Goal: Information Seeking & Learning: Check status

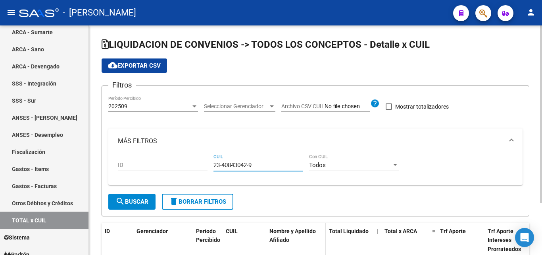
scroll to position [66, 0]
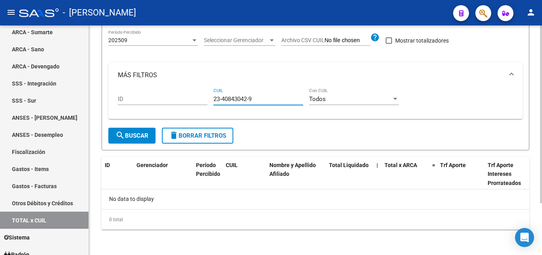
drag, startPoint x: 258, startPoint y: 100, endPoint x: 213, endPoint y: 100, distance: 45.3
click at [213, 100] on div "ID 23-40843042-9 CUIL Todos Con CUIL" at bounding box center [316, 100] width 396 height 25
paste input "27-20297871-7"
type input "27-20297871-7"
drag, startPoint x: 257, startPoint y: 99, endPoint x: 202, endPoint y: 102, distance: 54.5
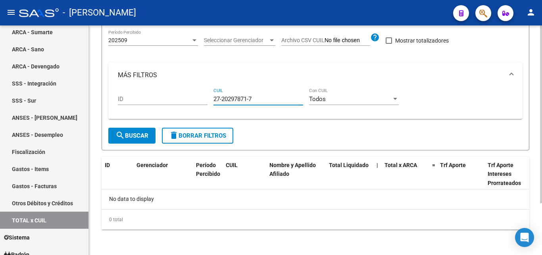
click at [202, 102] on div "ID 27-20297871-7 CUIL Todos Con CUIL" at bounding box center [316, 100] width 396 height 25
paste input "23-34772171-9"
type input "23-34772171-9"
drag, startPoint x: 257, startPoint y: 98, endPoint x: 206, endPoint y: 98, distance: 51.2
click at [206, 98] on div "ID 23-34772171-9 CUIL Todos Con CUIL" at bounding box center [316, 100] width 396 height 25
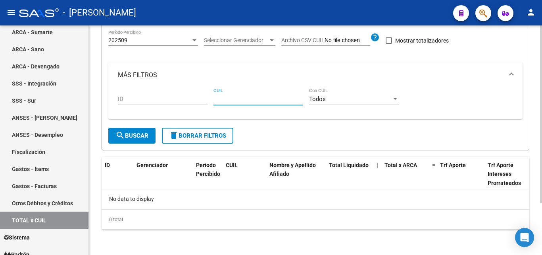
paste input "20-25959624-7"
type input "20-25959624-7"
drag, startPoint x: 258, startPoint y: 98, endPoint x: 202, endPoint y: 100, distance: 56.4
click at [202, 100] on div "ID 20-25959624-7 CUIL Todos Con CUIL" at bounding box center [316, 100] width 396 height 25
paste input "27-34732769-2"
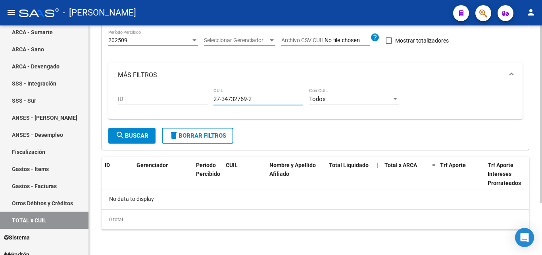
type input "27-34732769-2"
drag, startPoint x: 259, startPoint y: 96, endPoint x: 212, endPoint y: 99, distance: 46.5
click at [212, 99] on div "ID 27-34732769-2 CUIL Todos Con CUIL" at bounding box center [316, 100] width 396 height 25
paste input "20-37230332-9"
type input "20-37230332-9"
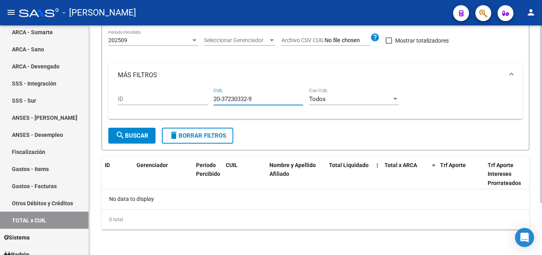
drag, startPoint x: 259, startPoint y: 98, endPoint x: 190, endPoint y: 98, distance: 68.3
click at [190, 98] on div "ID 20-37230332-9 CUIL Todos Con CUIL" at bounding box center [316, 100] width 396 height 25
paste input "20-24956773-7"
type input "20-24956773-7"
drag, startPoint x: 245, startPoint y: 98, endPoint x: 206, endPoint y: 99, distance: 38.9
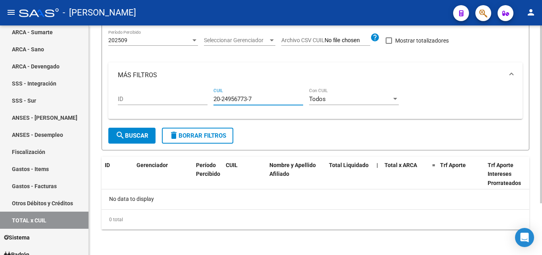
click at [206, 99] on div "ID 20-24956773-7 CUIL Todos Con CUIL" at bounding box center [316, 100] width 396 height 25
paste input "20-14440023-3"
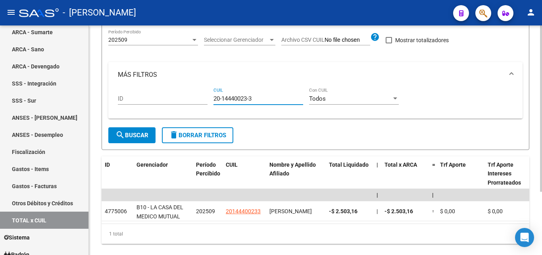
type input "20-14440023-3"
drag, startPoint x: 252, startPoint y: 100, endPoint x: 207, endPoint y: 100, distance: 45.3
click at [207, 100] on div "ID 20-14440023-3 CUIL Todos Con CUIL" at bounding box center [316, 99] width 396 height 25
paste input "27-22951588-3"
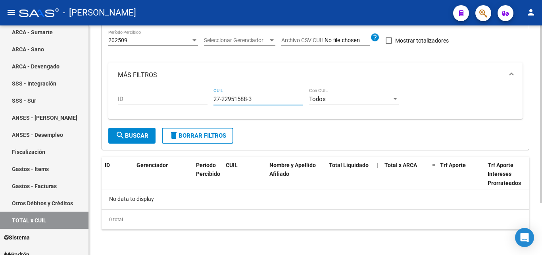
type input "27-22951588-3"
drag, startPoint x: 251, startPoint y: 100, endPoint x: 210, endPoint y: 101, distance: 40.9
click at [210, 101] on div "ID 27-22951588-3 CUIL Todos Con CUIL" at bounding box center [316, 100] width 396 height 25
paste input "20-16066432-1"
type input "20-16066432-1"
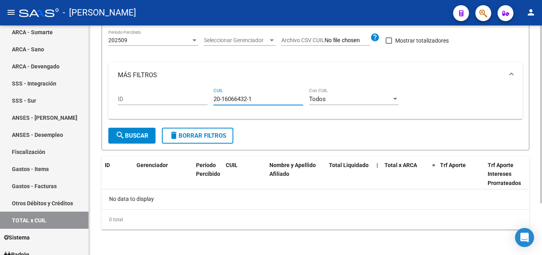
drag, startPoint x: 257, startPoint y: 97, endPoint x: 187, endPoint y: 97, distance: 70.7
click at [187, 97] on div "ID 20-16066432-1 CUIL Todos Con CUIL" at bounding box center [316, 100] width 396 height 25
paste input "20-31043977-1"
type input "20-31043977-1"
drag, startPoint x: 254, startPoint y: 98, endPoint x: 205, endPoint y: 92, distance: 49.2
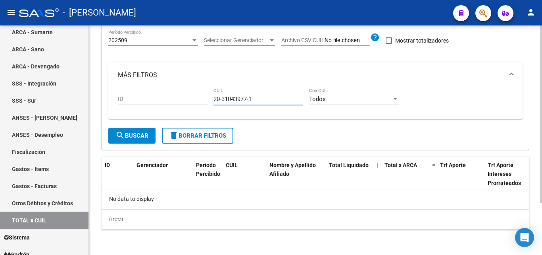
click at [205, 92] on div "ID 20-31043977-1 CUIL Todos Con CUIL" at bounding box center [316, 100] width 396 height 25
paste input "20-17882204-8"
type input "20-17882204-8"
drag, startPoint x: 258, startPoint y: 99, endPoint x: 211, endPoint y: 99, distance: 46.9
click at [211, 99] on div "ID 20-17882204-8 CUIL Todos Con CUIL" at bounding box center [316, 100] width 396 height 25
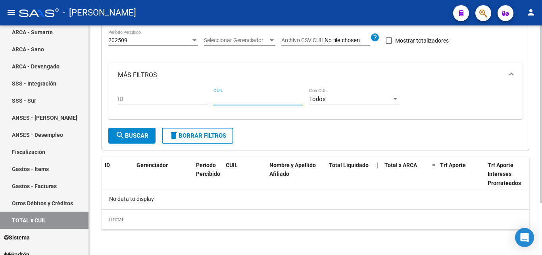
paste input "20-23113040-4"
type input "20-23113040-4"
drag, startPoint x: 257, startPoint y: 98, endPoint x: 194, endPoint y: 95, distance: 62.5
click at [194, 95] on div "ID 20-23113040-4 CUIL Todos Con CUIL" at bounding box center [316, 100] width 396 height 25
paste input "23-38977709-9"
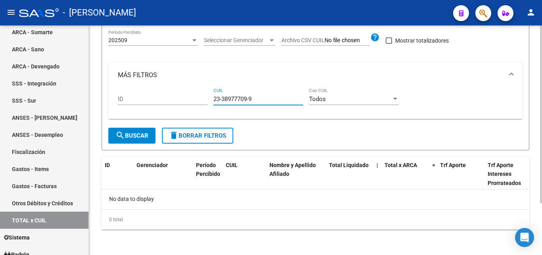
type input "23-38977709-9"
drag, startPoint x: 259, startPoint y: 99, endPoint x: 195, endPoint y: 99, distance: 63.9
click at [195, 99] on div "ID 23-38977709-9 CUIL Todos Con CUIL" at bounding box center [316, 100] width 396 height 25
paste input "20-33347970-3"
type input "20-33347970-3"
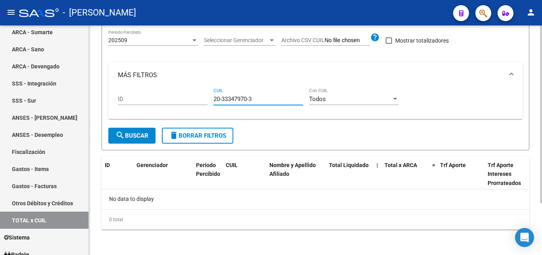
drag, startPoint x: 261, startPoint y: 98, endPoint x: 195, endPoint y: 102, distance: 66.1
click at [195, 102] on div "ID 20-33347970-3 CUIL Todos Con CUIL" at bounding box center [316, 100] width 396 height 25
paste input "20-28557408-1"
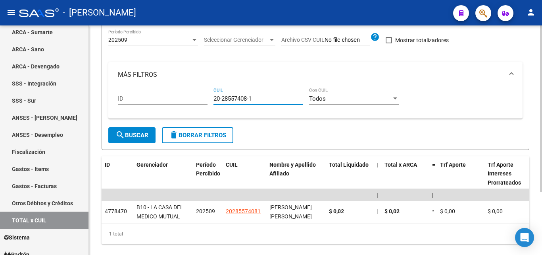
type input "20-28557408-1"
drag, startPoint x: 253, startPoint y: 101, endPoint x: 194, endPoint y: 102, distance: 59.2
click at [194, 102] on div "ID 20-28557408-1 CUIL Todos Con CUIL" at bounding box center [316, 99] width 396 height 25
paste input "23-38132357-9"
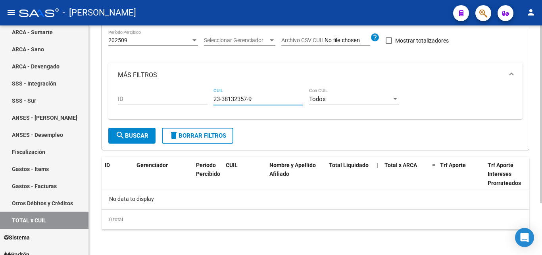
type input "23-38132357-9"
drag, startPoint x: 256, startPoint y: 99, endPoint x: 211, endPoint y: 98, distance: 45.3
click at [211, 98] on div "ID 23-38132357-9 CUIL Todos Con CUIL" at bounding box center [316, 100] width 396 height 25
paste input "27-25453927-4"
type input "27-25453927-4"
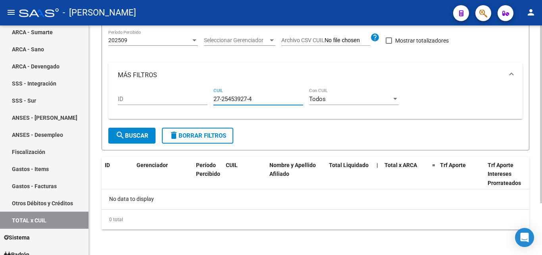
drag, startPoint x: 255, startPoint y: 97, endPoint x: 188, endPoint y: 100, distance: 67.6
click at [188, 100] on div "ID 27-25453927-4 CUIL Todos Con CUIL" at bounding box center [316, 100] width 396 height 25
paste input "20-38373213-2"
type input "20-38373213-2"
drag, startPoint x: 256, startPoint y: 97, endPoint x: 193, endPoint y: 106, distance: 63.7
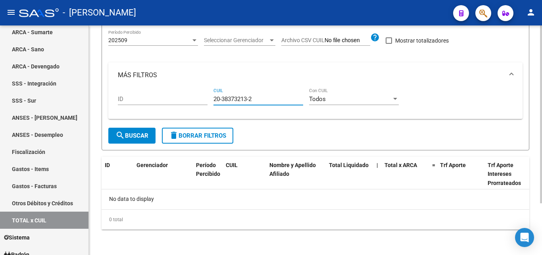
click at [193, 106] on div "ID 20-38373213-2 CUIL Todos Con CUIL" at bounding box center [316, 100] width 396 height 25
paste input "23-29483469-9"
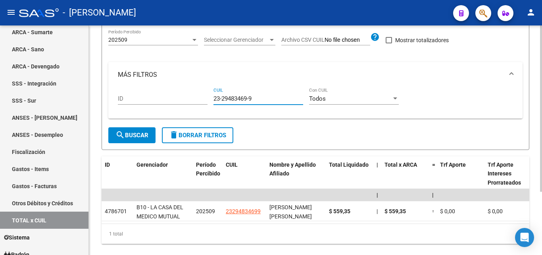
type input "23-29483469-9"
drag, startPoint x: 245, startPoint y: 99, endPoint x: 198, endPoint y: 100, distance: 47.3
click at [198, 100] on div "ID 23-29483469-9 CUIL Todos Con CUIL" at bounding box center [316, 99] width 396 height 25
paste input "27-40314846-1"
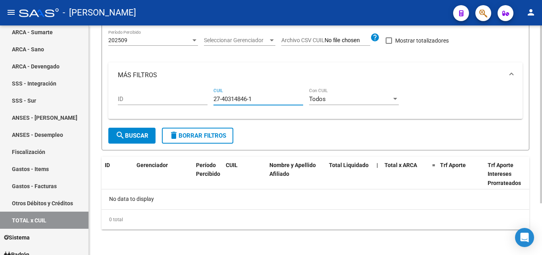
type input "27-40314846-1"
drag, startPoint x: 257, startPoint y: 98, endPoint x: 205, endPoint y: 101, distance: 52.9
click at [205, 101] on div "ID 27-40314846-1 CUIL Todos Con CUIL" at bounding box center [316, 100] width 396 height 25
paste input "20-25017573-7"
type input "20-25017573-7"
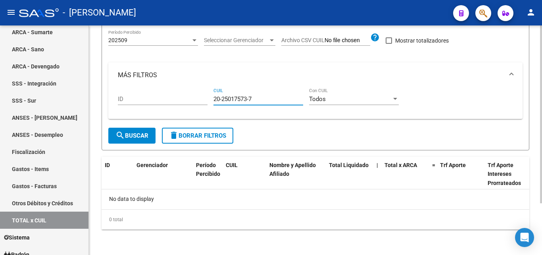
drag, startPoint x: 257, startPoint y: 98, endPoint x: 205, endPoint y: 102, distance: 51.4
click at [205, 102] on div "ID 20-25017573-7 CUIL Todos Con CUIL" at bounding box center [316, 100] width 396 height 25
paste input "20-29923578-6"
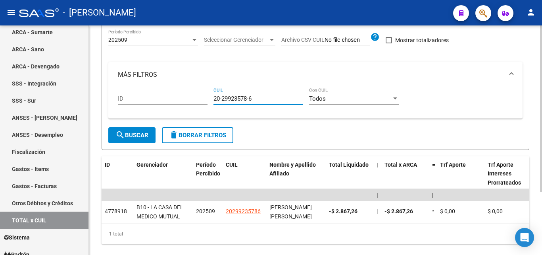
type input "20-29923578-6"
drag, startPoint x: 260, startPoint y: 98, endPoint x: 210, endPoint y: 105, distance: 50.4
click at [210, 105] on div "ID 20-29923578-6 CUIL Todos Con CUIL" at bounding box center [316, 99] width 396 height 25
paste input "20-29643287-4"
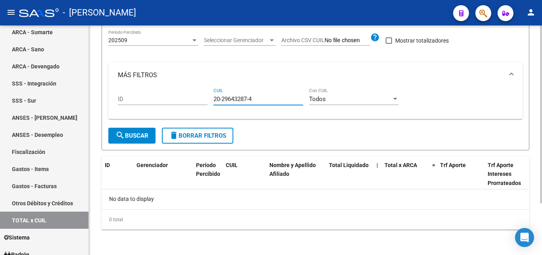
type input "20-29643287-4"
drag, startPoint x: 255, startPoint y: 98, endPoint x: 195, endPoint y: 97, distance: 59.6
click at [195, 97] on div "ID 20-29643287-4 CUIL Todos Con CUIL" at bounding box center [316, 100] width 396 height 25
paste input "20-94892581-9"
type input "20-94892581-9"
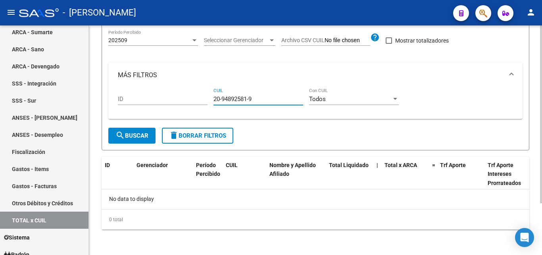
drag, startPoint x: 256, startPoint y: 97, endPoint x: 208, endPoint y: 101, distance: 48.6
click at [208, 101] on div "ID 20-94892581-9 CUIL Todos Con CUIL" at bounding box center [316, 100] width 396 height 25
paste input "27-39306784-0"
type input "27-39306784-0"
drag, startPoint x: 257, startPoint y: 97, endPoint x: 198, endPoint y: 102, distance: 59.8
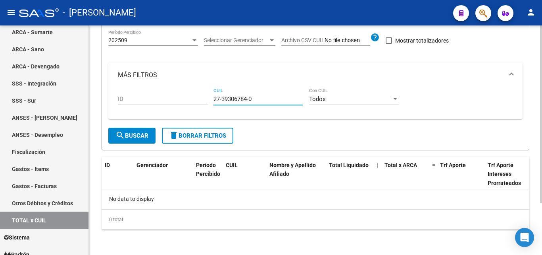
click at [198, 102] on div "ID 27-39306784-0 CUIL Todos Con CUIL" at bounding box center [316, 100] width 396 height 25
paste input "20-31867753-1"
type input "20-31867753-1"
drag, startPoint x: 255, startPoint y: 98, endPoint x: 212, endPoint y: 103, distance: 43.5
click at [212, 103] on div "ID 20-31867753-1 CUIL Todos Con CUIL" at bounding box center [316, 100] width 396 height 25
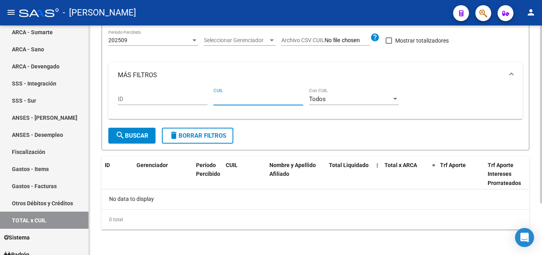
paste input "20-33859509-4"
type input "20-33859509-4"
drag, startPoint x: 255, startPoint y: 97, endPoint x: 194, endPoint y: 103, distance: 61.9
click at [194, 103] on div "ID 20-33859509-4 CUIL Todos Con CUIL" at bounding box center [316, 100] width 396 height 25
paste input "20-40056089-8"
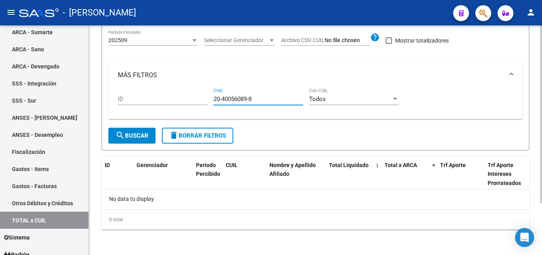
type input "20-40056089-8"
drag, startPoint x: 255, startPoint y: 100, endPoint x: 195, endPoint y: 104, distance: 60.5
click at [195, 104] on div "ID 20-40056089-8 CUIL Todos Con CUIL" at bounding box center [316, 100] width 396 height 25
paste input "20-37435573-3"
type input "20-37435573-3"
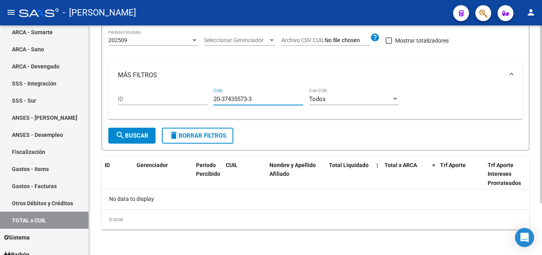
drag, startPoint x: 255, startPoint y: 97, endPoint x: 203, endPoint y: 98, distance: 52.4
click at [203, 98] on div "ID 20-37435573-3 CUIL Todos Con CUIL" at bounding box center [316, 100] width 396 height 25
paste input "27-36210197-8"
type input "27-36210197-8"
drag, startPoint x: 257, startPoint y: 99, endPoint x: 206, endPoint y: 101, distance: 50.5
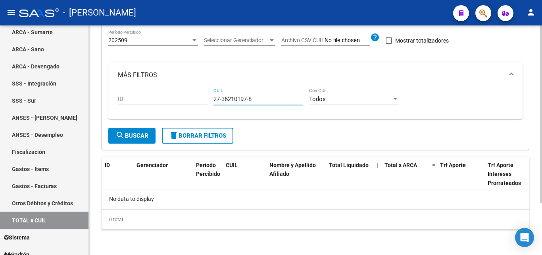
click at [206, 101] on div "ID 27-36210197-8 CUIL Todos Con CUIL" at bounding box center [316, 100] width 396 height 25
paste input "20-17387486-4"
type input "20-17387486-4"
drag, startPoint x: 255, startPoint y: 100, endPoint x: 199, endPoint y: 101, distance: 55.6
click at [199, 101] on div "ID 20-17387486-4 CUIL Todos Con CUIL" at bounding box center [316, 100] width 396 height 25
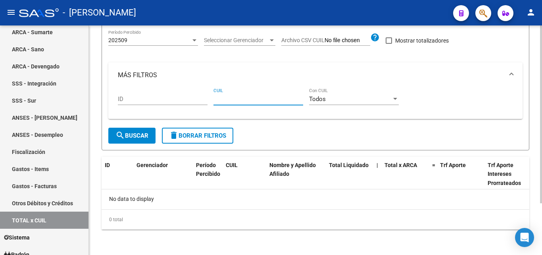
paste input "27-29526832-3"
type input "27-29526832-3"
drag, startPoint x: 254, startPoint y: 98, endPoint x: 199, endPoint y: 105, distance: 56.0
click at [199, 105] on div "ID 27-29526832-3 CUIL Todos Con CUIL" at bounding box center [316, 100] width 396 height 25
paste input "20-33312438-7"
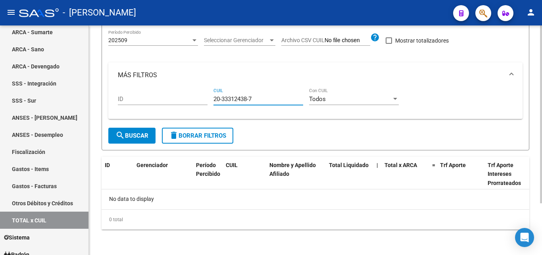
type input "20-33312438-7"
drag, startPoint x: 261, startPoint y: 98, endPoint x: 200, endPoint y: 98, distance: 60.4
click at [200, 98] on div "ID 20-33312438-7 CUIL Todos Con CUIL" at bounding box center [316, 100] width 396 height 25
paste input "20-37435554-7"
type input "20-37435554-7"
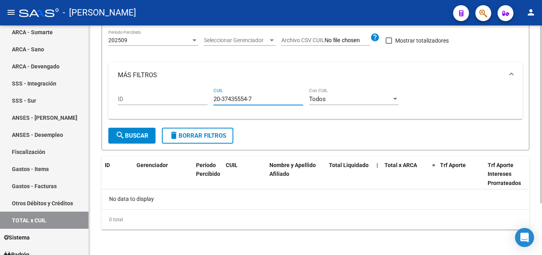
drag, startPoint x: 255, startPoint y: 98, endPoint x: 197, endPoint y: 101, distance: 58.5
click at [197, 101] on div "ID 20-37435554-7 CUIL Todos Con CUIL" at bounding box center [316, 100] width 396 height 25
paste input "20-40276773-2"
type input "20-40276773-2"
drag, startPoint x: 256, startPoint y: 98, endPoint x: 210, endPoint y: 100, distance: 45.7
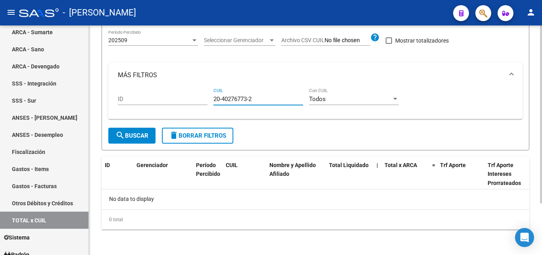
click at [210, 100] on div "ID 20-40276773-2 CUIL Todos Con CUIL" at bounding box center [316, 100] width 396 height 25
paste input "20-30271103-9"
type input "20-30271103-9"
drag, startPoint x: 255, startPoint y: 99, endPoint x: 199, endPoint y: 102, distance: 56.5
click at [199, 102] on div "ID 20-30271103-9 CUIL Todos Con CUIL" at bounding box center [316, 100] width 396 height 25
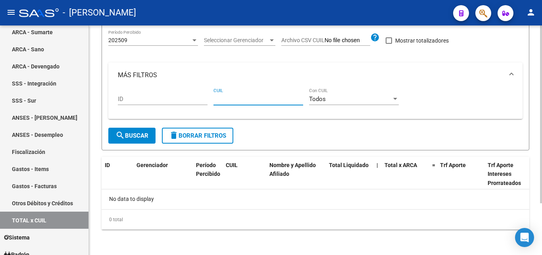
paste input "20-29449836-3"
type input "20-29449836-3"
drag, startPoint x: 255, startPoint y: 96, endPoint x: 201, endPoint y: 99, distance: 54.1
click at [201, 99] on div "ID 20-29449836-3 CUIL Todos Con CUIL" at bounding box center [316, 100] width 396 height 25
paste input "20-30234543-1"
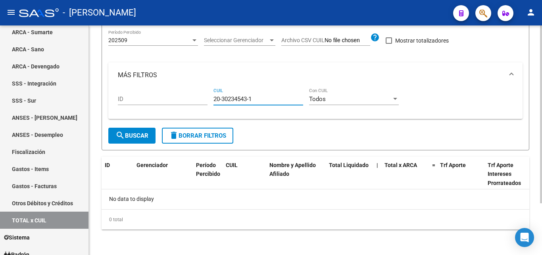
type input "20-30234543-1"
drag, startPoint x: 253, startPoint y: 101, endPoint x: 197, endPoint y: 102, distance: 56.8
click at [197, 102] on div "ID 20-30234543-1 CUIL Todos Con CUIL" at bounding box center [316, 100] width 396 height 25
paste input "20-27306616-1"
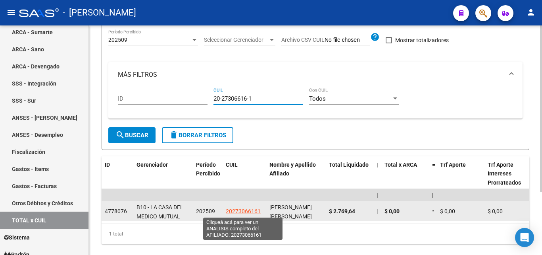
scroll to position [87, 0]
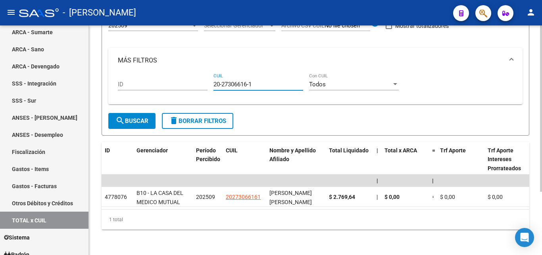
type input "20-27306616-1"
drag, startPoint x: 255, startPoint y: 76, endPoint x: 201, endPoint y: 83, distance: 54.8
click at [201, 83] on div "ID 20-27306616-1 CUIL Todos Con CUIL" at bounding box center [316, 85] width 396 height 25
paste input "27-24411662-6"
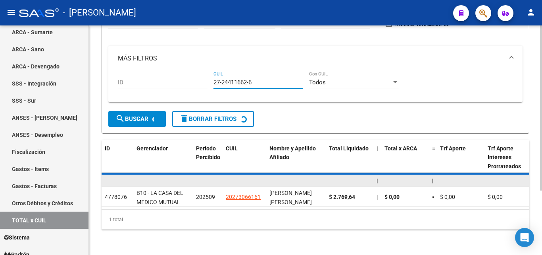
scroll to position [66, 0]
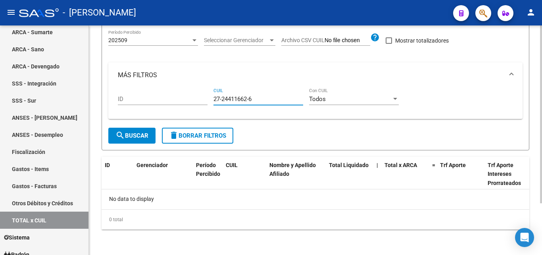
type input "27-24411662-6"
drag, startPoint x: 256, startPoint y: 99, endPoint x: 212, endPoint y: 101, distance: 44.1
click at [212, 101] on div "ID 27-24411662-6 CUIL Todos Con CUIL" at bounding box center [316, 100] width 396 height 25
paste input "27-33040726-9"
type input "27-33040726-9"
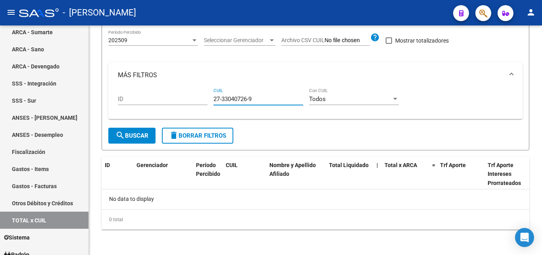
drag, startPoint x: 255, startPoint y: 98, endPoint x: 197, endPoint y: 102, distance: 58.5
click at [197, 102] on div "ID 27-33040726-9 CUIL Todos Con CUIL" at bounding box center [316, 100] width 396 height 25
paste input "27-27858786-5"
type input "27-27858786-5"
drag, startPoint x: 253, startPoint y: 97, endPoint x: 208, endPoint y: 101, distance: 45.9
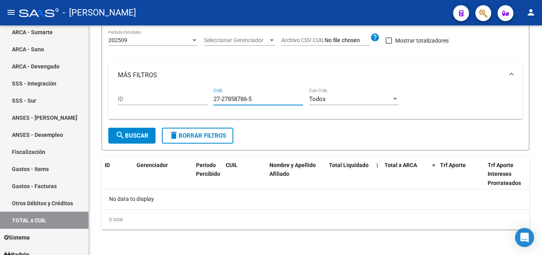
click at [208, 101] on div "ID 27-27858786-5 CUIL Todos Con CUIL" at bounding box center [316, 100] width 396 height 25
paste input "27-34144153-1"
type input "27-34144153-1"
drag, startPoint x: 256, startPoint y: 100, endPoint x: 197, endPoint y: 103, distance: 58.8
click at [197, 103] on div "ID 27-34144153-1 CUIL Todos Con CUIL" at bounding box center [316, 100] width 396 height 25
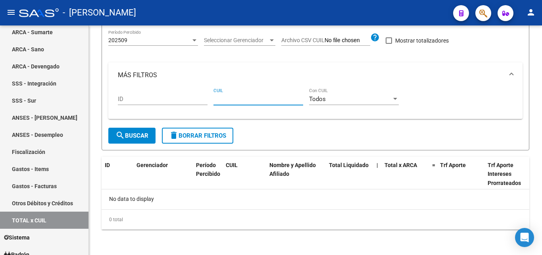
paste input "23-23830324-9"
type input "23-23830324-9"
drag, startPoint x: 245, startPoint y: 100, endPoint x: 193, endPoint y: 100, distance: 52.4
click at [193, 100] on div "ID 23-23830324-9 CUIL Todos Con CUIL" at bounding box center [316, 100] width 396 height 25
paste input "20-94649168-4"
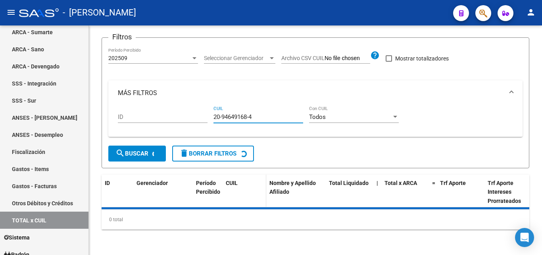
scroll to position [87, 0]
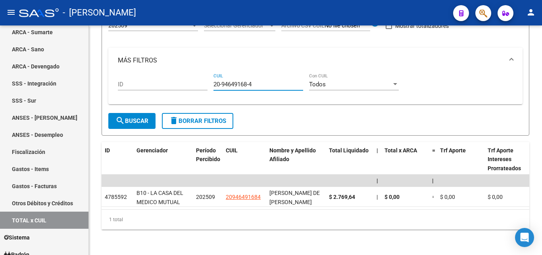
type input "20-94649168-4"
drag, startPoint x: 254, startPoint y: 78, endPoint x: 208, endPoint y: 71, distance: 46.2
click at [208, 73] on div "ID 20-94649168-4 CUIL Todos Con CUIL" at bounding box center [316, 85] width 396 height 25
paste input "23-31749249-9"
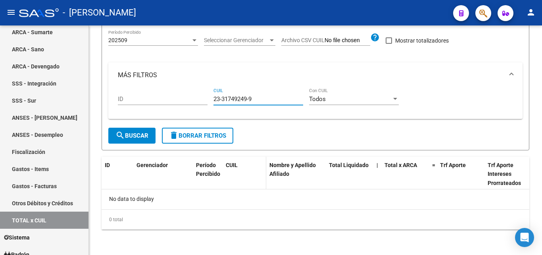
scroll to position [66, 0]
type input "23-31749249-9"
drag, startPoint x: 253, startPoint y: 99, endPoint x: 201, endPoint y: 104, distance: 51.9
click at [201, 104] on div "ID 23-31749249-9 CUIL Todos Con CUIL" at bounding box center [316, 100] width 396 height 25
paste input "20-95970221-8"
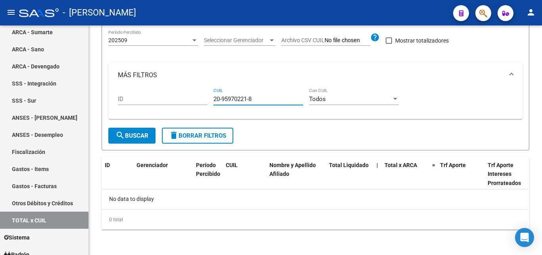
type input "20-95970221-8"
drag, startPoint x: 243, startPoint y: 100, endPoint x: 193, endPoint y: 99, distance: 50.4
click at [193, 99] on div "ID 20-95970221-8 CUIL Todos Con CUIL" at bounding box center [316, 100] width 396 height 25
paste input "20-18297060-4"
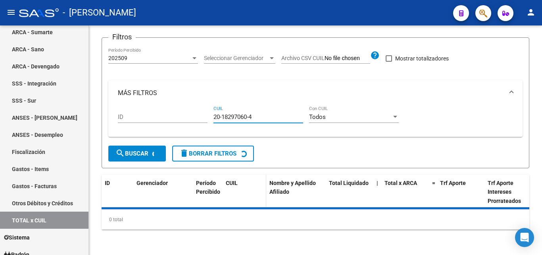
scroll to position [87, 0]
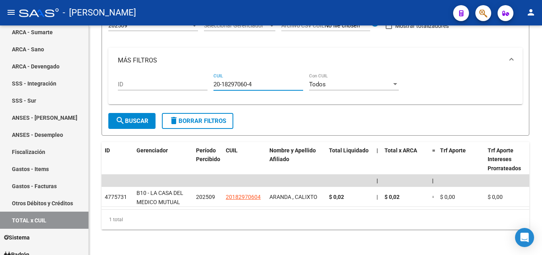
type input "20-18297060-4"
drag, startPoint x: 257, startPoint y: 77, endPoint x: 207, endPoint y: 73, distance: 49.8
click at [207, 73] on div "ID 20-18297060-4 CUIL Todos Con CUIL" at bounding box center [316, 85] width 396 height 25
paste input "20-36005915-5"
type input "20-36005915-5"
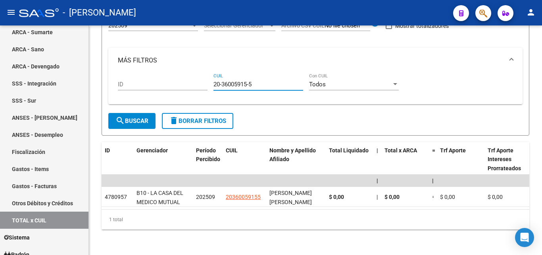
drag, startPoint x: 256, startPoint y: 79, endPoint x: 208, endPoint y: 82, distance: 48.2
click at [208, 82] on div "ID 20-36005915-5 CUIL Todos Con CUIL" at bounding box center [316, 85] width 396 height 25
paste input "20-39659563-0"
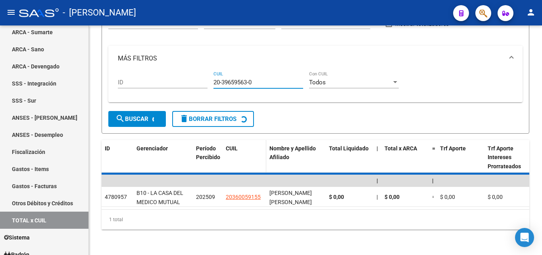
scroll to position [66, 0]
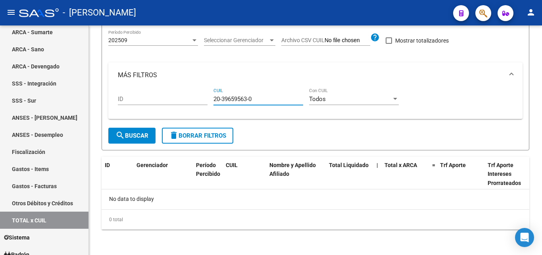
type input "20-39659563-0"
drag, startPoint x: 255, startPoint y: 99, endPoint x: 210, endPoint y: 100, distance: 45.7
click at [210, 100] on div "ID 20-39659563-0 CUIL Todos Con CUIL" at bounding box center [316, 100] width 396 height 25
paste input "23-27163555-9"
type input "23-27163555-9"
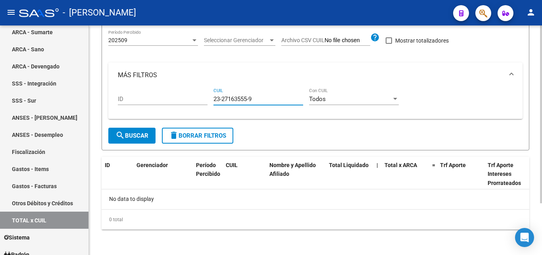
drag, startPoint x: 255, startPoint y: 100, endPoint x: 212, endPoint y: 96, distance: 43.5
click at [212, 96] on div "ID 23-27163555-9 CUIL Todos Con CUIL" at bounding box center [316, 100] width 396 height 25
paste input "27-28578812-4"
type input "27-28578812-4"
drag, startPoint x: 254, startPoint y: 97, endPoint x: 206, endPoint y: 102, distance: 48.7
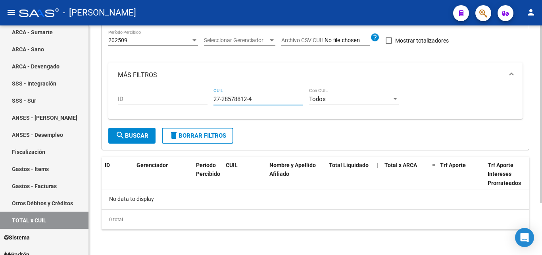
click at [206, 102] on div "ID 27-28578812-4 CUIL Todos Con CUIL" at bounding box center [316, 100] width 396 height 25
paste input "20-34541004-0"
type input "20-34541004-0"
drag, startPoint x: 259, startPoint y: 100, endPoint x: 202, endPoint y: 100, distance: 56.4
click at [202, 100] on div "ID 20-34541004-0 CUIL Todos Con CUIL" at bounding box center [316, 100] width 396 height 25
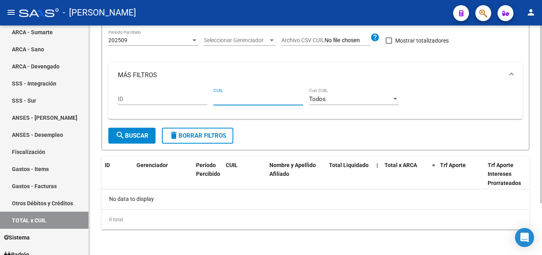
paste input "20-37578954-0"
type input "20-37578954-0"
drag, startPoint x: 257, startPoint y: 100, endPoint x: 198, endPoint y: 100, distance: 59.6
click at [198, 100] on div "ID 20-37578954-0 CUIL Todos Con CUIL" at bounding box center [316, 100] width 396 height 25
paste input "20-37813399-9"
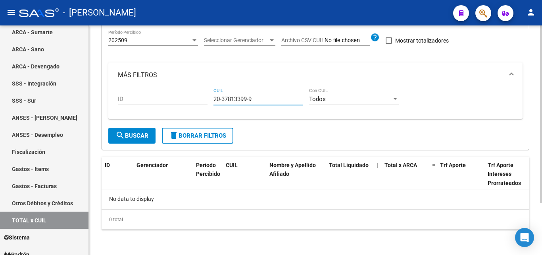
type input "20-37813399-9"
drag, startPoint x: 261, startPoint y: 100, endPoint x: 199, endPoint y: 102, distance: 62.0
click at [199, 102] on div "ID 20-37813399-9 CUIL Todos Con CUIL" at bounding box center [316, 100] width 396 height 25
paste input "27-26970335-6"
drag, startPoint x: 258, startPoint y: 102, endPoint x: 210, endPoint y: 101, distance: 48.1
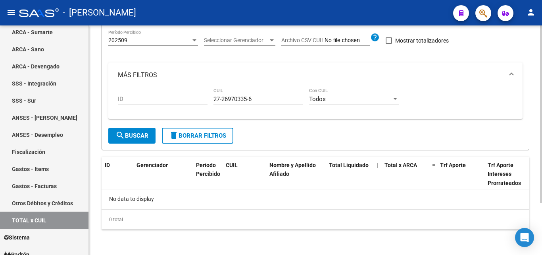
click at [210, 101] on div "ID 27-26970335-6 CUIL Todos Con CUIL" at bounding box center [316, 100] width 396 height 25
type input "72-69703356"
drag, startPoint x: 253, startPoint y: 95, endPoint x: 210, endPoint y: 101, distance: 43.3
click at [210, 101] on div "ID 72-69703356 CUIL Todos Con CUIL" at bounding box center [316, 100] width 396 height 25
paste input "24-27165550-5"
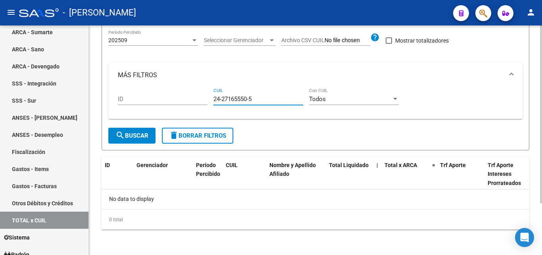
type input "24-27165550-5"
drag, startPoint x: 246, startPoint y: 101, endPoint x: 200, endPoint y: 102, distance: 46.5
click at [200, 102] on div "ID 24-27165550-5 CUIL Todos Con CUIL" at bounding box center [316, 100] width 396 height 25
paste input "20-40451476-9"
drag, startPoint x: 251, startPoint y: 99, endPoint x: 205, endPoint y: 98, distance: 46.5
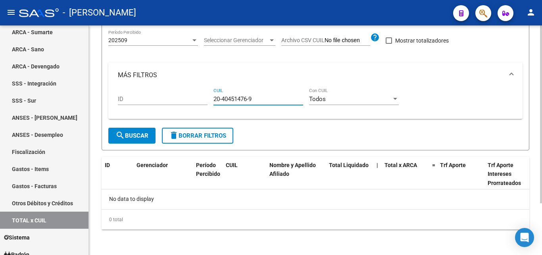
click at [205, 98] on div "ID 20-40451476-9 CUIL Todos Con CUIL" at bounding box center [316, 100] width 396 height 25
type input "9"
paste input "20-34528751-6"
type input "20-34528751-6"
drag, startPoint x: 255, startPoint y: 100, endPoint x: 203, endPoint y: 94, distance: 52.3
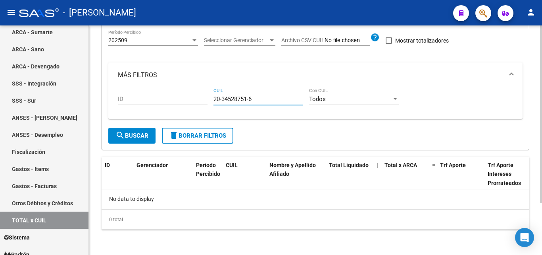
click at [203, 94] on div "ID 20-34528751-6 CUIL Todos Con CUIL" at bounding box center [316, 100] width 396 height 25
paste input "20-28727254-6"
type input "20-28727254-6"
drag, startPoint x: 258, startPoint y: 96, endPoint x: 207, endPoint y: 98, distance: 51.3
click at [207, 98] on div "ID 20-28727254-6 CUIL Todos Con CUIL" at bounding box center [316, 100] width 396 height 25
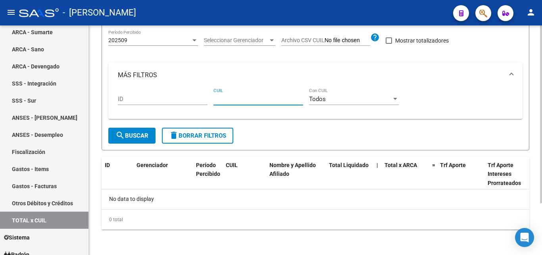
paste input "27-29600688-8"
type input "27-29600688-8"
drag, startPoint x: 259, startPoint y: 100, endPoint x: 210, endPoint y: 102, distance: 49.7
click at [210, 102] on div "ID 27-29600688-8 CUIL Todos Con CUIL" at bounding box center [316, 100] width 396 height 25
paste input "20-40453888-9"
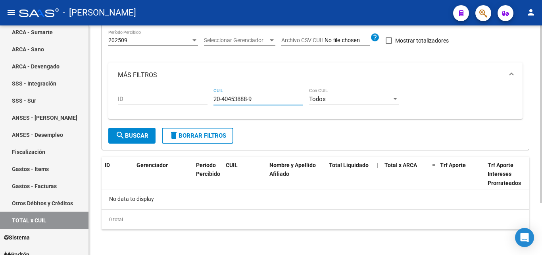
type input "20-40453888-9"
drag, startPoint x: 257, startPoint y: 99, endPoint x: 209, endPoint y: 101, distance: 47.7
click at [209, 101] on div "ID 20-40453888-9 CUIL Todos Con CUIL" at bounding box center [316, 100] width 396 height 25
paste input "20-35071302-7"
type input "20-35071302-7"
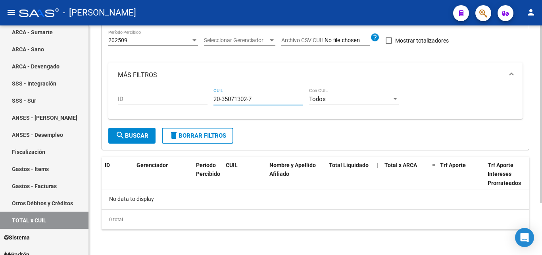
drag, startPoint x: 262, startPoint y: 98, endPoint x: 204, endPoint y: 99, distance: 58.4
click at [204, 99] on div "ID 20-35071302-7 CUIL Todos Con CUIL" at bounding box center [316, 100] width 396 height 25
paste input "20-25604343-3"
type input "20-25604343-3"
drag, startPoint x: 257, startPoint y: 100, endPoint x: 198, endPoint y: 98, distance: 58.4
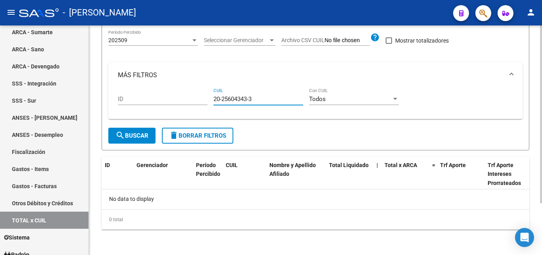
click at [198, 98] on div "ID 20-25604343-3 CUIL Todos Con CUIL" at bounding box center [316, 100] width 396 height 25
paste input "20-21898735-5"
type input "20-21898735-5"
drag, startPoint x: 257, startPoint y: 99, endPoint x: 211, endPoint y: 99, distance: 46.1
click at [211, 99] on div "ID 20-21898735-5 CUIL Todos Con CUIL" at bounding box center [316, 100] width 396 height 25
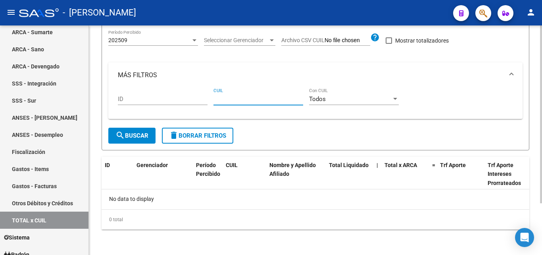
paste input "23-29291366-4"
type input "23-29291366-4"
drag, startPoint x: 260, startPoint y: 102, endPoint x: 203, endPoint y: 103, distance: 56.4
click at [203, 103] on div "ID 23-29291366-4 CUIL Todos Con CUIL" at bounding box center [316, 100] width 396 height 25
paste input "20-27020410-5"
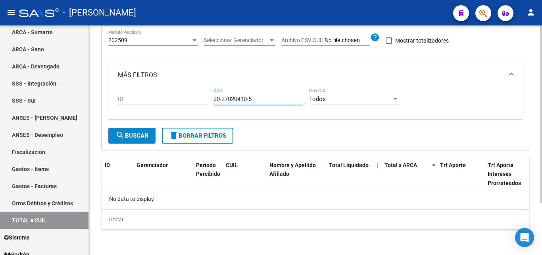
type input "20-27020410-5"
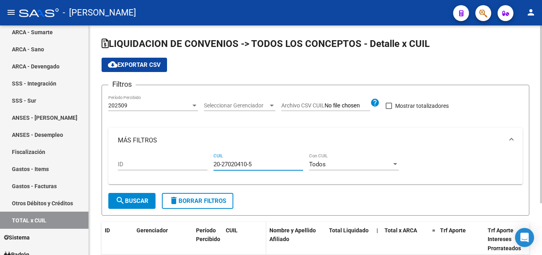
scroll to position [0, 0]
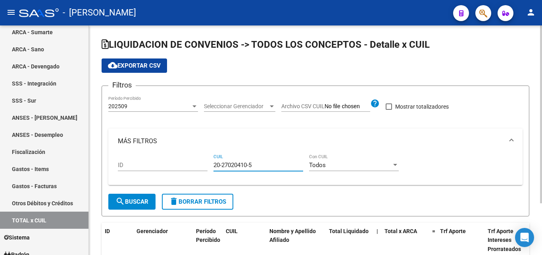
click at [272, 104] on div at bounding box center [271, 106] width 7 height 6
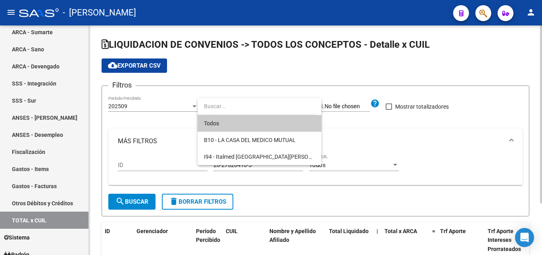
click at [225, 123] on span "Todos" at bounding box center [259, 123] width 111 height 17
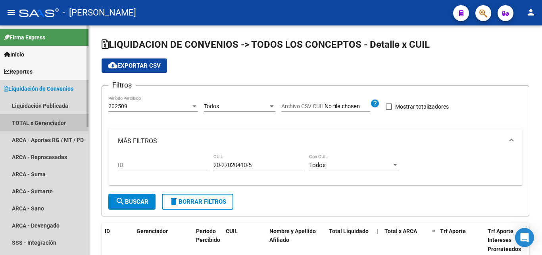
click at [50, 120] on link "TOTAL x Gerenciador" at bounding box center [44, 122] width 89 height 17
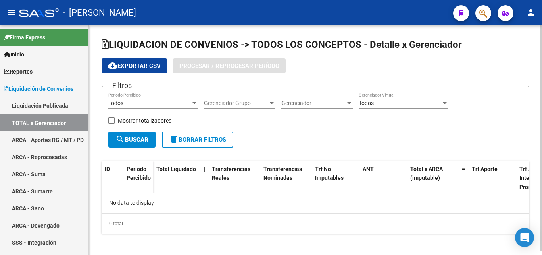
checkbox input "true"
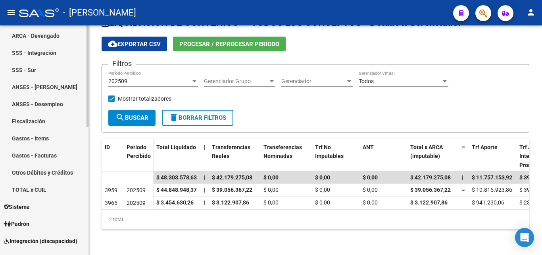
scroll to position [199, 0]
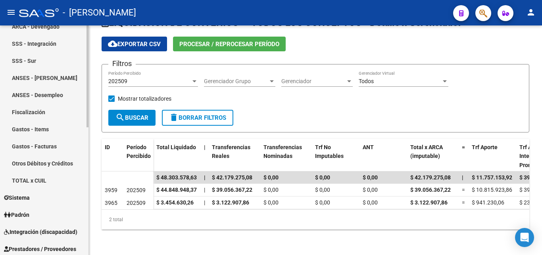
click at [46, 178] on link "TOTAL x CUIL" at bounding box center [44, 180] width 89 height 17
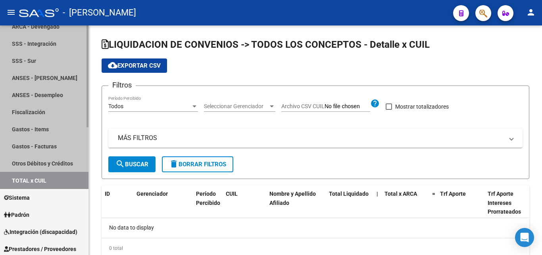
click at [46, 178] on link "TOTAL x CUIL" at bounding box center [44, 180] width 89 height 17
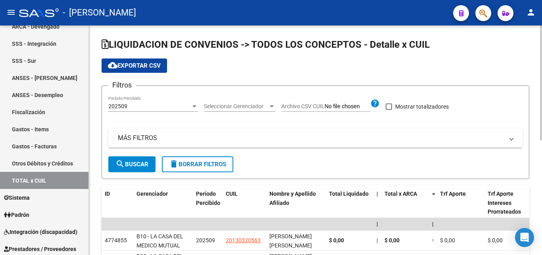
click at [136, 138] on mat-panel-title "MÁS FILTROS" at bounding box center [311, 137] width 386 height 9
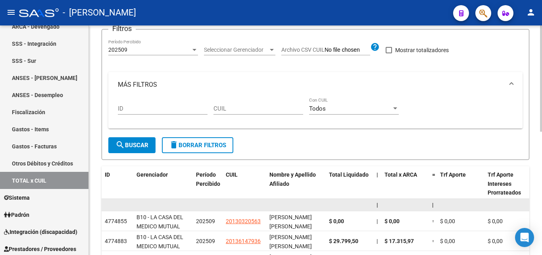
scroll to position [79, 0]
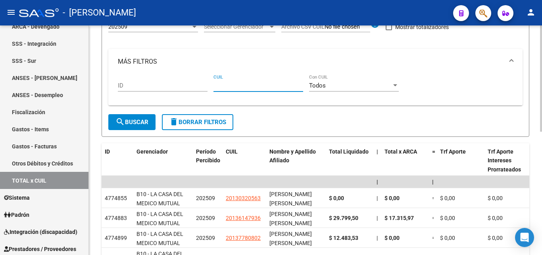
paste input "23-32073111-9"
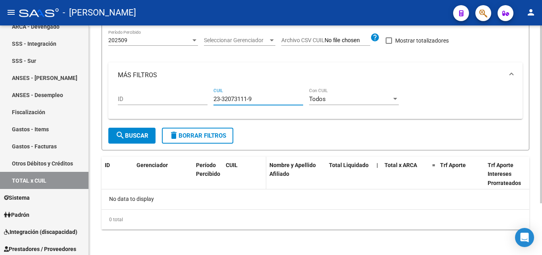
scroll to position [66, 0]
type input "23-32073111-9"
drag, startPoint x: 255, startPoint y: 99, endPoint x: 210, endPoint y: 104, distance: 44.7
click at [210, 104] on div "ID 23-32073111-9 CUIL Todos Con CUIL" at bounding box center [316, 100] width 396 height 25
paste input "23-36742788-4"
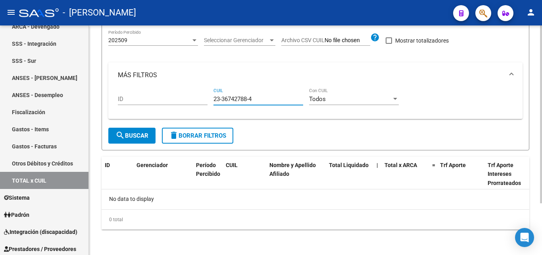
type input "23-36742788-4"
drag, startPoint x: 259, startPoint y: 98, endPoint x: 193, endPoint y: 99, distance: 65.9
click at [193, 99] on div "ID 23-36742788-4 CUIL Todos Con CUIL" at bounding box center [316, 100] width 396 height 25
paste input "20-29983370-5"
type input "20-29983370-5"
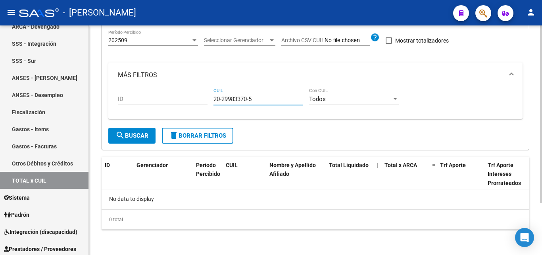
drag, startPoint x: 259, startPoint y: 98, endPoint x: 205, endPoint y: 95, distance: 54.1
click at [205, 95] on div "ID 20-29983370-5 CUIL Todos Con CUIL" at bounding box center [316, 100] width 396 height 25
paste input "27-44523904-1"
type input "27-44523904-1"
drag, startPoint x: 247, startPoint y: 98, endPoint x: 203, endPoint y: 101, distance: 44.6
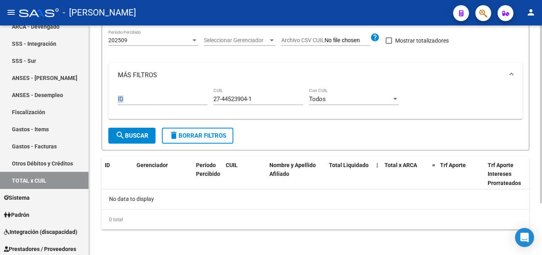
click at [203, 101] on div "ID 27-44523904-1 CUIL Todos Con CUIL" at bounding box center [316, 100] width 396 height 25
drag, startPoint x: 257, startPoint y: 101, endPoint x: 208, endPoint y: 100, distance: 48.5
click at [208, 100] on div "ID 27-44523904-1 CUIL Todos Con CUIL" at bounding box center [316, 100] width 396 height 25
paste input "20-35883051-0"
type input "20-35883051-0"
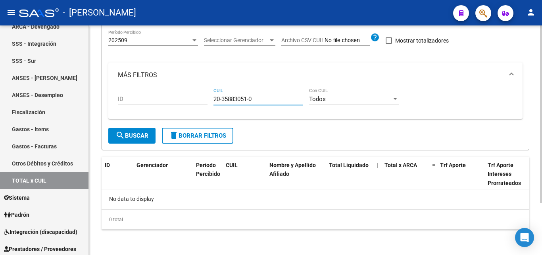
drag, startPoint x: 259, startPoint y: 101, endPoint x: 208, endPoint y: 103, distance: 50.9
click at [208, 103] on div "ID 20-35883051-0 CUIL Todos Con CUIL" at bounding box center [316, 100] width 396 height 25
paste input "23-22788089-9"
type input "23-22788089-9"
drag, startPoint x: 257, startPoint y: 98, endPoint x: 206, endPoint y: 95, distance: 51.3
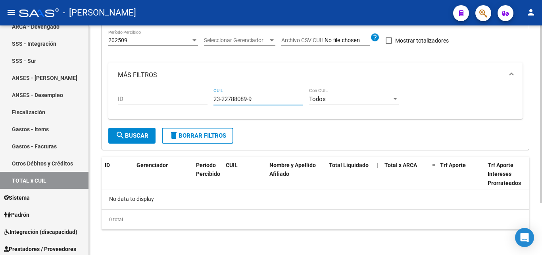
click at [206, 95] on div "ID 23-22788089-9 CUIL Todos Con CUIL" at bounding box center [316, 100] width 396 height 25
paste input "23-92439734-9"
type input "23-92439734-9"
drag, startPoint x: 258, startPoint y: 98, endPoint x: 212, endPoint y: 98, distance: 45.3
click at [212, 98] on div "ID 23-92439734-9 CUIL Todos Con CUIL" at bounding box center [316, 100] width 396 height 25
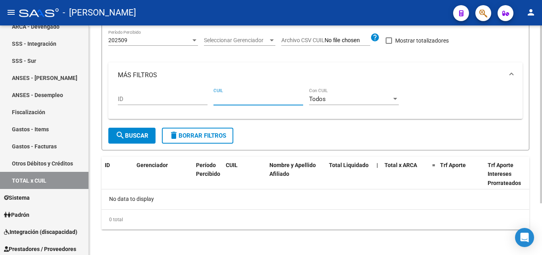
paste input "27-23402878-8"
type input "27-23402878-8"
drag, startPoint x: 259, startPoint y: 100, endPoint x: 200, endPoint y: 98, distance: 58.8
click at [200, 98] on div "ID 27-23402878-8 CUIL Todos Con CUIL" at bounding box center [316, 100] width 396 height 25
paste input "20-20590455-8"
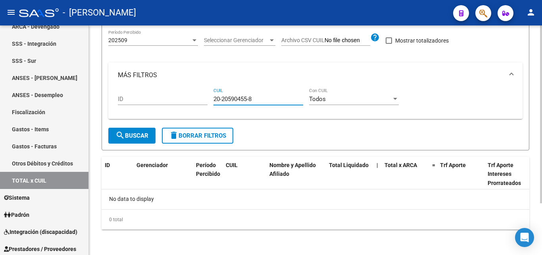
type input "20-20590455-8"
drag, startPoint x: 257, startPoint y: 98, endPoint x: 210, endPoint y: 98, distance: 46.5
click at [210, 98] on div "ID 20-20590455-8 CUIL Todos Con CUIL" at bounding box center [316, 100] width 396 height 25
paste input "20-28317345-4"
type input "20-28317345-4"
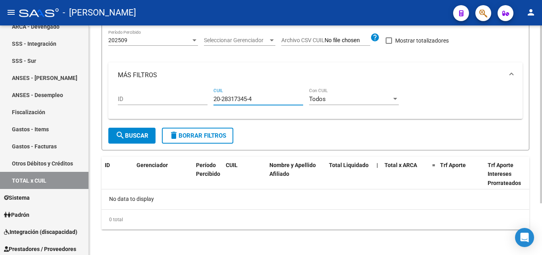
drag, startPoint x: 259, startPoint y: 95, endPoint x: 198, endPoint y: 91, distance: 60.9
click at [198, 91] on div "ID 20-28317345-4 CUIL Todos Con CUIL" at bounding box center [316, 100] width 396 height 25
paste input "23-95583344-9"
type input "23-95583344-9"
drag, startPoint x: 260, startPoint y: 99, endPoint x: 201, endPoint y: 99, distance: 58.4
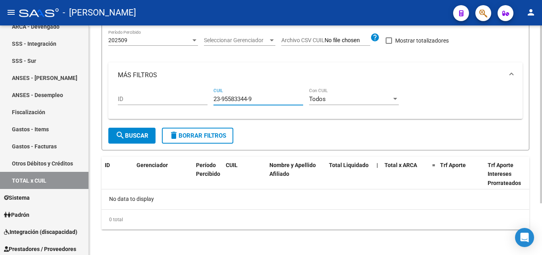
click at [201, 99] on div "ID 23-95583344-9 CUIL Todos Con CUIL" at bounding box center [316, 100] width 396 height 25
paste input "20-37182428-7"
type input "20-37182428-7"
drag, startPoint x: 254, startPoint y: 99, endPoint x: 212, endPoint y: 101, distance: 42.5
click at [212, 101] on div "ID 20-37182428-7 CUIL Todos Con CUIL" at bounding box center [316, 100] width 396 height 25
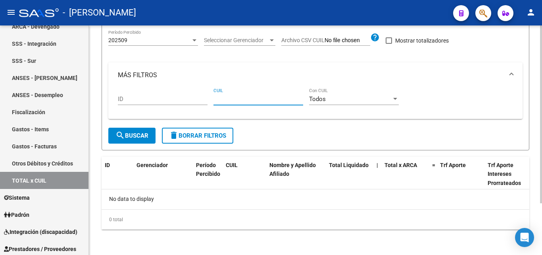
paste input "27-33643896-4"
type input "27-33643896-4"
drag, startPoint x: 257, startPoint y: 100, endPoint x: 191, endPoint y: 101, distance: 66.7
click at [191, 101] on div "ID 27-33643896-4 CUIL Todos Con CUIL" at bounding box center [316, 100] width 396 height 25
paste input "27-41404505-2"
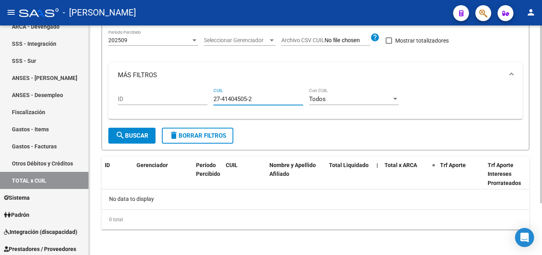
type input "27-41404505-2"
drag, startPoint x: 257, startPoint y: 98, endPoint x: 166, endPoint y: 98, distance: 90.9
click at [166, 98] on div "ID 27-41404505-2 CUIL Todos Con CUIL" at bounding box center [316, 100] width 396 height 25
paste input "20-29869415-9"
type input "20-29869415-9"
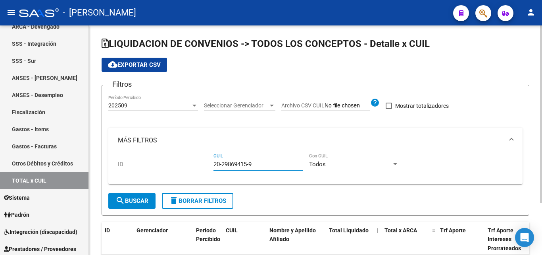
scroll to position [0, 0]
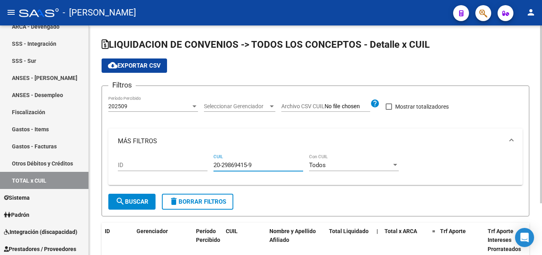
click at [193, 106] on div at bounding box center [195, 106] width 4 height 2
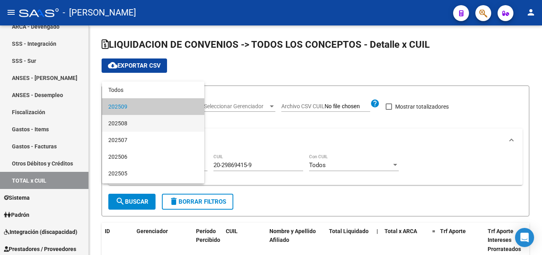
click at [116, 124] on span "202508" at bounding box center [153, 123] width 90 height 17
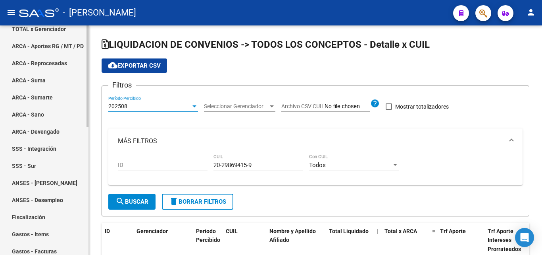
scroll to position [48, 0]
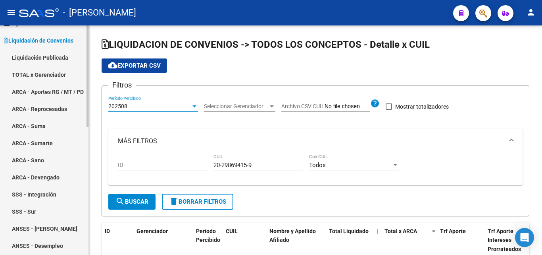
click at [41, 72] on link "TOTAL x Gerenciador" at bounding box center [44, 74] width 89 height 17
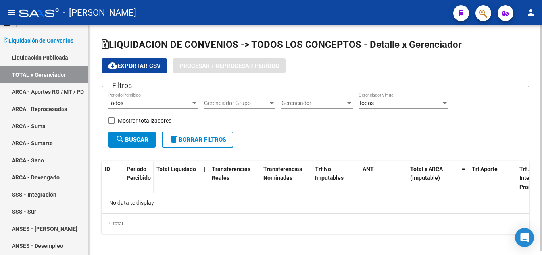
checkbox input "true"
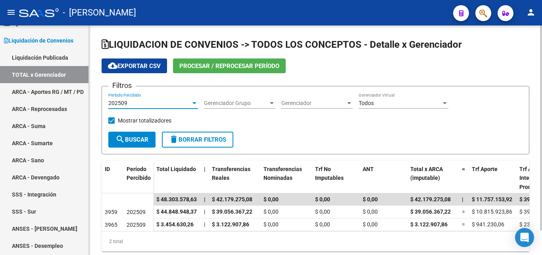
click at [193, 100] on div at bounding box center [194, 103] width 7 height 6
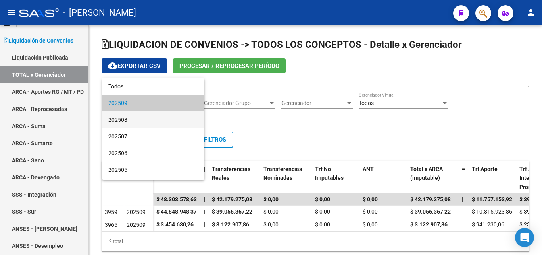
click at [129, 122] on span "202508" at bounding box center [153, 119] width 90 height 17
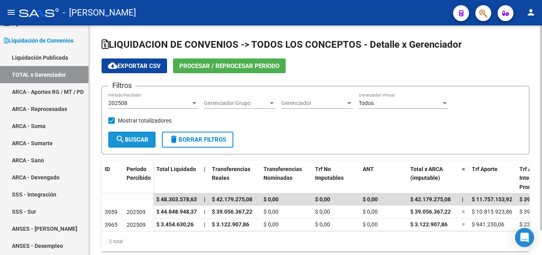
click at [130, 139] on span "search Buscar" at bounding box center [132, 139] width 33 height 7
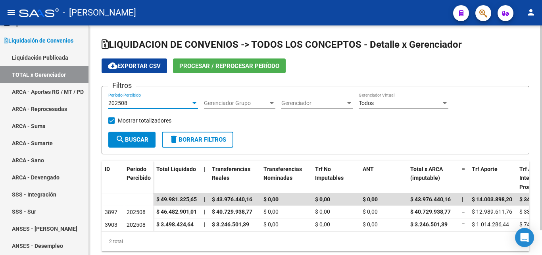
click at [194, 101] on div at bounding box center [194, 103] width 7 height 6
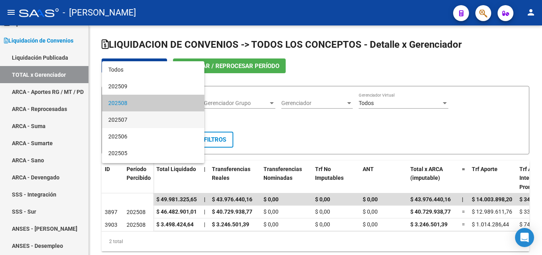
click at [127, 122] on span "202507" at bounding box center [153, 119] width 90 height 17
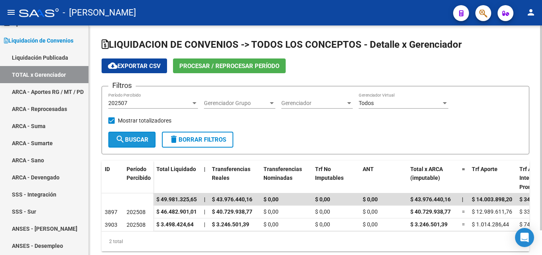
click at [134, 140] on span "search Buscar" at bounding box center [132, 139] width 33 height 7
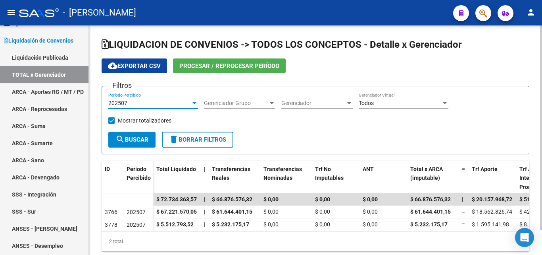
click at [195, 101] on div at bounding box center [194, 103] width 7 height 6
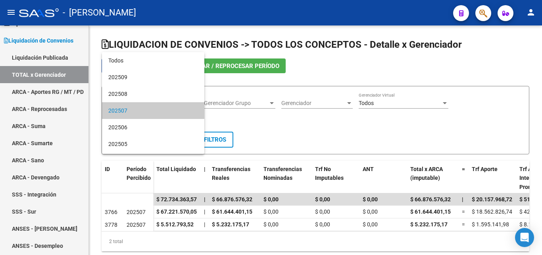
scroll to position [8, 0]
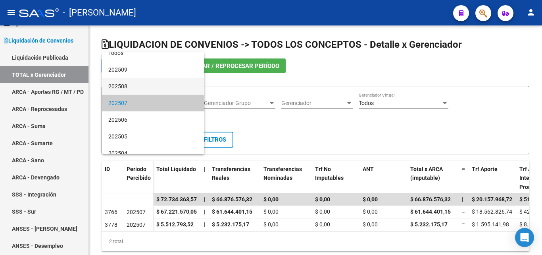
click at [126, 85] on span "202508" at bounding box center [153, 86] width 90 height 17
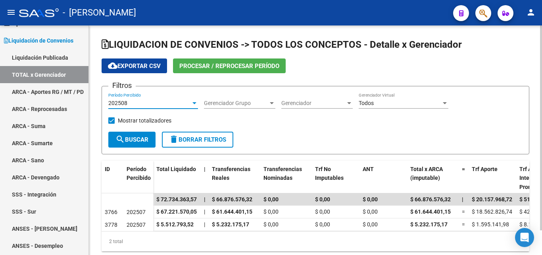
click at [133, 141] on span "search Buscar" at bounding box center [132, 139] width 33 height 7
click at [192, 102] on div at bounding box center [194, 103] width 7 height 6
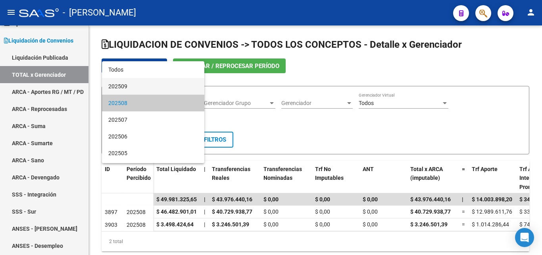
click at [119, 86] on span "202509" at bounding box center [153, 86] width 90 height 17
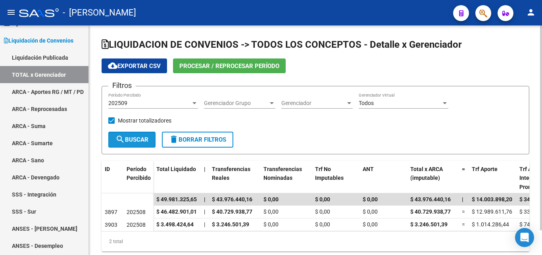
click at [140, 139] on span "search Buscar" at bounding box center [132, 139] width 33 height 7
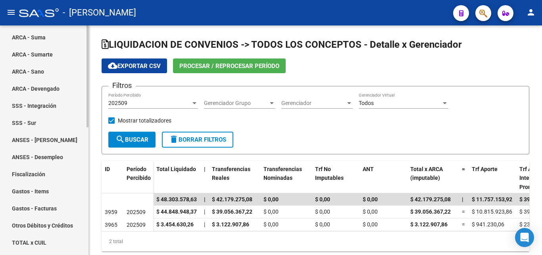
scroll to position [167, 0]
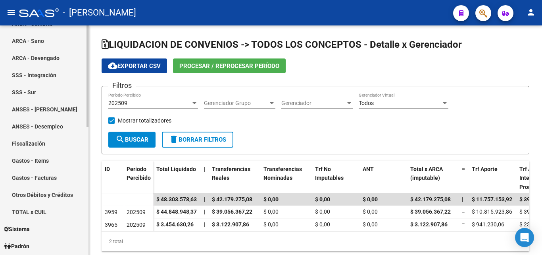
click at [37, 212] on link "TOTAL x CUIL" at bounding box center [44, 211] width 89 height 17
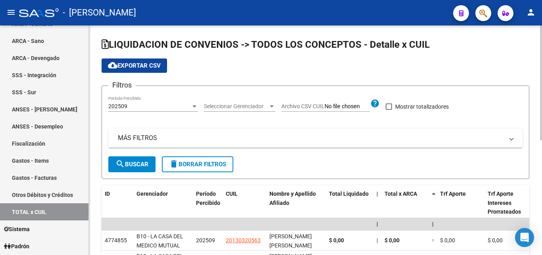
click at [131, 137] on mat-panel-title "MÁS FILTROS" at bounding box center [311, 137] width 386 height 9
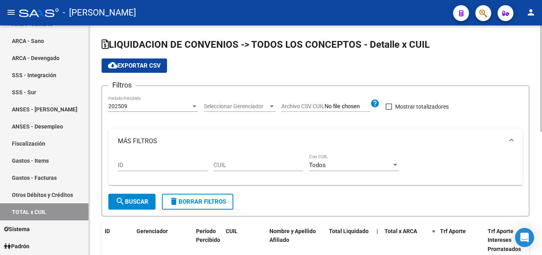
drag, startPoint x: 228, startPoint y: 160, endPoint x: 220, endPoint y: 165, distance: 8.9
click at [220, 165] on input "CUIL" at bounding box center [259, 164] width 90 height 7
paste input "23-20195366-9"
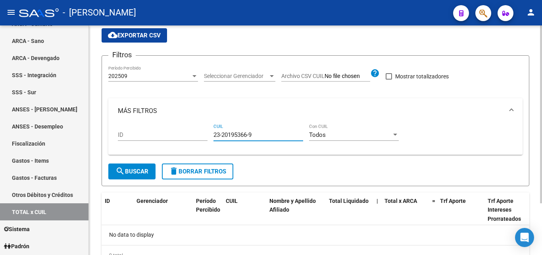
scroll to position [66, 0]
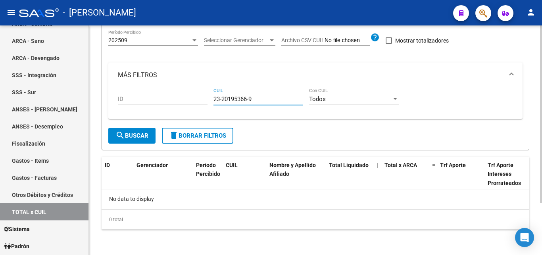
type input "23-20195366-9"
drag, startPoint x: 257, startPoint y: 99, endPoint x: 203, endPoint y: 97, distance: 54.0
click at [203, 97] on div "ID 23-20195366-9 CUIL Todos Con CUIL" at bounding box center [316, 100] width 396 height 25
paste input "20-37486480-8"
type input "20-37486480-8"
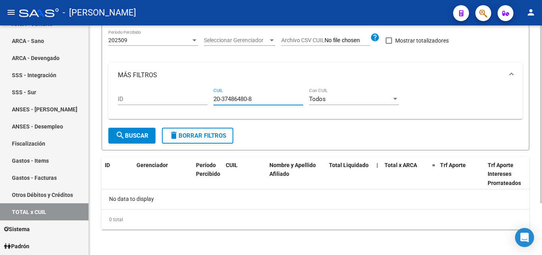
drag, startPoint x: 257, startPoint y: 99, endPoint x: 196, endPoint y: 99, distance: 60.8
click at [196, 99] on div "ID 20-37486480-8 CUIL Todos Con CUIL" at bounding box center [316, 100] width 396 height 25
paste input "20-22683230-1"
type input "20-22683230-1"
drag, startPoint x: 261, startPoint y: 98, endPoint x: 203, endPoint y: 98, distance: 58.8
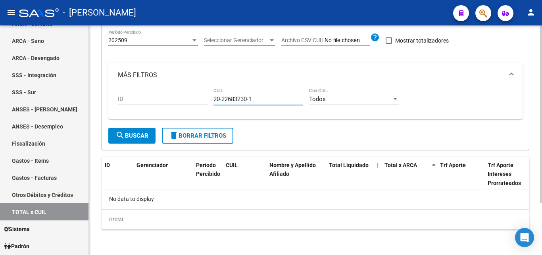
click at [203, 98] on div "ID 20-22683230-1 CUIL Todos Con CUIL" at bounding box center [316, 100] width 396 height 25
paste input "20-14445072-9"
type input "20-14445072-9"
drag, startPoint x: 269, startPoint y: 98, endPoint x: 195, endPoint y: 98, distance: 73.5
click at [195, 98] on div "ID 20-14445072-9 CUIL Todos Con CUIL" at bounding box center [316, 100] width 396 height 25
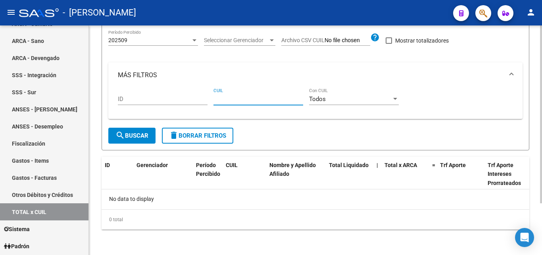
paste input "20-14645017-3"
type input "20-14645017-3"
drag, startPoint x: 254, startPoint y: 98, endPoint x: 202, endPoint y: 98, distance: 52.0
click at [202, 98] on div "ID 20-14645017-3 CUIL Todos Con CUIL" at bounding box center [316, 100] width 396 height 25
paste input "20-33347970-3"
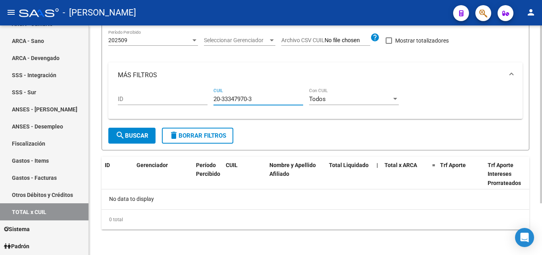
type input "20-33347970-3"
drag, startPoint x: 253, startPoint y: 98, endPoint x: 197, endPoint y: 98, distance: 56.0
click at [197, 98] on div "ID 20-33347970-3 CUIL Todos Con CUIL" at bounding box center [316, 100] width 396 height 25
paste input "20-30488267-1"
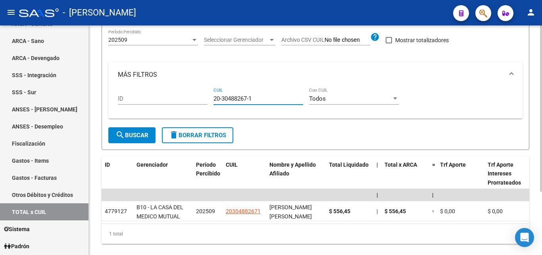
type input "20-30488267-1"
drag, startPoint x: 257, startPoint y: 99, endPoint x: 211, endPoint y: 98, distance: 46.1
click at [212, 97] on div "ID 20-30488267-1 CUIL Todos Con CUIL" at bounding box center [316, 99] width 396 height 25
paste input "23-27690152-4"
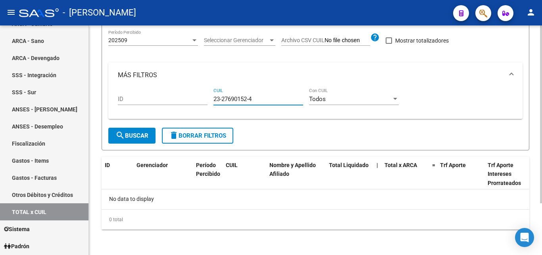
type input "23-27690152-4"
drag, startPoint x: 242, startPoint y: 99, endPoint x: 203, endPoint y: 100, distance: 39.3
click at [203, 100] on div "ID 23-27690152-4 CUIL Todos Con CUIL" at bounding box center [316, 100] width 396 height 25
paste input "20-28684252-7"
type input "20-28684252-7"
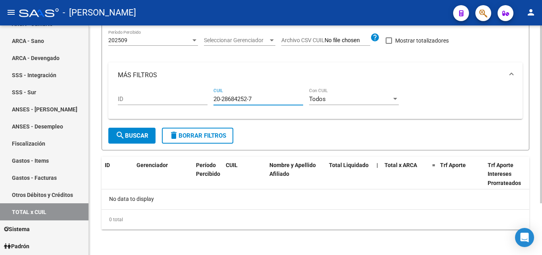
drag, startPoint x: 237, startPoint y: 100, endPoint x: 205, endPoint y: 100, distance: 32.2
click at [205, 100] on div "ID 20-28684252-7 CUIL Todos Con CUIL" at bounding box center [316, 100] width 396 height 25
paste input "20-26973109-6"
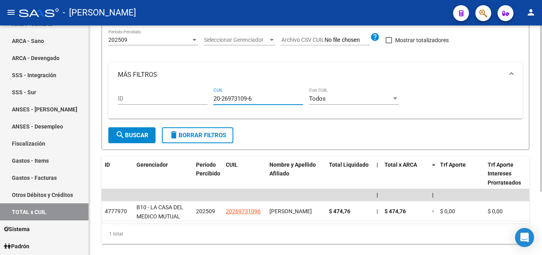
type input "20-26973109-6"
drag, startPoint x: 254, startPoint y: 99, endPoint x: 198, endPoint y: 100, distance: 56.4
click at [198, 100] on div "ID 20-26973109-6 CUIL Todos Con CUIL" at bounding box center [316, 99] width 396 height 25
paste input "20-24886926-8"
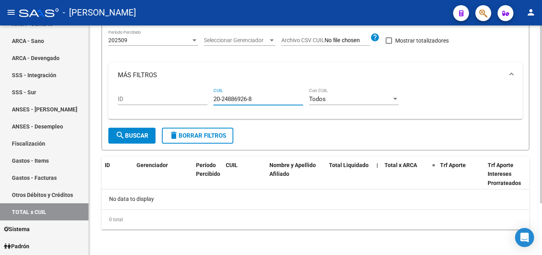
type input "20-24886926-8"
drag, startPoint x: 260, startPoint y: 100, endPoint x: 194, endPoint y: 97, distance: 66.0
click at [194, 97] on div "ID 20-24886926-8 CUIL Todos Con CUIL" at bounding box center [316, 100] width 396 height 25
paste input "20-37435260-2"
type input "20-37435260-2"
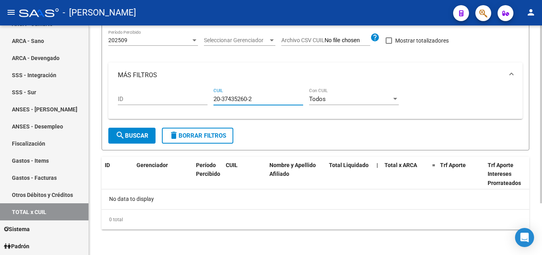
drag, startPoint x: 255, startPoint y: 98, endPoint x: 190, endPoint y: 99, distance: 64.7
click at [190, 99] on div "ID 20-37435260-2 CUIL Todos Con CUIL" at bounding box center [316, 100] width 396 height 25
paste input "27-41513004-5"
type input "27-41513004-5"
drag, startPoint x: 256, startPoint y: 100, endPoint x: 213, endPoint y: 102, distance: 42.9
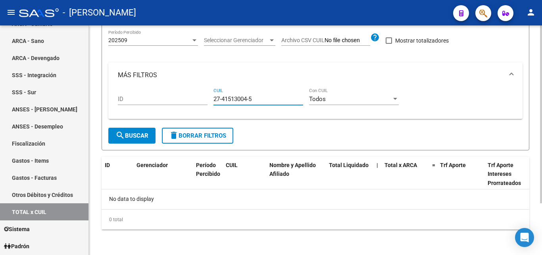
click at [213, 102] on div "ID 27-41513004-5 CUIL Todos Con CUIL" at bounding box center [316, 100] width 396 height 25
paste input "23-21689628-9"
type input "23-21689628-9"
drag, startPoint x: 256, startPoint y: 98, endPoint x: 207, endPoint y: 101, distance: 49.0
click at [207, 101] on div "ID 23-21689628-9 CUIL Todos Con CUIL" at bounding box center [316, 100] width 396 height 25
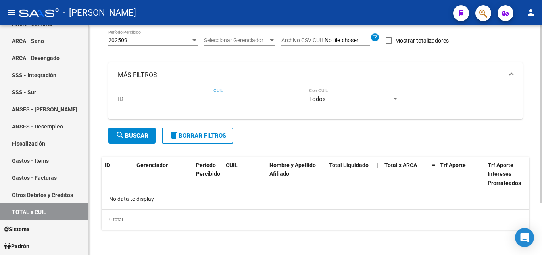
paste input "20-24148589-8"
type input "20-24148589-8"
drag, startPoint x: 257, startPoint y: 98, endPoint x: 196, endPoint y: 98, distance: 60.4
click at [196, 98] on div "ID 20-24148589-8 CUIL Todos Con CUIL" at bounding box center [316, 100] width 396 height 25
paste input "20-41161626-7"
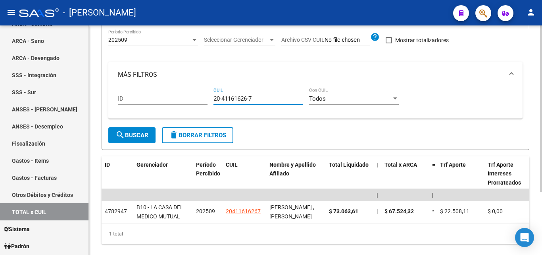
type input "20-41161626-7"
drag, startPoint x: 259, startPoint y: 98, endPoint x: 206, endPoint y: 98, distance: 53.2
click at [206, 98] on div "ID 20-41161626-7 CUIL Todos Con CUIL" at bounding box center [316, 99] width 396 height 25
paste input "20-38373284-1"
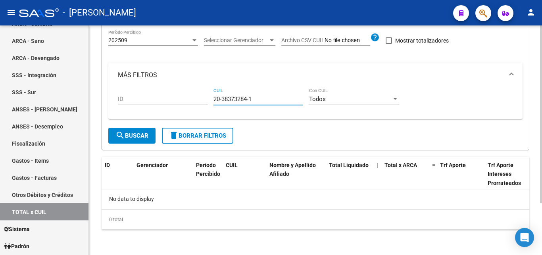
type input "20-38373284-1"
drag, startPoint x: 255, startPoint y: 97, endPoint x: 210, endPoint y: 99, distance: 45.3
click at [210, 99] on div "ID 20-38373284-1 CUIL Todos Con CUIL" at bounding box center [316, 100] width 396 height 25
paste input "20-21882400-6"
type input "20-21882400-6"
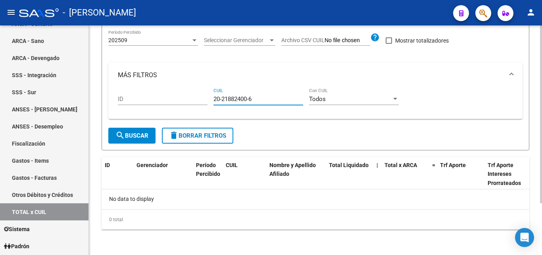
drag, startPoint x: 257, startPoint y: 101, endPoint x: 207, endPoint y: 100, distance: 50.8
click at [207, 100] on div "ID 20-21882400-6 CUIL Todos Con CUIL" at bounding box center [316, 100] width 396 height 25
paste
type input "20-26603314-2"
drag, startPoint x: 256, startPoint y: 99, endPoint x: 212, endPoint y: 97, distance: 44.5
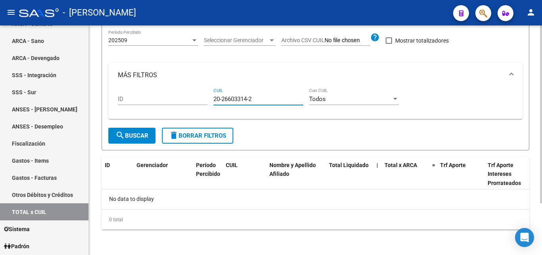
click at [212, 97] on div "ID 20-26603314-2 CUIL Todos Con CUIL" at bounding box center [316, 100] width 396 height 25
type input "20-33788022-4"
drag, startPoint x: 262, startPoint y: 100, endPoint x: 193, endPoint y: 100, distance: 69.1
click at [193, 100] on div "ID 20-33788022-4 CUIL Todos Con CUIL" at bounding box center [316, 100] width 396 height 25
type input "20-23933620-6"
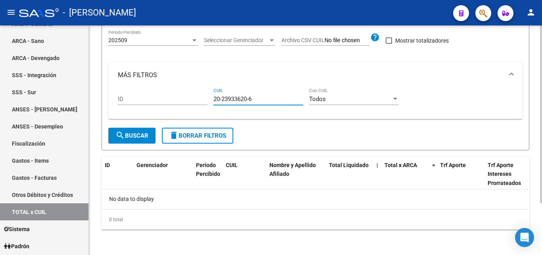
drag, startPoint x: 257, startPoint y: 97, endPoint x: 213, endPoint y: 102, distance: 44.0
click at [213, 102] on div "ID 20-23933620-6 CUIL Todos Con CUIL" at bounding box center [316, 100] width 396 height 25
type input "20-42867482-1"
drag, startPoint x: 263, startPoint y: 102, endPoint x: 214, endPoint y: 94, distance: 49.1
click at [214, 94] on div "20-42867482-1 CUIL" at bounding box center [259, 96] width 90 height 17
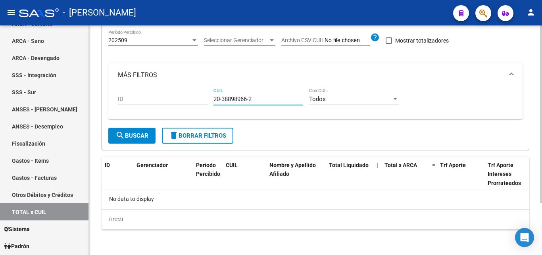
type input "20-38898966-2"
drag, startPoint x: 255, startPoint y: 98, endPoint x: 210, endPoint y: 99, distance: 45.3
click at [210, 99] on div "ID 20-38898966-2 CUIL Todos Con CUIL" at bounding box center [316, 100] width 396 height 25
type input "20-35587595-5"
drag, startPoint x: 254, startPoint y: 101, endPoint x: 209, endPoint y: 98, distance: 45.0
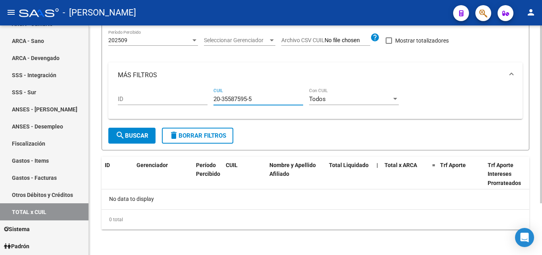
click at [209, 98] on div "ID 20-35587595-5 CUIL Todos Con CUIL" at bounding box center [316, 100] width 396 height 25
type input "20-18031605-2"
drag, startPoint x: 255, startPoint y: 97, endPoint x: 195, endPoint y: 95, distance: 60.8
click at [195, 95] on div "ID 20-18031605-2 CUIL Todos Con CUIL" at bounding box center [316, 100] width 396 height 25
type input "27-36879444-4"
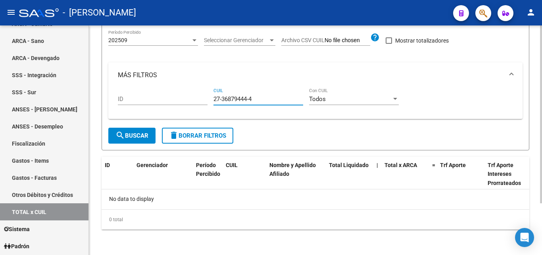
drag, startPoint x: 258, startPoint y: 100, endPoint x: 202, endPoint y: 100, distance: 56.0
click at [202, 100] on div "ID 27-36879444-4 CUIL Todos Con CUIL" at bounding box center [316, 100] width 396 height 25
type input "20-40619996-8"
drag, startPoint x: 255, startPoint y: 97, endPoint x: 194, endPoint y: 98, distance: 61.2
click at [194, 98] on div "ID 20-40619996-8 CUIL Todos Con CUIL" at bounding box center [316, 100] width 396 height 25
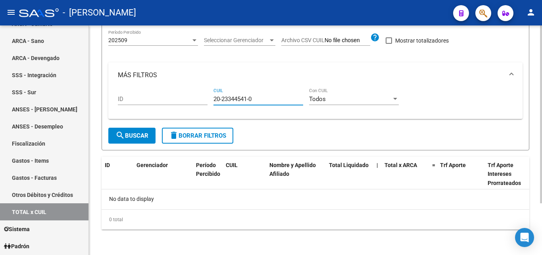
type input "20-23344541-0"
drag, startPoint x: 257, startPoint y: 99, endPoint x: 197, endPoint y: 99, distance: 60.0
click at [197, 99] on div "ID 20-23344541-0 CUIL Todos Con CUIL" at bounding box center [316, 100] width 396 height 25
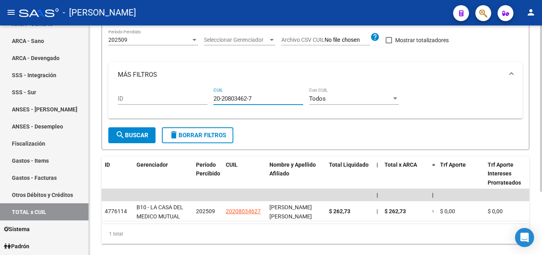
type input "20-20803462-7"
drag, startPoint x: 255, startPoint y: 100, endPoint x: 214, endPoint y: 96, distance: 40.7
click at [214, 96] on input "20-20803462-7" at bounding box center [259, 98] width 90 height 7
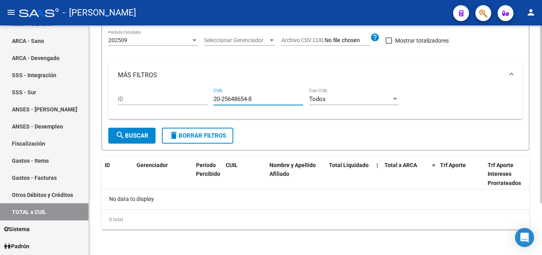
type input "20-25648654-8"
drag, startPoint x: 259, startPoint y: 98, endPoint x: 206, endPoint y: 100, distance: 52.8
click at [206, 100] on div "ID 20-25648654-8 CUIL Todos Con CUIL" at bounding box center [316, 100] width 396 height 25
type input "20-24815820-5"
drag, startPoint x: 261, startPoint y: 97, endPoint x: 200, endPoint y: 101, distance: 60.9
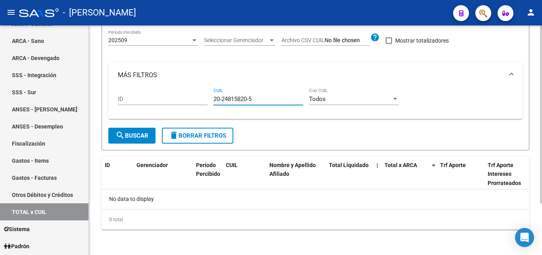
click at [200, 101] on div "ID 20-24815820-5 CUIL Todos Con CUIL" at bounding box center [316, 100] width 396 height 25
type input "20-21721167-1"
drag, startPoint x: 236, startPoint y: 100, endPoint x: 201, endPoint y: 98, distance: 35.4
click at [201, 98] on div "ID 20-21721167-1 CUIL Todos Con CUIL" at bounding box center [316, 100] width 396 height 25
type input "20-28727481-6"
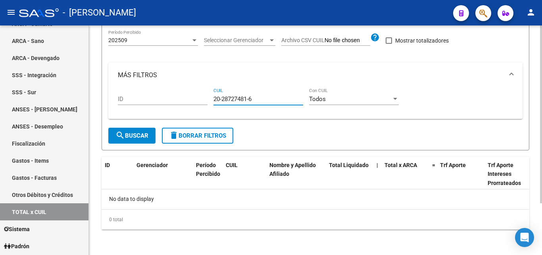
drag, startPoint x: 257, startPoint y: 99, endPoint x: 203, endPoint y: 99, distance: 54.0
click at [203, 99] on div "ID 20-28727481-6 CUIL Todos Con CUIL" at bounding box center [316, 100] width 396 height 25
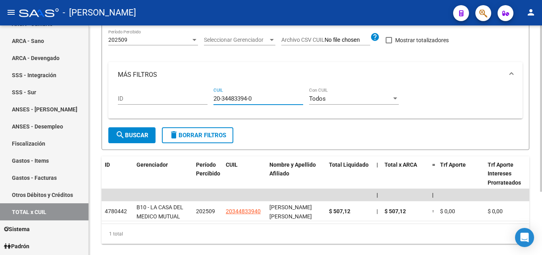
type input "20-34483394-0"
drag, startPoint x: 259, startPoint y: 98, endPoint x: 209, endPoint y: 100, distance: 49.7
click at [209, 100] on div "ID 20-34483394-0 CUIL Todos Con CUIL" at bounding box center [316, 99] width 396 height 25
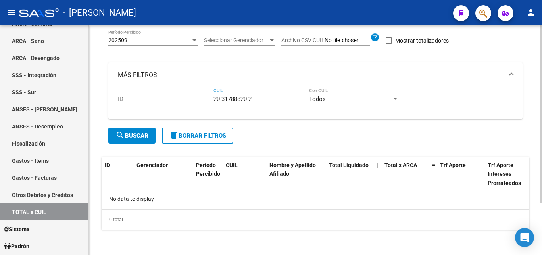
type input "20-31788820-2"
click at [261, 94] on div "20-31788820-2 CUIL" at bounding box center [259, 96] width 90 height 17
drag, startPoint x: 259, startPoint y: 99, endPoint x: 211, endPoint y: 103, distance: 48.3
click at [211, 103] on div "ID 20-31788820-2 CUIL Todos Con CUIL" at bounding box center [316, 100] width 396 height 25
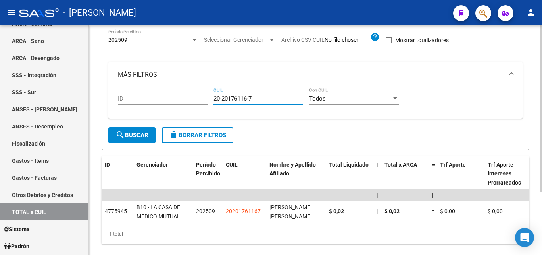
type input "20-20176116-7"
drag, startPoint x: 253, startPoint y: 98, endPoint x: 202, endPoint y: 100, distance: 51.6
click at [202, 100] on div "ID 20-20176116-7 CUIL Todos Con CUIL" at bounding box center [316, 99] width 396 height 25
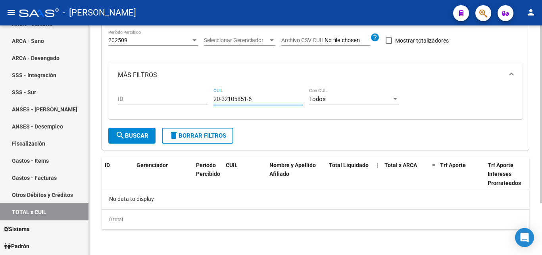
type input "20-32105851-6"
drag, startPoint x: 261, startPoint y: 99, endPoint x: 200, endPoint y: 101, distance: 61.2
click at [200, 101] on div "ID 20-32105851-6 CUIL Todos Con CUIL" at bounding box center [316, 100] width 396 height 25
type input "20-38814295-3"
drag, startPoint x: 258, startPoint y: 100, endPoint x: 205, endPoint y: 101, distance: 53.2
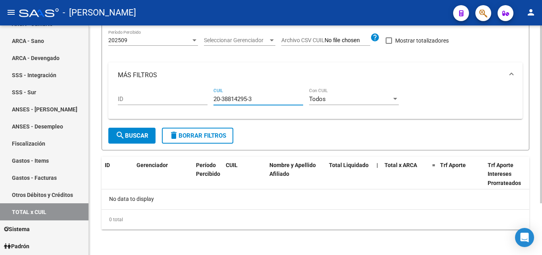
click at [205, 101] on div "ID 20-38814295-3 CUIL Todos Con CUIL" at bounding box center [316, 100] width 396 height 25
type input "20-39367339-8"
drag, startPoint x: 257, startPoint y: 96, endPoint x: 202, endPoint y: 99, distance: 54.9
click at [202, 99] on div "ID 20-39367339-8 CUIL Todos Con CUIL" at bounding box center [316, 100] width 396 height 25
type input "23-22684228-4"
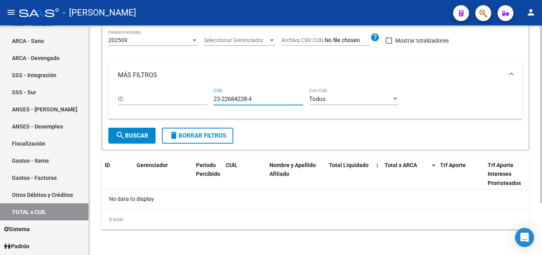
drag, startPoint x: 255, startPoint y: 99, endPoint x: 200, endPoint y: 100, distance: 54.8
click at [200, 100] on div "ID 23-22684228-4 CUIL Todos Con CUIL" at bounding box center [316, 100] width 396 height 25
type input "20-41489497-7"
drag, startPoint x: 258, startPoint y: 99, endPoint x: 204, endPoint y: 96, distance: 54.5
click at [204, 96] on div "ID 20-41489497-7 CUIL Todos Con CUIL" at bounding box center [316, 100] width 396 height 25
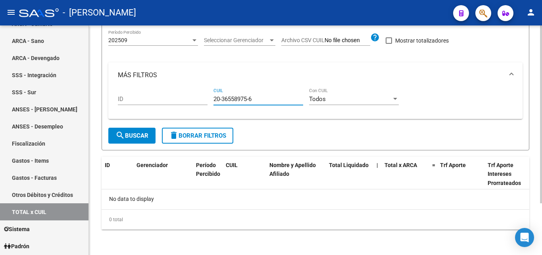
type input "20-36558975-6"
drag, startPoint x: 254, startPoint y: 98, endPoint x: 204, endPoint y: 100, distance: 50.5
click at [204, 100] on div "ID 20-36558975-6 CUIL Todos Con CUIL" at bounding box center [316, 100] width 396 height 25
type input "27-25979299-7"
drag, startPoint x: 259, startPoint y: 99, endPoint x: 204, endPoint y: 104, distance: 55.0
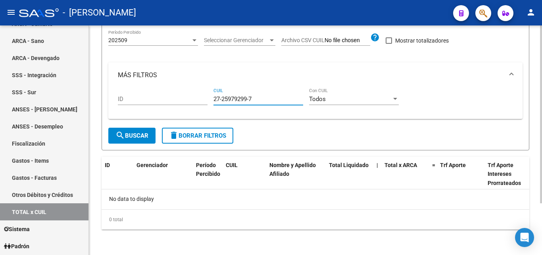
click at [204, 104] on div "ID 27-25979299-7 CUIL Todos Con CUIL" at bounding box center [316, 100] width 396 height 25
type input "27-43843897-7"
drag, startPoint x: 255, startPoint y: 100, endPoint x: 202, endPoint y: 100, distance: 53.6
click at [202, 100] on div "ID 27-43843897-7 CUIL Todos Con CUIL" at bounding box center [316, 100] width 396 height 25
type input "23-22908940-4"
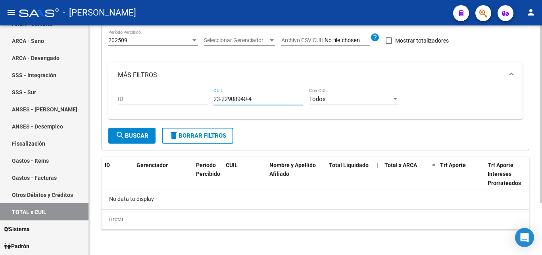
drag, startPoint x: 250, startPoint y: 97, endPoint x: 203, endPoint y: 97, distance: 46.9
click at [203, 97] on div "ID 23-22908940-4 CUIL Todos Con CUIL" at bounding box center [316, 100] width 396 height 25
type input "27-28933056-4"
drag, startPoint x: 251, startPoint y: 99, endPoint x: 191, endPoint y: 98, distance: 60.4
click at [191, 98] on div "ID 27-28933056-4 CUIL Todos Con CUIL" at bounding box center [316, 100] width 396 height 25
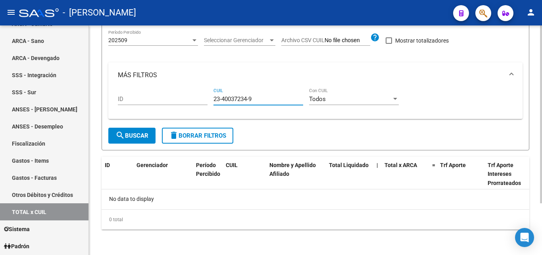
type input "23-40037234-9"
drag, startPoint x: 256, startPoint y: 99, endPoint x: 206, endPoint y: 98, distance: 50.4
click at [206, 98] on div "ID 23-40037234-9 CUIL Todos Con CUIL" at bounding box center [316, 100] width 396 height 25
type input "23-14081971-9"
drag, startPoint x: 253, startPoint y: 98, endPoint x: 199, endPoint y: 100, distance: 53.7
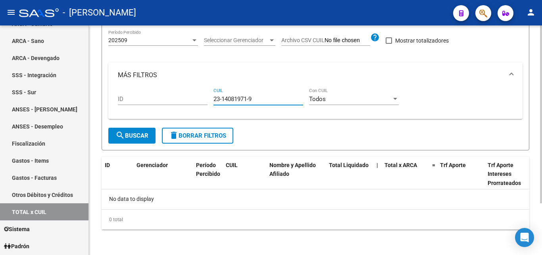
click at [199, 100] on div "ID 23-14081971-9 CUIL Todos Con CUIL" at bounding box center [316, 100] width 396 height 25
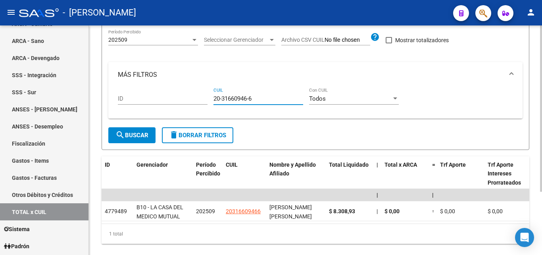
type input "20-31660946-6"
drag, startPoint x: 254, startPoint y: 100, endPoint x: 200, endPoint y: 102, distance: 54.4
click at [200, 102] on div "ID 20-31660946-6 CUIL Todos Con CUIL" at bounding box center [316, 99] width 396 height 25
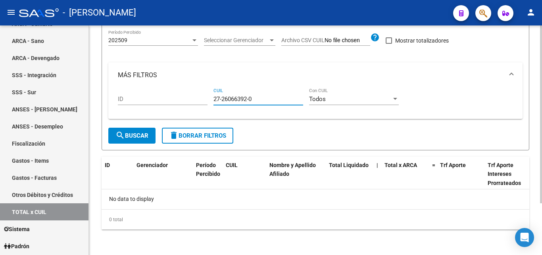
type input "27-26066392-0"
drag, startPoint x: 260, startPoint y: 97, endPoint x: 189, endPoint y: 98, distance: 70.7
click at [189, 98] on div "ID 27-26066392-0 CUIL Todos Con CUIL" at bounding box center [316, 100] width 396 height 25
type input "27-31250564-4"
drag, startPoint x: 260, startPoint y: 97, endPoint x: 212, endPoint y: 94, distance: 47.7
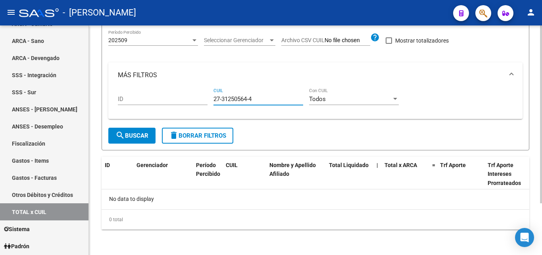
click at [212, 94] on div "ID 27-31250564-4 CUIL Todos Con CUIL" at bounding box center [316, 100] width 396 height 25
type input "20-32096586-2"
drag, startPoint x: 259, startPoint y: 100, endPoint x: 204, endPoint y: 104, distance: 55.3
click at [204, 104] on div "ID 20-32096586-2 CUIL Todos Con CUIL" at bounding box center [316, 100] width 396 height 25
type input "27-23834528-1"
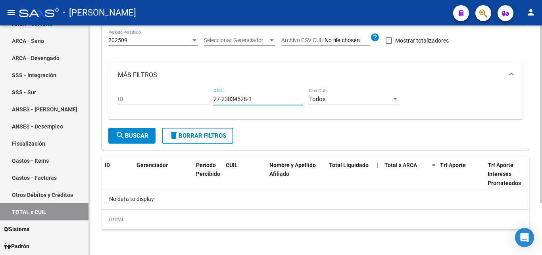
drag, startPoint x: 248, startPoint y: 102, endPoint x: 210, endPoint y: 102, distance: 38.5
click at [210, 102] on div "ID 27-23834528-1 CUIL Todos Con CUIL" at bounding box center [316, 100] width 396 height 25
type input "27-36659659-9"
drag, startPoint x: 256, startPoint y: 98, endPoint x: 205, endPoint y: 103, distance: 51.0
click at [205, 103] on div "ID 27-36659659-9 CUIL Todos Con CUIL" at bounding box center [316, 100] width 396 height 25
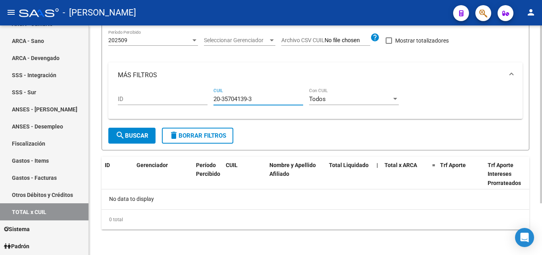
type input "20-35704139-3"
drag, startPoint x: 242, startPoint y: 101, endPoint x: 204, endPoint y: 101, distance: 38.1
click at [204, 101] on div "ID 20-35704139-3 CUIL Todos Con CUIL" at bounding box center [316, 100] width 396 height 25
type input "20-22763800-2"
drag, startPoint x: 263, startPoint y: 97, endPoint x: 181, endPoint y: 102, distance: 82.4
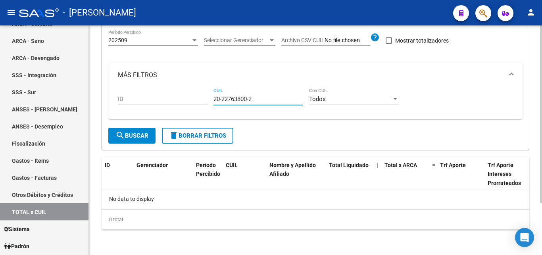
click at [181, 102] on div "ID 20-22763800-2 CUIL Todos Con CUIL" at bounding box center [316, 100] width 396 height 25
type input "20-95904818-6"
drag, startPoint x: 255, startPoint y: 98, endPoint x: 201, endPoint y: 104, distance: 55.1
click at [201, 104] on div "ID 20-95904818-6 CUIL Todos Con CUIL" at bounding box center [316, 100] width 396 height 25
type input "27-23513727-0"
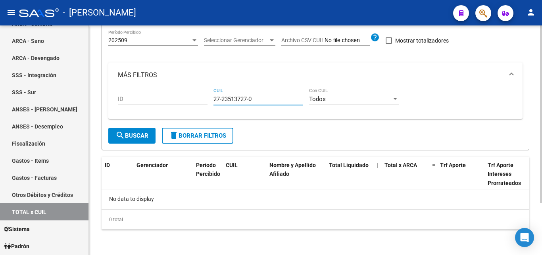
drag, startPoint x: 258, startPoint y: 100, endPoint x: 178, endPoint y: 102, distance: 79.5
click at [178, 102] on div "ID 27-23513727-0 CUIL Todos Con CUIL" at bounding box center [316, 100] width 396 height 25
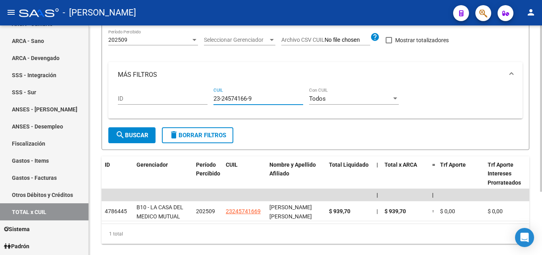
type input "23-24574166-9"
drag, startPoint x: 256, startPoint y: 99, endPoint x: 204, endPoint y: 99, distance: 52.0
click at [204, 99] on div "ID 23-24574166-9 CUIL Todos Con CUIL" at bounding box center [316, 99] width 396 height 25
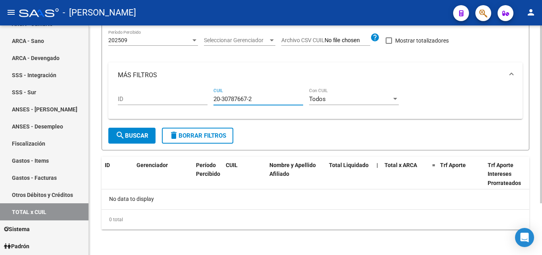
type input "20-30787667-2"
drag, startPoint x: 260, startPoint y: 100, endPoint x: 182, endPoint y: 97, distance: 77.5
click at [182, 97] on div "ID 20-30787667-2 CUIL Todos Con CUIL" at bounding box center [316, 100] width 396 height 25
type input "20-42179798-7"
drag, startPoint x: 254, startPoint y: 99, endPoint x: 203, endPoint y: 97, distance: 51.7
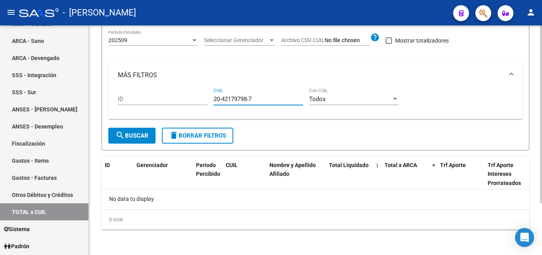
click at [203, 97] on div "ID 20-42179798-7 CUIL Todos Con CUIL" at bounding box center [316, 100] width 396 height 25
type input "27-17130244-2"
drag, startPoint x: 256, startPoint y: 98, endPoint x: 212, endPoint y: 102, distance: 44.6
click at [212, 102] on div "ID 27-17130244-2 CUIL Todos Con CUIL" at bounding box center [316, 100] width 396 height 25
type input "20-14081568-4"
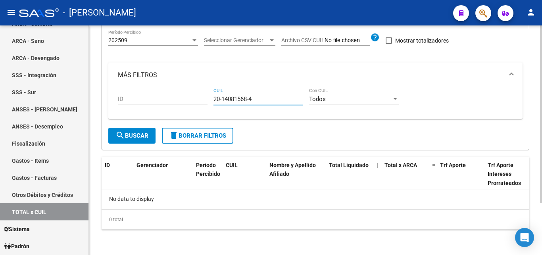
drag, startPoint x: 253, startPoint y: 101, endPoint x: 191, endPoint y: 102, distance: 62.0
click at [191, 102] on div "ID 20-14081568-4 CUIL Todos Con CUIL" at bounding box center [316, 100] width 396 height 25
type input "27-35583668-7"
drag, startPoint x: 257, startPoint y: 100, endPoint x: 151, endPoint y: 104, distance: 106.1
click at [151, 104] on div "ID 27-35583668-7 CUIL Todos Con CUIL" at bounding box center [316, 100] width 396 height 25
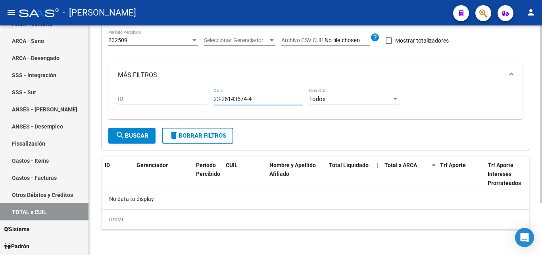
type input "23-26143674-4"
drag, startPoint x: 256, startPoint y: 98, endPoint x: 188, endPoint y: 101, distance: 67.6
click at [188, 101] on div "ID 23-26143674-4 CUIL Todos Con CUIL" at bounding box center [316, 100] width 396 height 25
type input "27-28335566-2"
drag, startPoint x: 264, startPoint y: 100, endPoint x: 204, endPoint y: 102, distance: 60.0
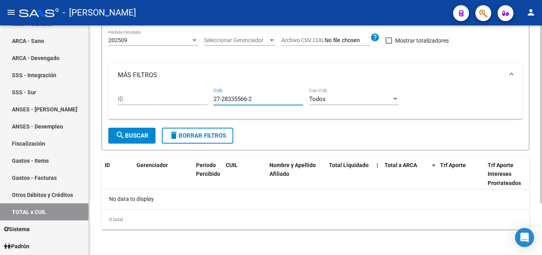
click at [204, 102] on div "ID 27-28335566-2 CUIL Todos Con CUIL" at bounding box center [316, 100] width 396 height 25
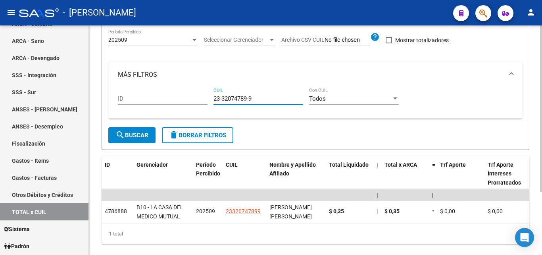
type input "23-32074789-9"
drag, startPoint x: 257, startPoint y: 98, endPoint x: 209, endPoint y: 103, distance: 48.3
click at [209, 103] on div "ID 23-32074789-9 CUIL Todos Con CUIL" at bounding box center [316, 99] width 396 height 25
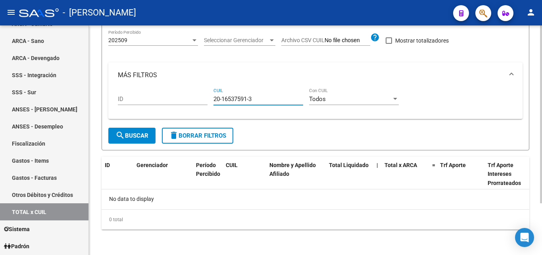
type input "20-16537591-3"
drag, startPoint x: 258, startPoint y: 98, endPoint x: 209, endPoint y: 99, distance: 48.5
click at [209, 99] on div "ID 20-16537591-3 CUIL Todos Con CUIL" at bounding box center [316, 100] width 396 height 25
type input "20-36546501-1"
drag, startPoint x: 259, startPoint y: 97, endPoint x: 212, endPoint y: 101, distance: 46.7
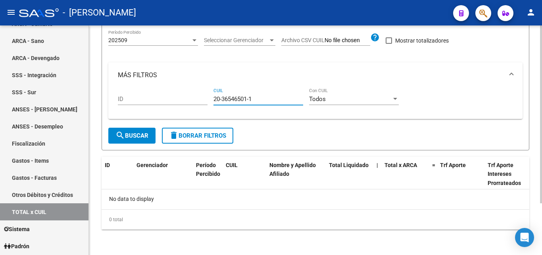
click at [212, 101] on div "ID 20-36546501-1 CUIL Todos Con CUIL" at bounding box center [316, 100] width 396 height 25
type input "20-39370730-6"
drag, startPoint x: 253, startPoint y: 99, endPoint x: 201, endPoint y: 100, distance: 51.7
click at [201, 100] on div "ID 20-39370730-6 CUIL Todos Con CUIL" at bounding box center [316, 100] width 396 height 25
type input "23-32295941-9"
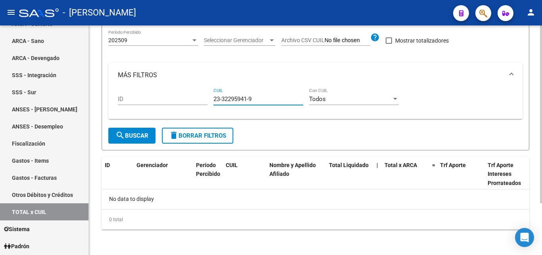
drag, startPoint x: 257, startPoint y: 95, endPoint x: 214, endPoint y: 100, distance: 43.6
click at [214, 100] on input "23-32295941-9" at bounding box center [259, 98] width 90 height 7
type input "20-38131484-8"
drag, startPoint x: 256, startPoint y: 97, endPoint x: 205, endPoint y: 100, distance: 51.3
click at [205, 100] on div "ID 20-38131484-8 CUIL Todos Con CUIL" at bounding box center [316, 100] width 396 height 25
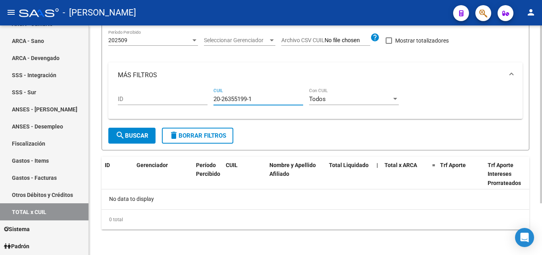
type input "20-26355199-1"
drag, startPoint x: 256, startPoint y: 97, endPoint x: 201, endPoint y: 100, distance: 55.7
click at [201, 100] on div "ID 20-26355199-1 CUIL Todos Con CUIL" at bounding box center [316, 100] width 396 height 25
type input "20-32295498-1"
drag, startPoint x: 254, startPoint y: 100, endPoint x: 199, endPoint y: 99, distance: 55.6
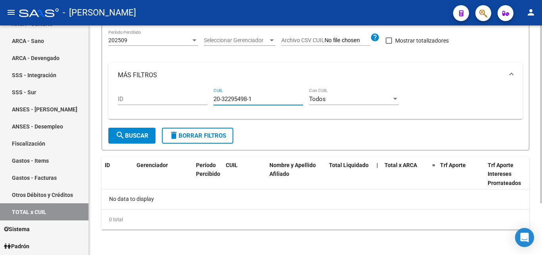
click at [199, 99] on div "ID 20-32295498-1 CUIL Todos Con CUIL" at bounding box center [316, 100] width 396 height 25
type input "27-31339743-8"
drag, startPoint x: 255, startPoint y: 101, endPoint x: 201, endPoint y: 102, distance: 53.6
click at [201, 102] on div "ID 27-31339743-8 CUIL Todos Con CUIL" at bounding box center [316, 100] width 396 height 25
type input "27-31457603-4"
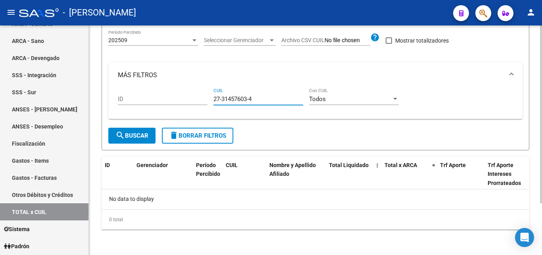
drag, startPoint x: 259, startPoint y: 99, endPoint x: 179, endPoint y: 99, distance: 80.2
click at [179, 99] on div "ID 27-31457603-4 CUIL Todos Con CUIL" at bounding box center [316, 100] width 396 height 25
type input "20-39951210-8"
click at [351, 76] on mat-panel-title "MÁS FILTROS" at bounding box center [311, 75] width 386 height 9
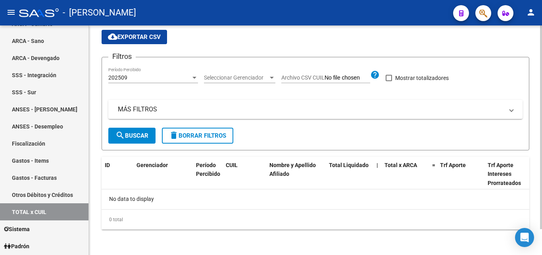
scroll to position [29, 0]
click at [140, 108] on mat-panel-title "MÁS FILTROS" at bounding box center [311, 109] width 386 height 9
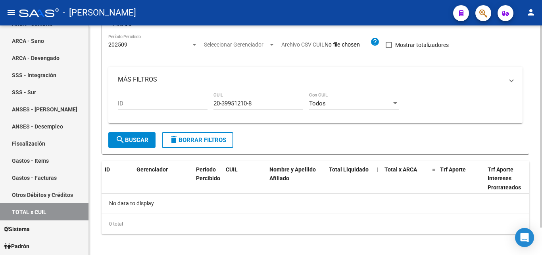
scroll to position [66, 0]
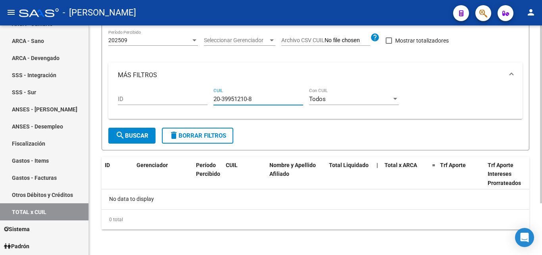
drag, startPoint x: 256, startPoint y: 100, endPoint x: 192, endPoint y: 99, distance: 64.3
click at [192, 99] on div "ID 20-39951210-8 CUIL Todos Con CUIL" at bounding box center [316, 100] width 396 height 25
type input "24-30348762-6"
drag, startPoint x: 255, startPoint y: 100, endPoint x: 205, endPoint y: 94, distance: 50.8
click at [205, 94] on div "ID 24-30348762-6 CUIL Todos Con CUIL" at bounding box center [316, 100] width 396 height 25
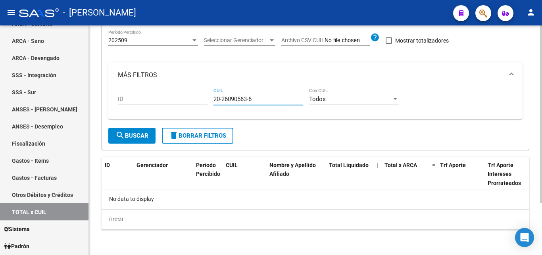
type input "20-26090563-6"
drag, startPoint x: 253, startPoint y: 98, endPoint x: 212, endPoint y: 99, distance: 40.5
click at [212, 99] on div "ID 20-26090563-6 CUIL Todos Con CUIL" at bounding box center [316, 100] width 396 height 25
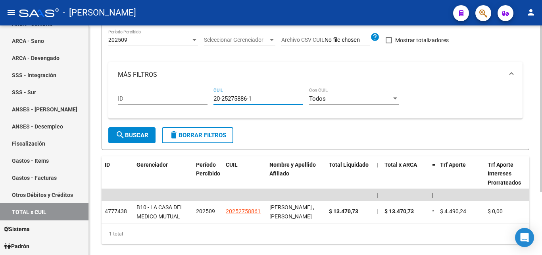
type input "20-25275886-1"
drag, startPoint x: 261, startPoint y: 99, endPoint x: 214, endPoint y: 100, distance: 46.9
click at [214, 100] on input "20-25275886-1" at bounding box center [259, 98] width 90 height 7
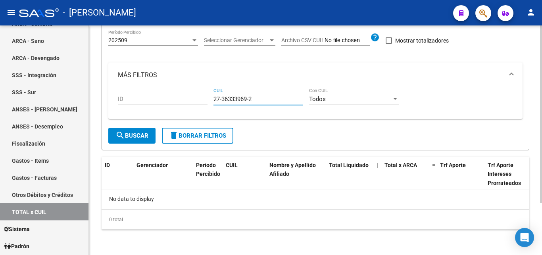
type input "27-36333969-2"
drag, startPoint x: 257, startPoint y: 96, endPoint x: 211, endPoint y: 98, distance: 46.5
click at [211, 98] on div "ID 27-36333969-2 CUIL Todos Con CUIL" at bounding box center [316, 100] width 396 height 25
type input "20-31967229-0"
drag, startPoint x: 255, startPoint y: 97, endPoint x: 204, endPoint y: 92, distance: 51.5
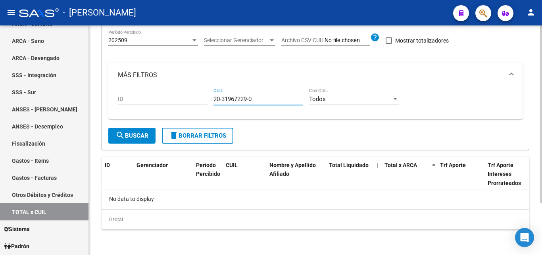
click at [204, 92] on div "ID 20-31967229-0 CUIL Todos Con CUIL" at bounding box center [316, 100] width 396 height 25
type input "20-47540490-5"
drag, startPoint x: 255, startPoint y: 99, endPoint x: 208, endPoint y: 102, distance: 47.0
click at [208, 102] on div "ID 20-47540490-5 CUIL Todos Con CUIL" at bounding box center [316, 100] width 396 height 25
drag, startPoint x: 226, startPoint y: 93, endPoint x: 222, endPoint y: 98, distance: 7.4
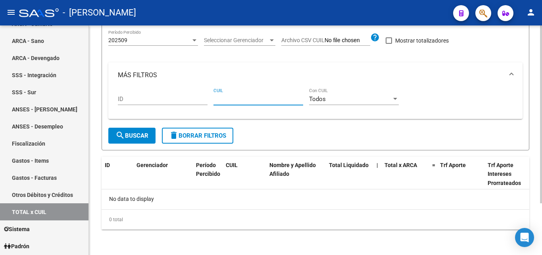
click at [222, 98] on input "CUIL" at bounding box center [259, 98] width 90 height 7
type input "20-22595376-8"
drag, startPoint x: 250, startPoint y: 99, endPoint x: 200, endPoint y: 99, distance: 50.0
click at [200, 99] on div "ID 20-22595376-8 CUIL Todos Con CUIL" at bounding box center [316, 100] width 396 height 25
type input "20-24945350-2"
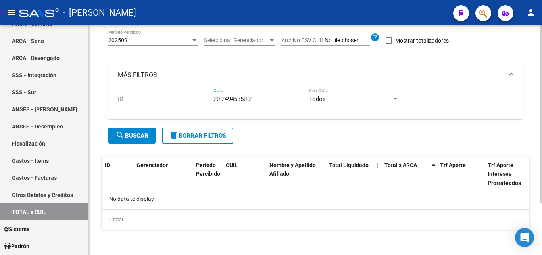
drag, startPoint x: 259, startPoint y: 100, endPoint x: 200, endPoint y: 97, distance: 58.8
click at [200, 97] on div "ID 20-24945350-2 CUIL Todos Con CUIL" at bounding box center [316, 100] width 396 height 25
type input "27-25079172-6"
drag, startPoint x: 262, startPoint y: 98, endPoint x: 205, endPoint y: 98, distance: 56.8
click at [205, 98] on div "ID 27-25079172-6 CUIL Todos Con CUIL" at bounding box center [316, 100] width 396 height 25
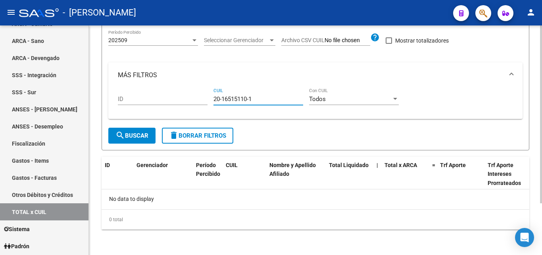
type input "20-16515110-1"
drag, startPoint x: 257, startPoint y: 100, endPoint x: 204, endPoint y: 100, distance: 52.8
click at [204, 100] on div "ID 20-16515110-1 CUIL Todos Con CUIL" at bounding box center [316, 100] width 396 height 25
type input "27-28509925-6"
drag, startPoint x: 259, startPoint y: 100, endPoint x: 201, endPoint y: 98, distance: 57.2
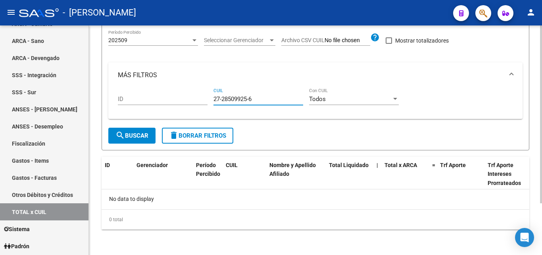
click at [201, 98] on div "ID 27-28509925-6 CUIL Todos Con CUIL" at bounding box center [316, 100] width 396 height 25
type input "20-37359502-1"
drag, startPoint x: 257, startPoint y: 100, endPoint x: 196, endPoint y: 102, distance: 60.4
click at [196, 102] on div "ID 20-37359502-1 CUIL Todos Con CUIL" at bounding box center [316, 100] width 396 height 25
type input "27-29200926-2"
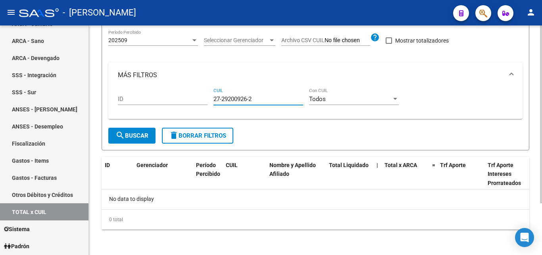
drag, startPoint x: 257, startPoint y: 98, endPoint x: 212, endPoint y: 103, distance: 44.7
click at [212, 103] on div "ID 27-29200926-2 CUIL Todos Con CUIL" at bounding box center [316, 100] width 396 height 25
type input "20-21889708-9"
drag, startPoint x: 253, startPoint y: 101, endPoint x: 204, endPoint y: 103, distance: 48.9
click at [204, 103] on div "ID 20-21889708-9 CUIL Todos Con CUIL" at bounding box center [316, 100] width 396 height 25
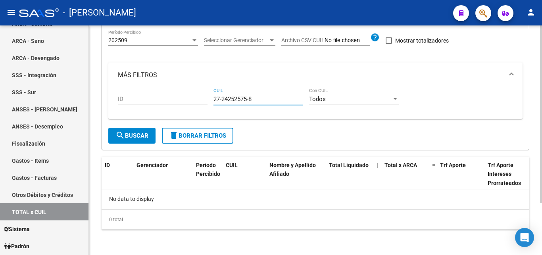
type input "27-24252575-8"
drag, startPoint x: 255, startPoint y: 98, endPoint x: 205, endPoint y: 98, distance: 50.0
click at [205, 98] on div "ID 27-24252575-8 CUIL Todos Con CUIL" at bounding box center [316, 100] width 396 height 25
type input "27-24252575-8"
drag, startPoint x: 259, startPoint y: 96, endPoint x: 209, endPoint y: 101, distance: 49.9
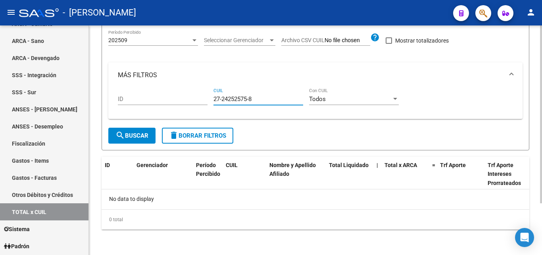
click at [209, 101] on div "ID 27-24252575-8 CUIL Todos Con CUIL" at bounding box center [316, 100] width 396 height 25
type input "20-24772586-6"
drag, startPoint x: 257, startPoint y: 98, endPoint x: 199, endPoint y: 102, distance: 57.3
click at [199, 102] on div "ID 20-24772586-6 CUIL Todos Con CUIL" at bounding box center [316, 100] width 396 height 25
type input "20-30851226-7"
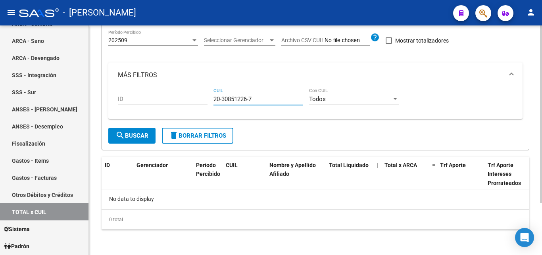
drag, startPoint x: 241, startPoint y: 100, endPoint x: 189, endPoint y: 100, distance: 51.6
click at [189, 100] on div "ID 20-30851226-7 CUIL Todos Con CUIL" at bounding box center [316, 100] width 396 height 25
type input "20-26970500-1"
drag, startPoint x: 253, startPoint y: 98, endPoint x: 199, endPoint y: 100, distance: 54.8
click at [199, 100] on div "ID 20-26970500-1 CUIL Todos Con CUIL" at bounding box center [316, 100] width 396 height 25
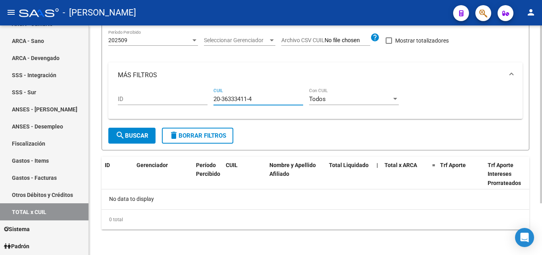
type input "20-36333411-4"
drag, startPoint x: 257, startPoint y: 98, endPoint x: 188, endPoint y: 101, distance: 69.2
click at [188, 101] on div "ID 20-36333411-4 CUIL Todos Con CUIL" at bounding box center [316, 100] width 396 height 25
type input "20-37831848-4"
drag, startPoint x: 260, startPoint y: 98, endPoint x: 199, endPoint y: 92, distance: 61.1
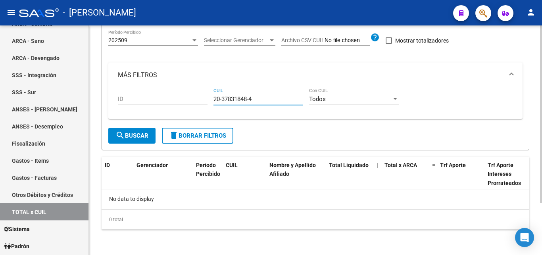
click at [199, 92] on div "ID 20-37831848-4 CUIL Todos Con CUIL" at bounding box center [316, 100] width 396 height 25
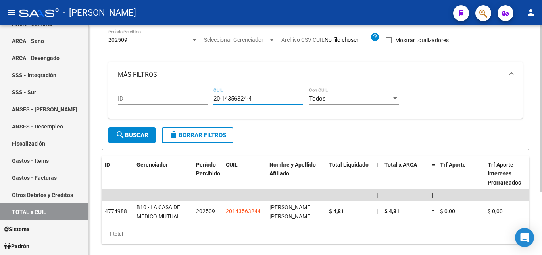
type input "20-14356324-4"
drag, startPoint x: 257, startPoint y: 100, endPoint x: 211, endPoint y: 105, distance: 46.8
click at [211, 105] on div "ID 20-14356324-4 CUIL Todos Con CUIL" at bounding box center [316, 99] width 396 height 25
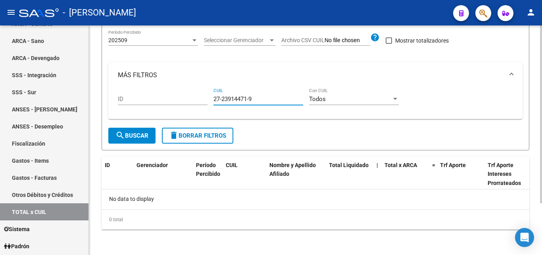
type input "27-23914471-9"
drag, startPoint x: 260, startPoint y: 99, endPoint x: 210, endPoint y: 99, distance: 49.2
click at [210, 99] on div "ID 27-23914471-9 CUIL Todos Con CUIL" at bounding box center [316, 100] width 396 height 25
type input "20-29070174-1"
drag, startPoint x: 257, startPoint y: 99, endPoint x: 209, endPoint y: 101, distance: 47.3
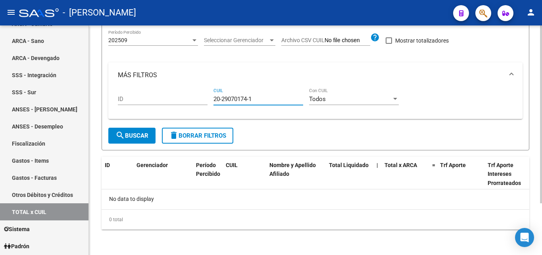
click at [209, 101] on div "ID 20-29070174-1 CUIL Todos Con CUIL" at bounding box center [316, 100] width 396 height 25
type input "27-38899853-4"
drag, startPoint x: 256, startPoint y: 97, endPoint x: 211, endPoint y: 98, distance: 44.9
click at [211, 98] on div "ID 27-38899853-4 CUIL Todos Con CUIL" at bounding box center [316, 100] width 396 height 25
type input "20-32920536-4"
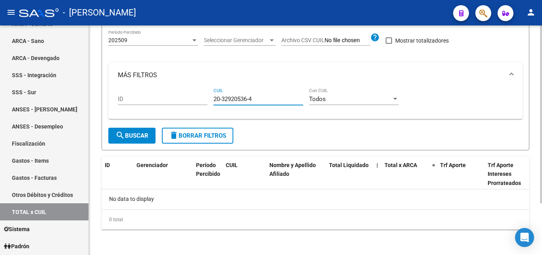
drag, startPoint x: 255, startPoint y: 99, endPoint x: 203, endPoint y: 100, distance: 52.4
click at [203, 100] on div "ID 20-32920536-4 CUIL Todos Con CUIL" at bounding box center [316, 100] width 396 height 25
type input "20-28933281-3"
drag, startPoint x: 251, startPoint y: 102, endPoint x: 203, endPoint y: 102, distance: 48.5
click at [203, 102] on div "ID 20-28933281-3 CUIL Todos Con CUIL" at bounding box center [316, 100] width 396 height 25
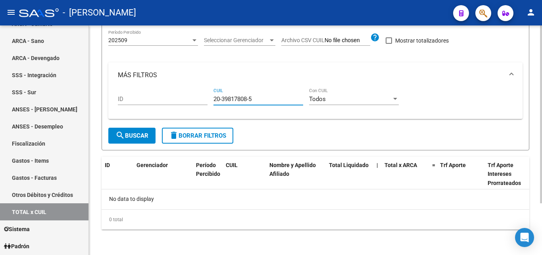
type input "20-39817808-5"
drag, startPoint x: 261, startPoint y: 98, endPoint x: 195, endPoint y: 99, distance: 65.9
click at [195, 99] on div "ID 20-39817808-5 CUIL Todos Con CUIL" at bounding box center [316, 100] width 396 height 25
type input "23-32029075-9"
drag, startPoint x: 251, startPoint y: 97, endPoint x: 198, endPoint y: 100, distance: 52.9
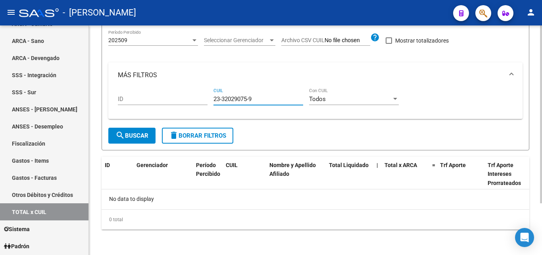
click at [198, 100] on div "ID 23-32029075-9 CUIL Todos Con CUIL" at bounding box center [316, 100] width 396 height 25
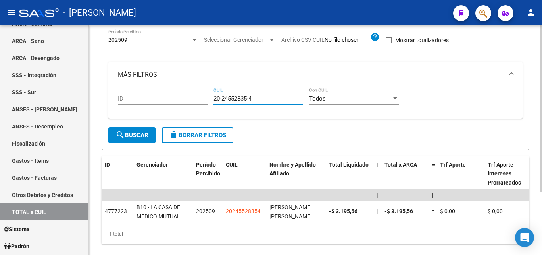
type input "20-24552835-4"
drag, startPoint x: 255, startPoint y: 98, endPoint x: 205, endPoint y: 99, distance: 49.6
click at [205, 99] on div "ID 20-24552835-4 CUIL Todos Con CUIL" at bounding box center [316, 99] width 396 height 25
type input "20-41946484-9"
drag, startPoint x: 258, startPoint y: 99, endPoint x: 208, endPoint y: 100, distance: 50.0
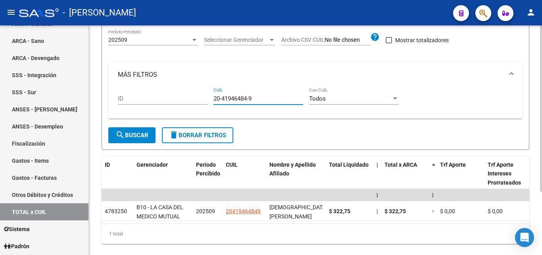
click at [208, 100] on div "ID 20-41946484-9 CUIL Todos Con CUIL" at bounding box center [316, 99] width 396 height 25
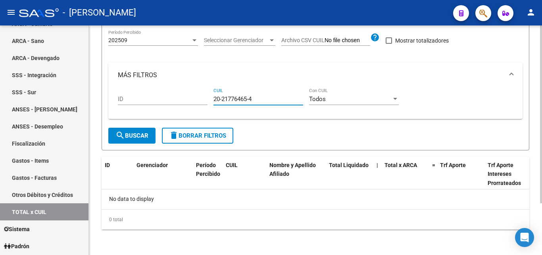
type input "20-21776465-4"
drag, startPoint x: 259, startPoint y: 99, endPoint x: 201, endPoint y: 103, distance: 57.3
click at [201, 103] on div "ID 20-21776465-4 CUIL Todos Con CUIL" at bounding box center [316, 100] width 396 height 25
type input "27-37714800-8"
drag, startPoint x: 255, startPoint y: 98, endPoint x: 202, endPoint y: 102, distance: 53.8
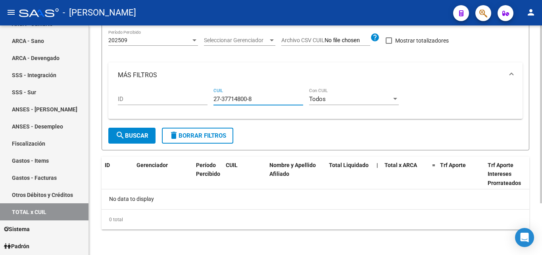
click at [202, 102] on div "ID 27-37714800-8 CUIL Todos Con CUIL" at bounding box center [316, 100] width 396 height 25
type input "20-44918804-8"
drag, startPoint x: 268, startPoint y: 100, endPoint x: 201, endPoint y: 97, distance: 68.0
click at [201, 97] on div "ID 20-44918804-8 CUIL Todos Con CUIL" at bounding box center [316, 100] width 396 height 25
type input "27-34503935-5"
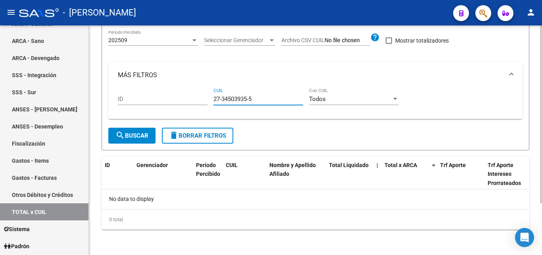
drag, startPoint x: 257, startPoint y: 99, endPoint x: 192, endPoint y: 99, distance: 65.1
click at [192, 99] on div "ID 27-34503935-5 CUIL Todos Con CUIL" at bounding box center [316, 100] width 396 height 25
type input "23-43958039-9"
drag, startPoint x: 256, startPoint y: 97, endPoint x: 202, endPoint y: 104, distance: 54.0
click at [202, 104] on div "ID 23-43958039-9 CUIL Todos Con CUIL" at bounding box center [316, 100] width 396 height 25
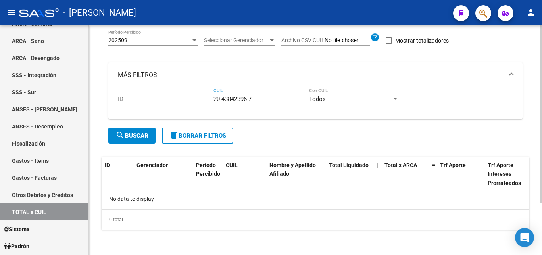
type input "20-43842396-7"
drag, startPoint x: 260, startPoint y: 100, endPoint x: 206, endPoint y: 101, distance: 54.0
click at [206, 101] on div "ID 20-43842396-7 CUIL Todos Con CUIL" at bounding box center [316, 100] width 396 height 25
type input "20-37573502-5"
drag, startPoint x: 259, startPoint y: 100, endPoint x: 186, endPoint y: 100, distance: 73.5
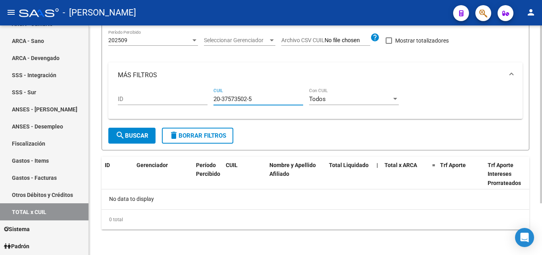
click at [186, 100] on div "ID 20-37573502-5 CUIL Todos Con CUIL" at bounding box center [316, 100] width 396 height 25
type input "20-22340305-1"
drag, startPoint x: 263, startPoint y: 98, endPoint x: 184, endPoint y: 95, distance: 79.1
click at [184, 95] on div "ID 20-22340305-1 CUIL Todos Con CUIL" at bounding box center [316, 100] width 396 height 25
click at [256, 102] on div "20-42598848-5 CUIL" at bounding box center [259, 96] width 90 height 17
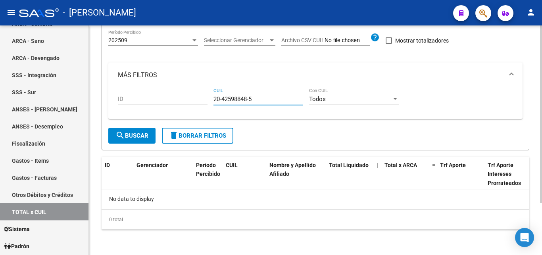
drag, startPoint x: 257, startPoint y: 97, endPoint x: 209, endPoint y: 103, distance: 48.0
click at [209, 103] on div "ID 20-42598848-5 CUIL Todos Con CUIL" at bounding box center [316, 100] width 396 height 25
drag, startPoint x: 255, startPoint y: 98, endPoint x: 208, endPoint y: 101, distance: 47.8
click at [208, 101] on div "ID 27-43426419-2 CUIL Todos Con CUIL" at bounding box center [316, 100] width 396 height 25
drag, startPoint x: 254, startPoint y: 99, endPoint x: 209, endPoint y: 105, distance: 45.3
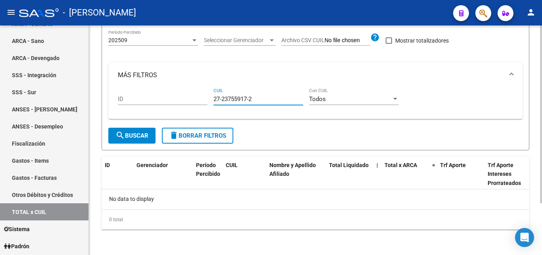
click at [209, 105] on div "ID 27-23755917-2 CUIL Todos Con CUIL" at bounding box center [316, 100] width 396 height 25
drag, startPoint x: 264, startPoint y: 98, endPoint x: 208, endPoint y: 102, distance: 55.7
click at [208, 102] on div "ID 27-17337082-8 CUIL Todos Con CUIL" at bounding box center [316, 100] width 396 height 25
drag, startPoint x: 259, startPoint y: 95, endPoint x: 214, endPoint y: 105, distance: 46.3
click at [214, 105] on div "20-40362459-5 CUIL" at bounding box center [259, 100] width 90 height 25
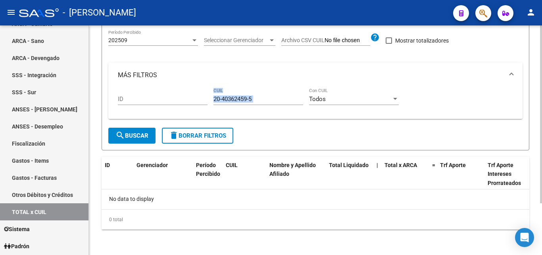
click at [266, 93] on div "20-40362459-5 CUIL" at bounding box center [259, 96] width 90 height 17
drag, startPoint x: 265, startPoint y: 97, endPoint x: 216, endPoint y: 98, distance: 48.9
click at [216, 98] on input "20-40362459-5" at bounding box center [259, 98] width 90 height 7
drag, startPoint x: 259, startPoint y: 94, endPoint x: 210, endPoint y: 97, distance: 49.0
click at [210, 97] on div "ID 20-94884003-1 CUIL Todos Con CUIL" at bounding box center [316, 100] width 396 height 25
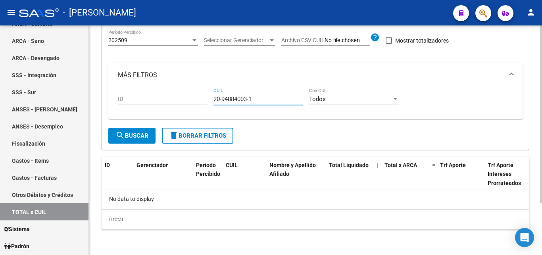
drag, startPoint x: 256, startPoint y: 98, endPoint x: 206, endPoint y: 98, distance: 49.6
click at [206, 98] on div "ID 20-94884003-1 CUIL Todos Con CUIL" at bounding box center [316, 100] width 396 height 25
drag, startPoint x: 249, startPoint y: 101, endPoint x: 203, endPoint y: 99, distance: 46.5
click at [203, 99] on div "ID 20-94884003-1 CUIL Todos Con CUIL" at bounding box center [316, 100] width 396 height 25
drag, startPoint x: 258, startPoint y: 98, endPoint x: 214, endPoint y: 98, distance: 44.1
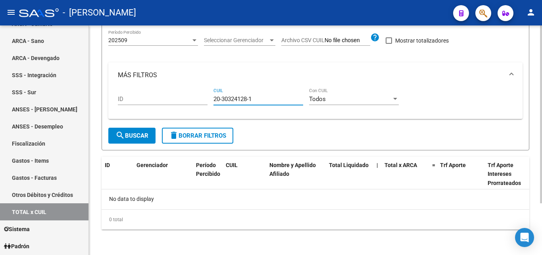
click at [214, 98] on input "20-30324128-1" at bounding box center [259, 98] width 90 height 7
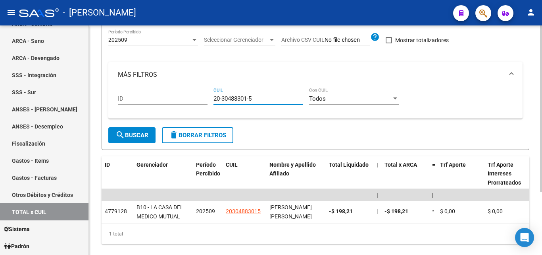
drag, startPoint x: 256, startPoint y: 100, endPoint x: 208, endPoint y: 97, distance: 47.8
click at [208, 97] on div "ID 20-30488301-5 CUIL Todos Con CUIL" at bounding box center [316, 99] width 396 height 25
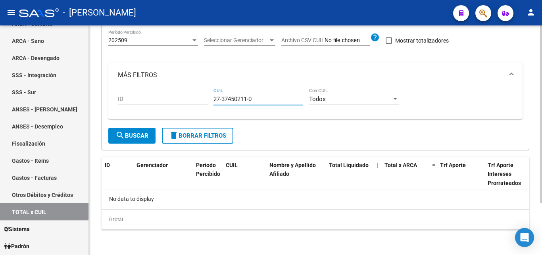
drag, startPoint x: 257, startPoint y: 100, endPoint x: 193, endPoint y: 100, distance: 63.1
click at [193, 100] on div "ID 27-37450211-0 CUIL Todos Con CUIL" at bounding box center [316, 100] width 396 height 25
drag, startPoint x: 257, startPoint y: 97, endPoint x: 206, endPoint y: 100, distance: 50.6
click at [206, 100] on div "ID 20-30488364-3 CUIL Todos Con CUIL" at bounding box center [316, 100] width 396 height 25
drag, startPoint x: 259, startPoint y: 96, endPoint x: 213, endPoint y: 103, distance: 46.6
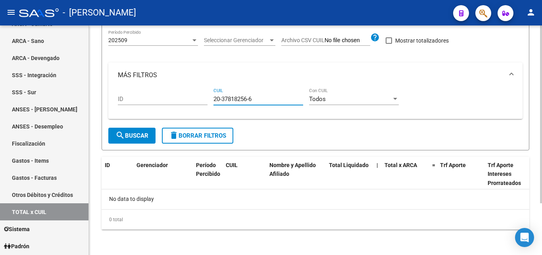
click at [213, 103] on div "ID 20-37818256-6 CUIL Todos Con CUIL" at bounding box center [316, 100] width 396 height 25
drag, startPoint x: 259, startPoint y: 100, endPoint x: 205, endPoint y: 100, distance: 54.0
click at [205, 100] on div "ID 23-27690284-9 CUIL Todos Con CUIL" at bounding box center [316, 100] width 396 height 25
drag, startPoint x: 260, startPoint y: 101, endPoint x: 209, endPoint y: 98, distance: 50.5
click at [209, 98] on div "ID 23-37573536-9 CUIL Todos Con CUIL" at bounding box center [316, 100] width 396 height 25
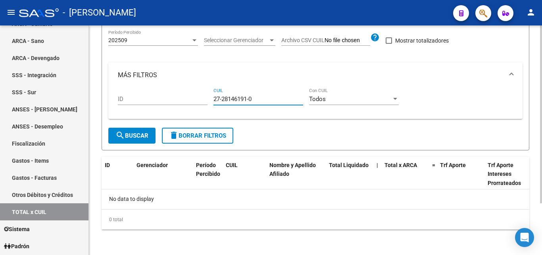
drag, startPoint x: 257, startPoint y: 100, endPoint x: 209, endPoint y: 101, distance: 47.7
click at [209, 101] on div "ID 27-28146191-0 CUIL Todos Con CUIL" at bounding box center [316, 100] width 396 height 25
drag, startPoint x: 255, startPoint y: 100, endPoint x: 208, endPoint y: 98, distance: 46.5
click at [208, 98] on div "ID 20-25079997-8 CUIL Todos Con CUIL" at bounding box center [316, 100] width 396 height 25
drag, startPoint x: 255, startPoint y: 100, endPoint x: 195, endPoint y: 100, distance: 60.4
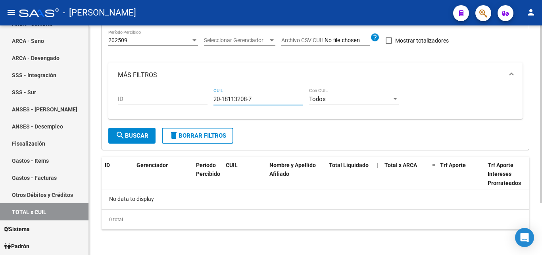
click at [196, 100] on div "ID 20-18113208-7 CUIL Todos Con CUIL" at bounding box center [316, 100] width 396 height 25
drag, startPoint x: 255, startPoint y: 98, endPoint x: 210, endPoint y: 100, distance: 44.9
click at [210, 100] on div "ID 20-28389699-5 CUIL Todos Con CUIL" at bounding box center [316, 100] width 396 height 25
drag, startPoint x: 254, startPoint y: 101, endPoint x: 203, endPoint y: 102, distance: 51.2
click at [203, 102] on div "ID 20-30687082-4 CUIL Todos Con CUIL" at bounding box center [316, 100] width 396 height 25
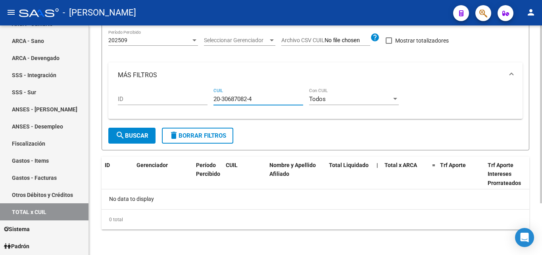
drag, startPoint x: 239, startPoint y: 106, endPoint x: 198, endPoint y: 106, distance: 41.3
click at [198, 106] on div "ID 20-30687082-4 CUIL Todos Con CUIL" at bounding box center [316, 100] width 396 height 25
drag, startPoint x: 255, startPoint y: 97, endPoint x: 207, endPoint y: 97, distance: 48.5
click at [207, 97] on div "ID 20-31313142-5 CUIL Todos Con CUIL" at bounding box center [316, 100] width 396 height 25
drag, startPoint x: 258, startPoint y: 97, endPoint x: 212, endPoint y: 101, distance: 46.6
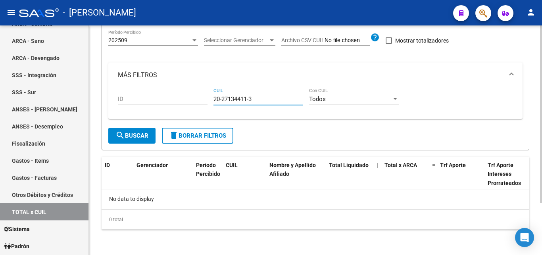
click at [212, 101] on div "ID 20-27134411-3 CUIL Todos Con CUIL" at bounding box center [316, 100] width 396 height 25
drag, startPoint x: 257, startPoint y: 98, endPoint x: 213, endPoint y: 99, distance: 44.5
click at [213, 99] on div "ID 20-32818423-1 CUIL Todos Con CUIL" at bounding box center [316, 100] width 396 height 25
drag, startPoint x: 255, startPoint y: 98, endPoint x: 193, endPoint y: 101, distance: 61.6
click at [193, 101] on div "ID 20-30998194-5 CUIL Todos Con CUIL" at bounding box center [316, 100] width 396 height 25
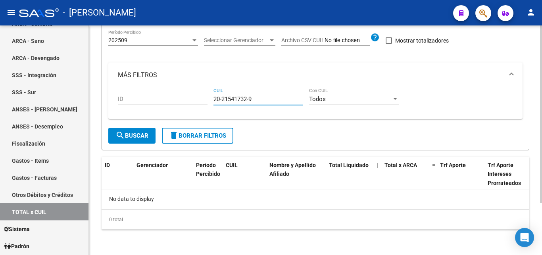
drag, startPoint x: 258, startPoint y: 98, endPoint x: 197, endPoint y: 97, distance: 60.4
click at [197, 97] on div "ID 20-21541732-9 CUIL Todos Con CUIL" at bounding box center [316, 100] width 396 height 25
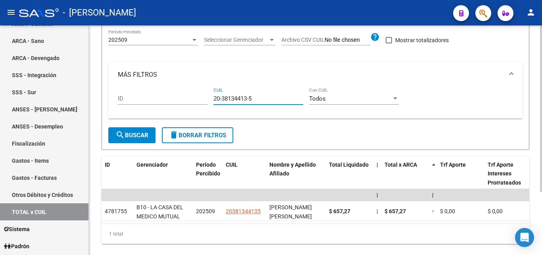
drag, startPoint x: 257, startPoint y: 100, endPoint x: 209, endPoint y: 98, distance: 48.1
click at [209, 98] on div "ID 20-38134413-5 CUIL Todos Con CUIL" at bounding box center [316, 99] width 396 height 25
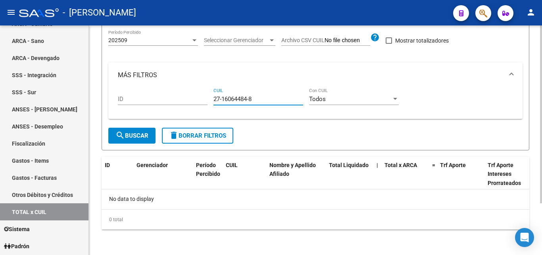
drag, startPoint x: 252, startPoint y: 98, endPoint x: 208, endPoint y: 97, distance: 44.5
click at [208, 97] on div "ID 27-16064484-8 CUIL Todos Con CUIL" at bounding box center [316, 100] width 396 height 25
drag, startPoint x: 261, startPoint y: 100, endPoint x: 209, endPoint y: 103, distance: 52.1
click at [209, 103] on div "ID 20-31695918-1 CUIL Todos Con CUIL" at bounding box center [316, 100] width 396 height 25
drag, startPoint x: 252, startPoint y: 100, endPoint x: 214, endPoint y: 101, distance: 38.1
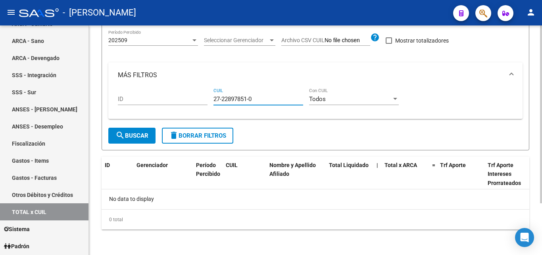
click at [214, 101] on input "27-22897851-0" at bounding box center [259, 98] width 90 height 7
drag, startPoint x: 255, startPoint y: 98, endPoint x: 205, endPoint y: 96, distance: 49.3
click at [205, 96] on div "ID 27-39119509-4 CUIL Todos Con CUIL" at bounding box center [316, 100] width 396 height 25
drag, startPoint x: 257, startPoint y: 98, endPoint x: 212, endPoint y: 98, distance: 45.3
click at [212, 98] on div "ID 27-28470048-7 CUIL Todos Con CUIL" at bounding box center [316, 100] width 396 height 25
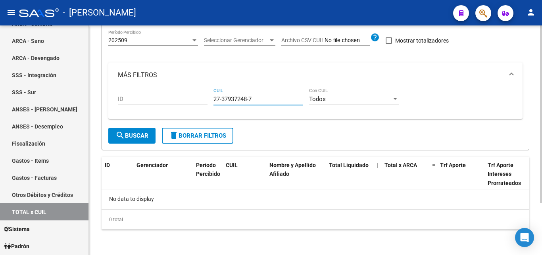
drag, startPoint x: 255, startPoint y: 99, endPoint x: 197, endPoint y: 96, distance: 57.7
click at [197, 96] on div "ID 27-37937248-7 CUIL Todos Con CUIL" at bounding box center [316, 100] width 396 height 25
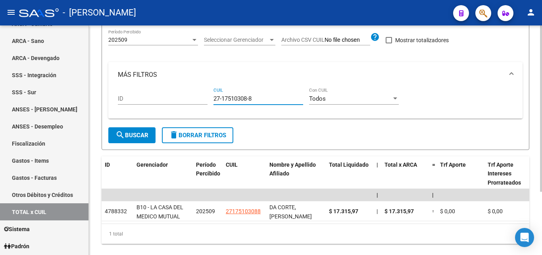
drag, startPoint x: 259, startPoint y: 97, endPoint x: 210, endPoint y: 95, distance: 48.9
click at [210, 95] on div "ID 27-17510308-8 CUIL Todos Con CUIL" at bounding box center [316, 99] width 396 height 25
drag, startPoint x: 232, startPoint y: 103, endPoint x: 212, endPoint y: 104, distance: 19.1
click at [212, 104] on div "ID 20-24114710-0 CUIL Todos Con CUIL" at bounding box center [316, 99] width 396 height 25
drag, startPoint x: 254, startPoint y: 99, endPoint x: 206, endPoint y: 101, distance: 48.1
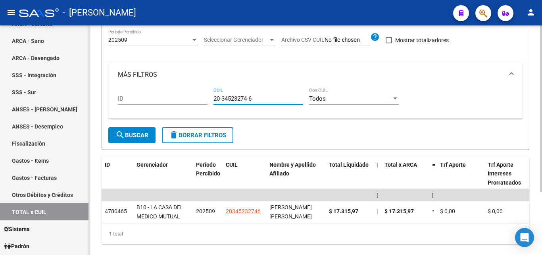
click at [206, 101] on div "ID 20-34523274-6 CUIL Todos Con CUIL" at bounding box center [316, 99] width 396 height 25
drag, startPoint x: 257, startPoint y: 96, endPoint x: 212, endPoint y: 100, distance: 44.2
click at [212, 100] on div "ID 27-23361047-5 CUIL Todos Con CUIL" at bounding box center [316, 99] width 396 height 25
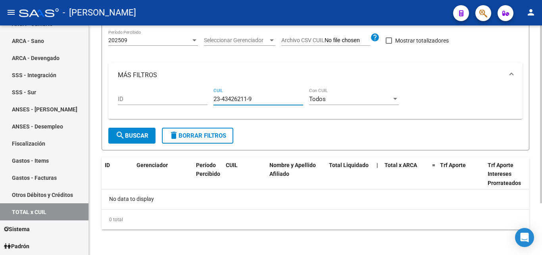
drag, startPoint x: 255, startPoint y: 99, endPoint x: 203, endPoint y: 97, distance: 51.7
click at [203, 97] on div "ID 23-43426211-9 CUIL Todos Con CUIL" at bounding box center [316, 100] width 396 height 25
drag, startPoint x: 256, startPoint y: 101, endPoint x: 208, endPoint y: 101, distance: 48.5
click at [208, 101] on div "ID 27-35907338-6 CUIL Todos Con CUIL" at bounding box center [316, 100] width 396 height 25
drag, startPoint x: 259, startPoint y: 99, endPoint x: 182, endPoint y: 99, distance: 77.0
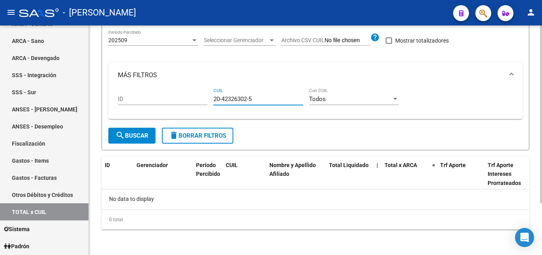
click at [182, 99] on div "ID 20-42326302-5 CUIL Todos Con CUIL" at bounding box center [316, 100] width 396 height 25
drag, startPoint x: 238, startPoint y: 99, endPoint x: 194, endPoint y: 99, distance: 44.1
click at [194, 99] on div "ID 20-33765364-3 CUIL Todos Con CUIL" at bounding box center [316, 100] width 396 height 25
drag, startPoint x: 254, startPoint y: 100, endPoint x: 197, endPoint y: 101, distance: 56.8
click at [197, 101] on div "ID 20-37230392-2 CUIL Todos Con CUIL" at bounding box center [316, 100] width 396 height 25
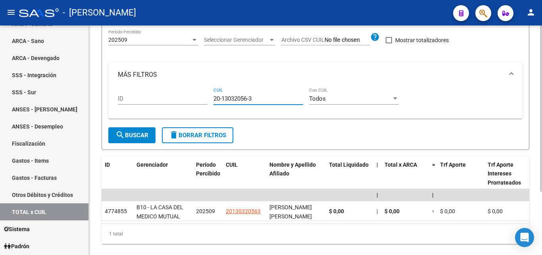
drag, startPoint x: 256, startPoint y: 99, endPoint x: 214, endPoint y: 101, distance: 41.7
click at [214, 101] on input "20-13032056-3" at bounding box center [259, 98] width 90 height 7
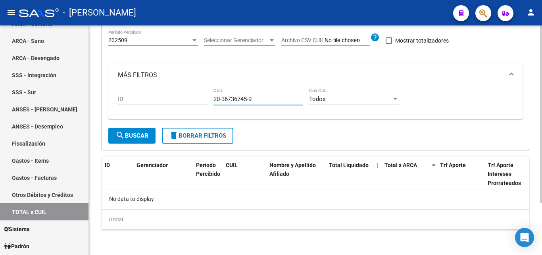
drag, startPoint x: 254, startPoint y: 98, endPoint x: 185, endPoint y: 99, distance: 69.5
click at [185, 99] on div "ID 20-36736745-9 CUIL Todos Con CUIL" at bounding box center [316, 100] width 396 height 25
drag, startPoint x: 222, startPoint y: 100, endPoint x: 210, endPoint y: 100, distance: 12.3
click at [210, 100] on div "ID 20-34023899-1 CUIL Todos Con CUIL" at bounding box center [316, 100] width 396 height 25
drag, startPoint x: 255, startPoint y: 98, endPoint x: 208, endPoint y: 104, distance: 47.2
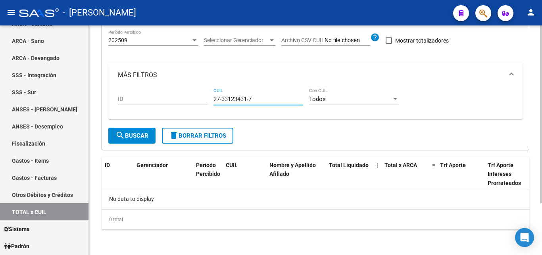
click at [208, 104] on div "ID 27-33123431-7 CUIL Todos Con CUIL" at bounding box center [316, 100] width 396 height 25
drag, startPoint x: 255, startPoint y: 99, endPoint x: 213, endPoint y: 101, distance: 42.1
click at [213, 101] on div "ID 24-27224883-0 CUIL Todos Con CUIL" at bounding box center [316, 100] width 396 height 25
drag, startPoint x: 255, startPoint y: 96, endPoint x: 214, endPoint y: 98, distance: 41.4
click at [214, 98] on input "20-29099164-2" at bounding box center [259, 98] width 90 height 7
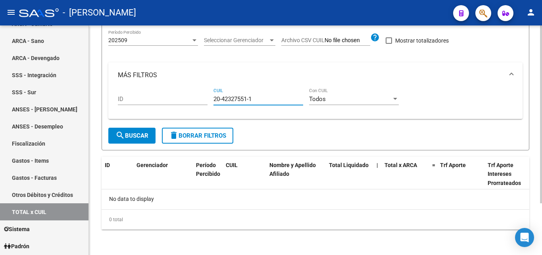
drag, startPoint x: 256, startPoint y: 96, endPoint x: 213, endPoint y: 98, distance: 43.3
click at [213, 98] on div "ID 20-42327551-1 CUIL Todos Con CUIL" at bounding box center [316, 100] width 396 height 25
drag, startPoint x: 256, startPoint y: 98, endPoint x: 211, endPoint y: 102, distance: 45.4
click at [211, 102] on div "ID 20-27211724-2 CUIL Todos Con CUIL" at bounding box center [316, 100] width 396 height 25
drag, startPoint x: 259, startPoint y: 98, endPoint x: 210, endPoint y: 99, distance: 48.9
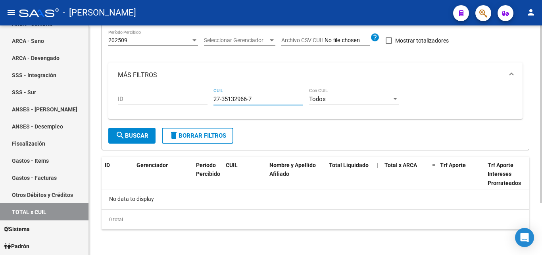
click at [210, 99] on div "ID 27-35132966-7 CUIL Todos Con CUIL" at bounding box center [316, 100] width 396 height 25
drag, startPoint x: 257, startPoint y: 100, endPoint x: 215, endPoint y: 100, distance: 41.7
click at [215, 100] on input "27-31520739-3" at bounding box center [259, 98] width 90 height 7
drag, startPoint x: 257, startPoint y: 97, endPoint x: 204, endPoint y: 100, distance: 52.5
click at [204, 100] on div "ID 27-26877116-1 CUIL Todos Con CUIL" at bounding box center [316, 100] width 396 height 25
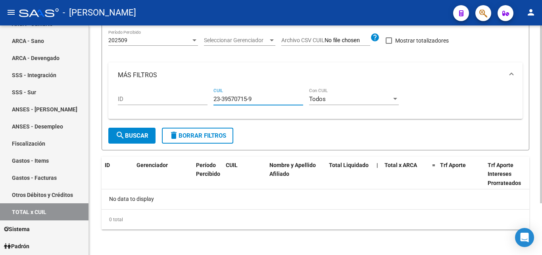
drag, startPoint x: 256, startPoint y: 100, endPoint x: 207, endPoint y: 100, distance: 49.3
click at [207, 100] on div "ID 23-39570715-9 CUIL Todos Con CUIL" at bounding box center [316, 100] width 396 height 25
drag, startPoint x: 255, startPoint y: 99, endPoint x: 212, endPoint y: 99, distance: 42.9
click at [212, 99] on div "ID 20-45949474-0 CUIL Todos Con CUIL" at bounding box center [316, 100] width 396 height 25
drag, startPoint x: 262, startPoint y: 99, endPoint x: 214, endPoint y: 100, distance: 47.3
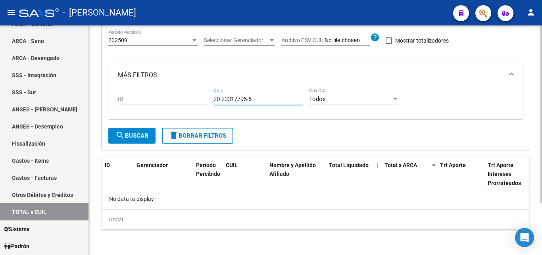
click at [214, 100] on input "20-23317795-5" at bounding box center [259, 98] width 90 height 7
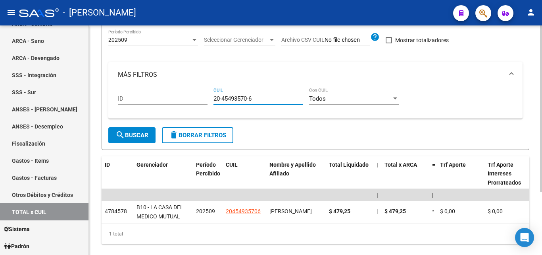
drag, startPoint x: 256, startPoint y: 100, endPoint x: 205, endPoint y: 97, distance: 51.4
click at [205, 97] on div "ID 20-45493570-6 CUIL Todos Con CUIL" at bounding box center [316, 99] width 396 height 25
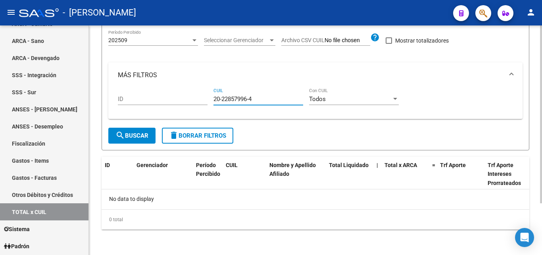
drag, startPoint x: 254, startPoint y: 99, endPoint x: 212, endPoint y: 102, distance: 41.4
click at [212, 102] on div "ID 20-22857996-4 CUIL Todos Con CUIL" at bounding box center [316, 100] width 396 height 25
drag, startPoint x: 255, startPoint y: 101, endPoint x: 207, endPoint y: 105, distance: 48.6
click at [207, 105] on div "ID 20-30630329-6 CUIL Todos Con CUIL" at bounding box center [316, 100] width 396 height 25
drag, startPoint x: 255, startPoint y: 99, endPoint x: 205, endPoint y: 97, distance: 50.1
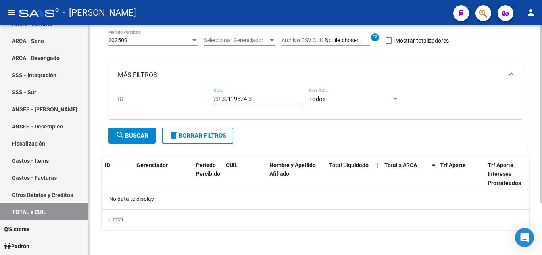
click at [205, 97] on div "ID 20-39119524-3 CUIL Todos Con CUIL" at bounding box center [316, 100] width 396 height 25
drag, startPoint x: 255, startPoint y: 99, endPoint x: 213, endPoint y: 101, distance: 41.7
click at [213, 101] on div "ID 20-41601698-5 CUIL Todos Con CUIL" at bounding box center [316, 100] width 396 height 25
drag, startPoint x: 255, startPoint y: 97, endPoint x: 196, endPoint y: 95, distance: 59.2
click at [196, 95] on div "ID 20-34826608-0 CUIL Todos Con CUIL" at bounding box center [316, 100] width 396 height 25
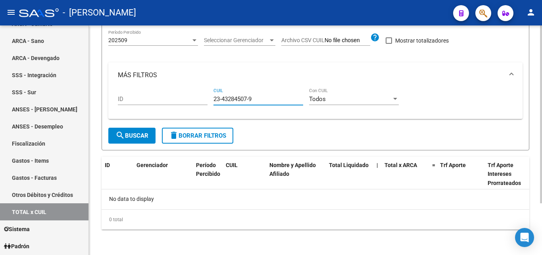
drag, startPoint x: 241, startPoint y: 100, endPoint x: 205, endPoint y: 102, distance: 36.2
click at [205, 102] on div "ID 23-43284507-9 CUIL Todos Con CUIL" at bounding box center [316, 100] width 396 height 25
drag, startPoint x: 222, startPoint y: 95, endPoint x: 218, endPoint y: 98, distance: 4.8
click at [218, 98] on input "CUIL" at bounding box center [259, 98] width 90 height 7
drag, startPoint x: 257, startPoint y: 100, endPoint x: 211, endPoint y: 97, distance: 46.2
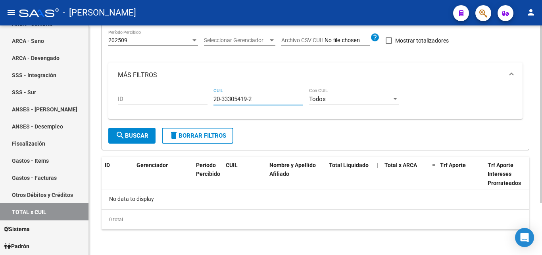
click at [211, 97] on div "ID 20-33305419-2 CUIL Todos Con CUIL" at bounding box center [316, 100] width 396 height 25
drag, startPoint x: 260, startPoint y: 99, endPoint x: 211, endPoint y: 98, distance: 48.9
click at [211, 98] on div "ID 20-40040619-8 CUIL Todos Con CUIL" at bounding box center [316, 100] width 396 height 25
drag, startPoint x: 261, startPoint y: 99, endPoint x: 203, endPoint y: 94, distance: 58.2
click at [203, 94] on div "ID 20-16072272-0 CUIL Todos Con CUIL" at bounding box center [316, 100] width 396 height 25
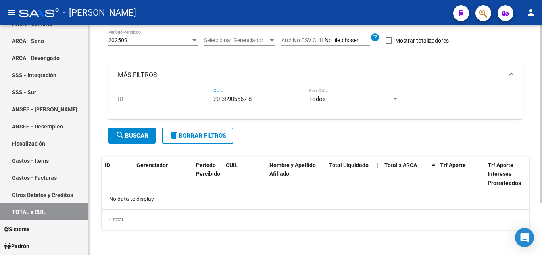
drag, startPoint x: 256, startPoint y: 99, endPoint x: 208, endPoint y: 97, distance: 47.3
click at [208, 97] on div "ID 20-38905667-8 CUIL Todos Con CUIL" at bounding box center [316, 100] width 396 height 25
drag, startPoint x: 255, startPoint y: 100, endPoint x: 203, endPoint y: 96, distance: 52.2
click at [203, 96] on div "ID 27-34381552-8 CUIL Todos Con CUIL" at bounding box center [316, 100] width 396 height 25
drag, startPoint x: 258, startPoint y: 100, endPoint x: 214, endPoint y: 98, distance: 43.7
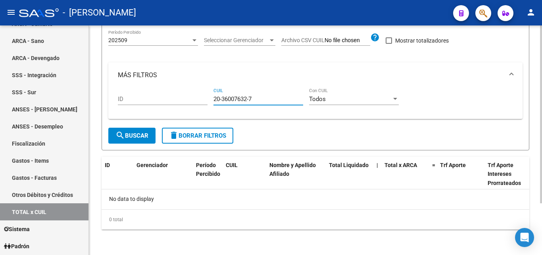
click at [214, 98] on input "20-36007632-7" at bounding box center [259, 98] width 90 height 7
drag, startPoint x: 245, startPoint y: 100, endPoint x: 206, endPoint y: 97, distance: 39.4
click at [206, 97] on div "ID 27-35587205-5 CUIL Todos Con CUIL" at bounding box center [316, 100] width 396 height 25
drag, startPoint x: 255, startPoint y: 97, endPoint x: 206, endPoint y: 99, distance: 49.7
click at [206, 99] on div "ID 20-23933349-5 CUIL Todos Con CUIL" at bounding box center [316, 100] width 396 height 25
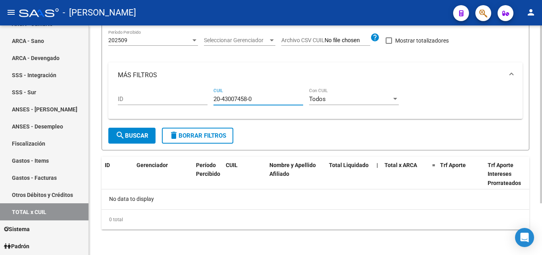
drag, startPoint x: 257, startPoint y: 98, endPoint x: 201, endPoint y: 102, distance: 55.3
click at [201, 102] on div "ID 20-43007458-0 CUIL Todos Con CUIL" at bounding box center [316, 100] width 396 height 25
drag, startPoint x: 259, startPoint y: 99, endPoint x: 210, endPoint y: 95, distance: 48.3
click at [210, 95] on div "ID 20-40039540-4 CUIL Todos Con CUIL" at bounding box center [316, 100] width 396 height 25
drag, startPoint x: 266, startPoint y: 98, endPoint x: 204, endPoint y: 98, distance: 62.7
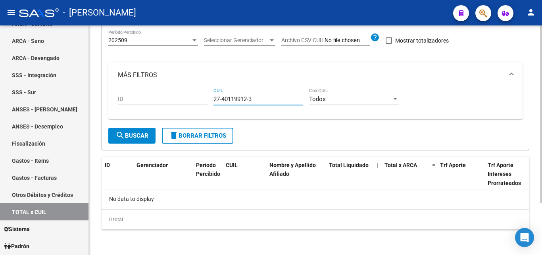
click at [204, 98] on div "ID 27-40119912-3 CUIL Todos Con CUIL" at bounding box center [316, 100] width 396 height 25
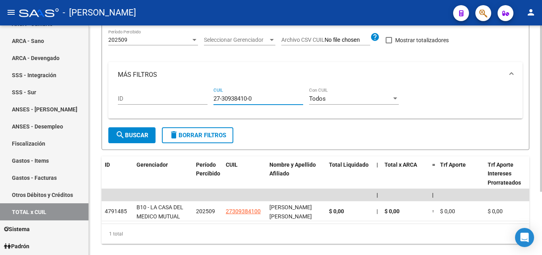
drag, startPoint x: 257, startPoint y: 98, endPoint x: 208, endPoint y: 93, distance: 50.0
click at [208, 93] on div "ID 27-30938410-0 CUIL Todos Con CUIL" at bounding box center [316, 99] width 396 height 25
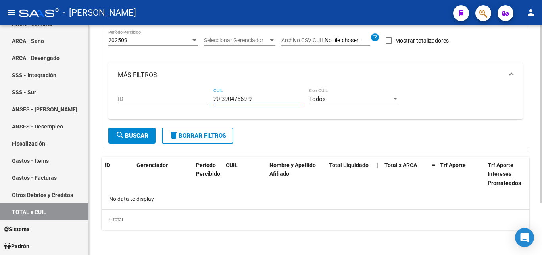
drag, startPoint x: 257, startPoint y: 100, endPoint x: 192, endPoint y: 100, distance: 64.7
click at [192, 100] on div "ID 20-39047669-9 CUIL Todos Con CUIL" at bounding box center [316, 100] width 396 height 25
drag, startPoint x: 258, startPoint y: 101, endPoint x: 210, endPoint y: 97, distance: 48.2
click at [210, 97] on div "ID 20-41217958-8 CUIL Todos Con CUIL" at bounding box center [316, 100] width 396 height 25
drag, startPoint x: 256, startPoint y: 100, endPoint x: 207, endPoint y: 97, distance: 48.5
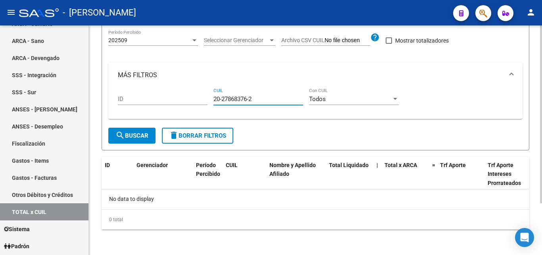
click at [207, 97] on div "ID 20-27868376-2 CUIL Todos Con CUIL" at bounding box center [316, 100] width 396 height 25
drag, startPoint x: 259, startPoint y: 97, endPoint x: 213, endPoint y: 102, distance: 46.4
click at [213, 102] on div "ID 23-36333002-9 CUIL Todos Con CUIL" at bounding box center [316, 100] width 396 height 25
drag, startPoint x: 258, startPoint y: 98, endPoint x: 207, endPoint y: 100, distance: 50.5
click at [207, 100] on div "ID 20-28776295-0 CUIL Todos Con CUIL" at bounding box center [316, 100] width 396 height 25
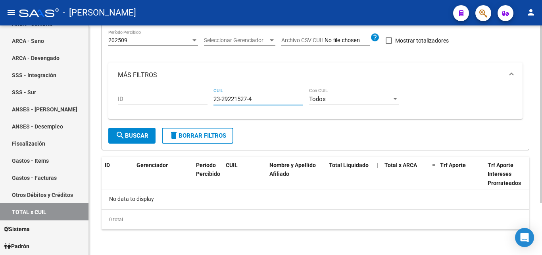
drag, startPoint x: 249, startPoint y: 98, endPoint x: 182, endPoint y: 89, distance: 67.4
click at [182, 89] on div "ID 23-29221527-4 CUIL Todos Con CUIL" at bounding box center [316, 100] width 396 height 25
drag, startPoint x: 251, startPoint y: 99, endPoint x: 212, endPoint y: 99, distance: 39.7
click at [212, 99] on div "ID 23-17025119-9 CUIL Todos Con CUIL" at bounding box center [316, 100] width 396 height 25
drag, startPoint x: 256, startPoint y: 98, endPoint x: 208, endPoint y: 98, distance: 48.1
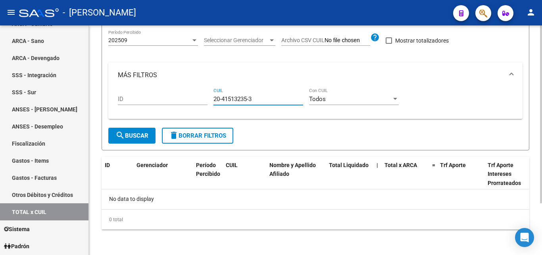
click at [208, 98] on div "ID 20-41513235-3 CUIL Todos Con CUIL" at bounding box center [316, 100] width 396 height 25
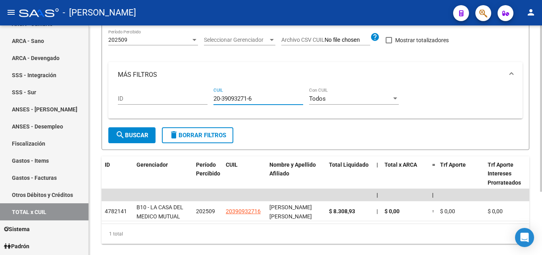
drag, startPoint x: 236, startPoint y: 99, endPoint x: 199, endPoint y: 99, distance: 36.1
click at [199, 99] on div "ID 20-39093271-6 CUIL Todos Con CUIL" at bounding box center [316, 99] width 396 height 25
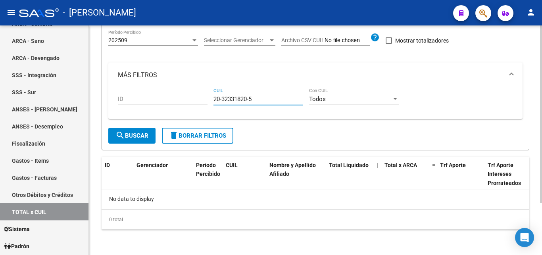
drag, startPoint x: 254, startPoint y: 99, endPoint x: 198, endPoint y: 95, distance: 56.2
click at [198, 95] on div "ID 20-32331820-5 CUIL Todos Con CUIL" at bounding box center [316, 100] width 396 height 25
drag, startPoint x: 258, startPoint y: 100, endPoint x: 189, endPoint y: 94, distance: 68.6
click at [189, 94] on div "ID 20-39051136-2 CUIL Todos Con CUIL" at bounding box center [316, 100] width 396 height 25
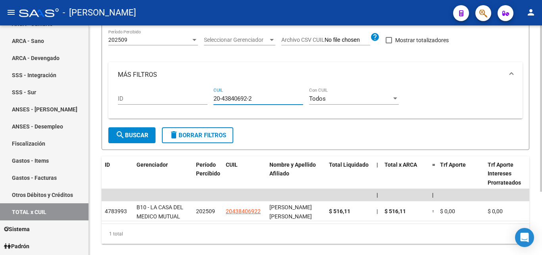
drag, startPoint x: 256, startPoint y: 97, endPoint x: 208, endPoint y: 97, distance: 47.7
click at [208, 97] on div "ID 20-43840692-2 CUIL Todos Con CUIL" at bounding box center [316, 99] width 396 height 25
drag, startPoint x: 255, startPoint y: 97, endPoint x: 205, endPoint y: 98, distance: 50.8
click at [205, 98] on div "ID 20-36188072-3 CUIL Todos Con CUIL" at bounding box center [316, 99] width 396 height 25
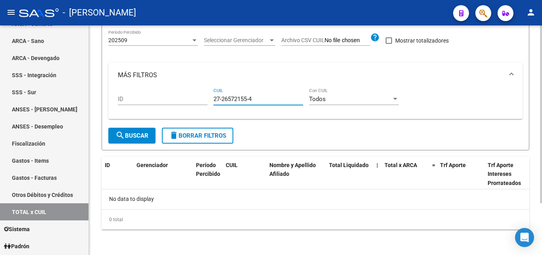
drag, startPoint x: 259, startPoint y: 97, endPoint x: 202, endPoint y: 104, distance: 57.2
click at [202, 104] on div "ID 27-26572155-4 CUIL Todos Con CUIL" at bounding box center [316, 100] width 396 height 25
drag, startPoint x: 264, startPoint y: 100, endPoint x: 198, endPoint y: 101, distance: 65.9
click at [198, 101] on div "ID 20-29200653-6 CUIL Todos Con CUIL" at bounding box center [316, 100] width 396 height 25
drag, startPoint x: 238, startPoint y: 98, endPoint x: 185, endPoint y: 93, distance: 53.9
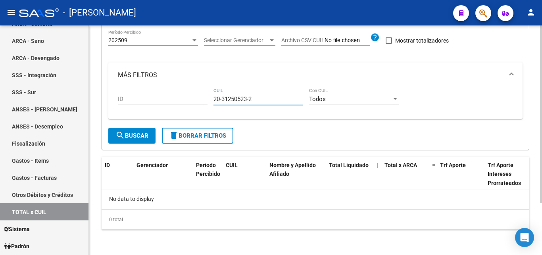
click at [185, 93] on div "ID 20-31250523-2 CUIL Todos Con CUIL" at bounding box center [316, 100] width 396 height 25
drag, startPoint x: 255, startPoint y: 98, endPoint x: 196, endPoint y: 105, distance: 60.0
click at [196, 105] on div "ID 20-36792315-7 CUIL Todos Con CUIL" at bounding box center [316, 100] width 396 height 25
drag, startPoint x: 255, startPoint y: 98, endPoint x: 206, endPoint y: 98, distance: 49.2
click at [206, 98] on div "ID 20-43284644-0 CUIL Todos Con CUIL" at bounding box center [316, 100] width 396 height 25
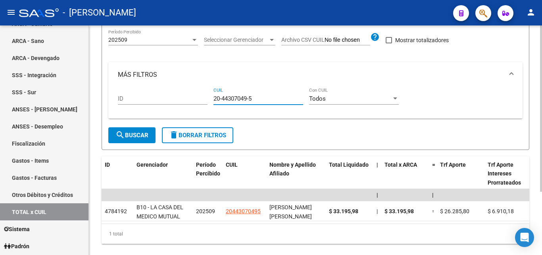
drag, startPoint x: 247, startPoint y: 100, endPoint x: 204, endPoint y: 105, distance: 42.8
click at [204, 105] on div "ID 20-44307049-5 CUIL Todos Con CUIL" at bounding box center [316, 99] width 396 height 25
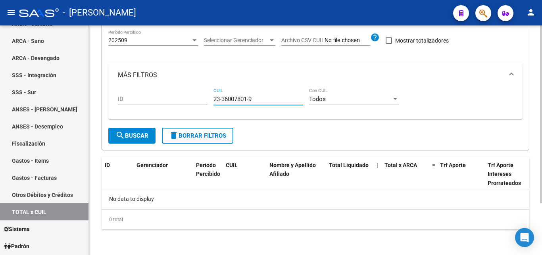
drag, startPoint x: 255, startPoint y: 99, endPoint x: 199, endPoint y: 95, distance: 56.6
click at [199, 95] on div "ID 23-36007801-9 CUIL Todos Con CUIL" at bounding box center [316, 100] width 396 height 25
drag, startPoint x: 254, startPoint y: 100, endPoint x: 207, endPoint y: 104, distance: 47.4
click at [207, 104] on div "ID 20-41255595-4 CUIL Todos Con CUIL" at bounding box center [316, 100] width 396 height 25
drag, startPoint x: 264, startPoint y: 101, endPoint x: 200, endPoint y: 101, distance: 64.3
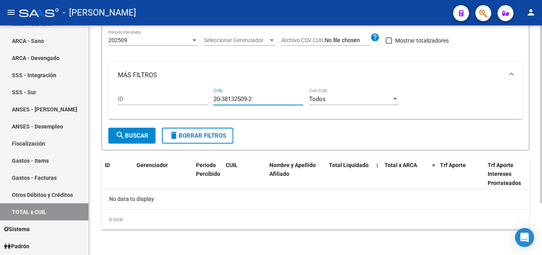
click at [200, 101] on div "ID 20-38132509-2 CUIL Todos Con CUIL" at bounding box center [316, 100] width 396 height 25
drag, startPoint x: 254, startPoint y: 100, endPoint x: 205, endPoint y: 98, distance: 49.3
click at [205, 98] on div "ID 20-41160990-2 CUIL Todos Con CUIL" at bounding box center [316, 100] width 396 height 25
drag, startPoint x: 255, startPoint y: 95, endPoint x: 213, endPoint y: 98, distance: 42.2
click at [213, 98] on div "ID 23-36010956-9 CUIL Todos Con CUIL" at bounding box center [316, 100] width 396 height 25
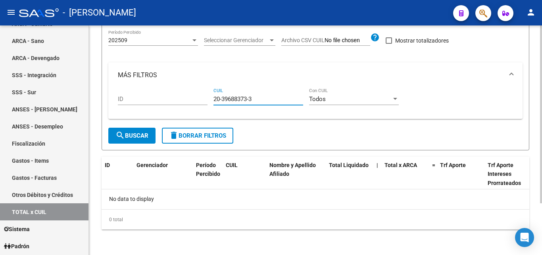
drag, startPoint x: 258, startPoint y: 99, endPoint x: 194, endPoint y: 100, distance: 64.0
click at [194, 100] on div "ID 20-39688373-3 CUIL Todos Con CUIL" at bounding box center [316, 100] width 396 height 25
drag, startPoint x: 255, startPoint y: 98, endPoint x: 203, endPoint y: 99, distance: 52.0
click at [203, 99] on div "ID 27-36558952-1 CUIL Todos Con CUIL" at bounding box center [316, 100] width 396 height 25
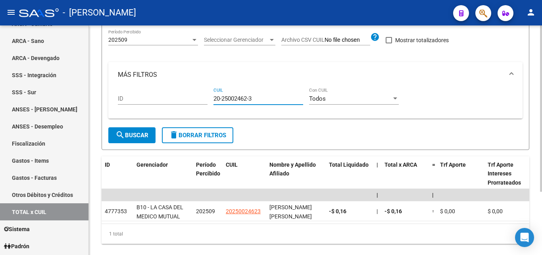
drag, startPoint x: 245, startPoint y: 101, endPoint x: 200, endPoint y: 98, distance: 44.6
click at [200, 98] on div "ID 20-25002462-3 CUIL Todos Con CUIL" at bounding box center [316, 99] width 396 height 25
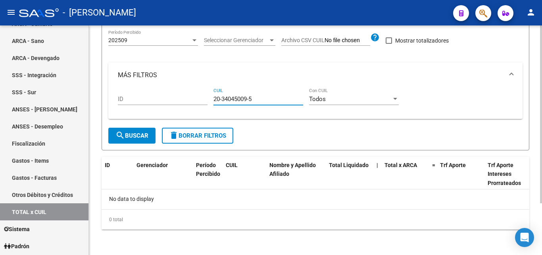
drag, startPoint x: 255, startPoint y: 100, endPoint x: 189, endPoint y: 91, distance: 66.6
click at [189, 91] on div "ID 20-34045009-5 CUIL Todos Con CUIL" at bounding box center [316, 100] width 396 height 25
drag, startPoint x: 250, startPoint y: 99, endPoint x: 206, endPoint y: 99, distance: 44.1
click at [206, 99] on div "ID 23-24886838-4 CUIL Todos Con CUIL" at bounding box center [316, 100] width 396 height 25
drag, startPoint x: 254, startPoint y: 97, endPoint x: 197, endPoint y: 100, distance: 56.9
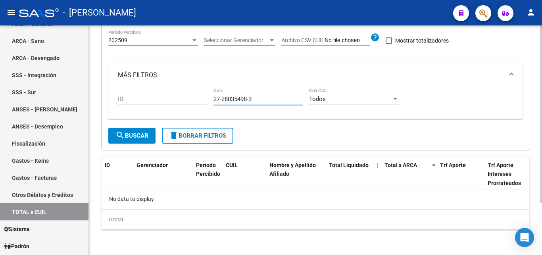
click at [197, 100] on div "ID 27-28035498-3 CUIL Todos Con CUIL" at bounding box center [316, 100] width 396 height 25
drag, startPoint x: 257, startPoint y: 100, endPoint x: 201, endPoint y: 104, distance: 56.6
click at [201, 104] on div "ID 23-34489351-9 CUIL Todos Con CUIL" at bounding box center [316, 100] width 396 height 25
drag, startPoint x: 256, startPoint y: 98, endPoint x: 198, endPoint y: 100, distance: 58.0
click at [198, 100] on div "ID 20-23978116-1 CUIL Todos Con CUIL" at bounding box center [316, 100] width 396 height 25
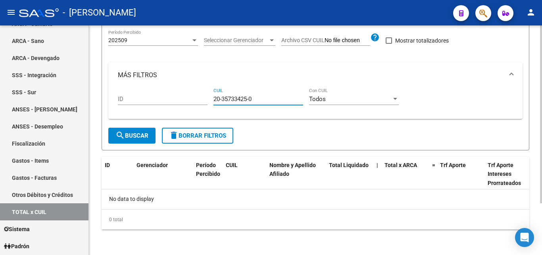
drag, startPoint x: 256, startPoint y: 98, endPoint x: 193, endPoint y: 91, distance: 64.0
click at [193, 91] on div "ID 20-35733425-0 CUIL Todos Con CUIL" at bounding box center [316, 100] width 396 height 25
drag, startPoint x: 256, startPoint y: 98, endPoint x: 207, endPoint y: 98, distance: 49.2
click at [207, 98] on div "ID 20-25584172-7 CUIL Todos Con CUIL" at bounding box center [316, 100] width 396 height 25
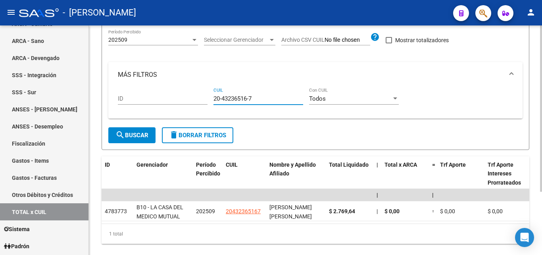
drag, startPoint x: 261, startPoint y: 97, endPoint x: 208, endPoint y: 98, distance: 52.8
click at [208, 98] on div "ID 20-43236516-7 CUIL Todos Con CUIL" at bounding box center [316, 99] width 396 height 25
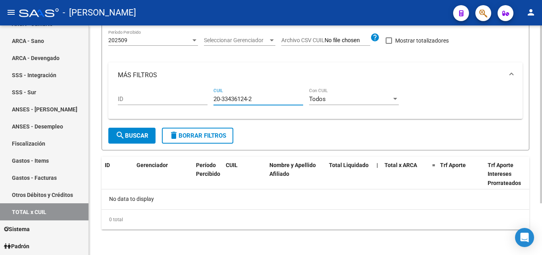
drag, startPoint x: 232, startPoint y: 99, endPoint x: 191, endPoint y: 102, distance: 41.1
click at [191, 102] on div "ID 20-33436124-2 CUIL Todos Con CUIL" at bounding box center [316, 100] width 396 height 25
drag, startPoint x: 257, startPoint y: 101, endPoint x: 193, endPoint y: 96, distance: 64.5
click at [193, 96] on div "ID 27-36195888-3 CUIL Todos Con CUIL" at bounding box center [316, 100] width 396 height 25
drag, startPoint x: 257, startPoint y: 98, endPoint x: 191, endPoint y: 98, distance: 65.9
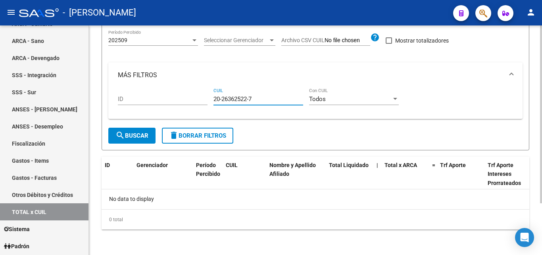
click at [191, 98] on div "ID 20-26362522-7 CUIL Todos Con CUIL" at bounding box center [316, 100] width 396 height 25
drag, startPoint x: 255, startPoint y: 98, endPoint x: 203, endPoint y: 98, distance: 52.8
click at [203, 98] on div "ID 20-44496520-8 CUIL Todos Con CUIL" at bounding box center [316, 100] width 396 height 25
drag, startPoint x: 258, startPoint y: 99, endPoint x: 208, endPoint y: 100, distance: 49.7
click at [208, 100] on div "ID 20-29761511-5 CUIL Todos Con CUIL" at bounding box center [316, 100] width 396 height 25
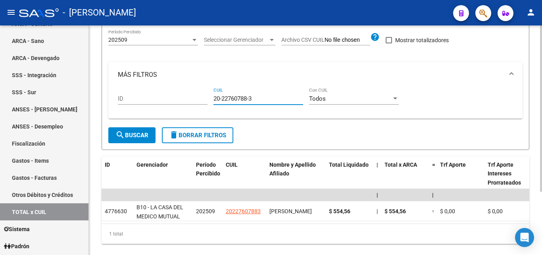
drag, startPoint x: 257, startPoint y: 100, endPoint x: 198, endPoint y: 100, distance: 58.8
click at [198, 100] on div "ID 20-22760788-3 CUIL Todos Con CUIL" at bounding box center [316, 99] width 396 height 25
drag, startPoint x: 256, startPoint y: 98, endPoint x: 205, endPoint y: 101, distance: 51.7
click at [205, 101] on div "ID 27-40359635-9 CUIL Todos Con CUIL" at bounding box center [316, 99] width 396 height 25
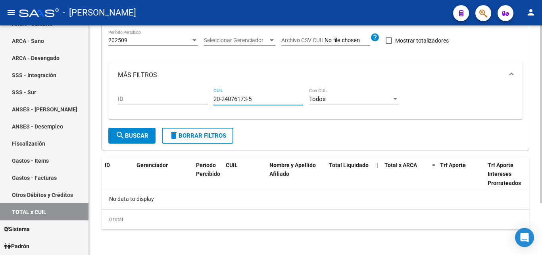
drag, startPoint x: 253, startPoint y: 98, endPoint x: 208, endPoint y: 103, distance: 45.2
click at [208, 103] on div "ID 20-24076173-5 CUIL Todos Con CUIL" at bounding box center [316, 100] width 396 height 25
drag, startPoint x: 258, startPoint y: 99, endPoint x: 202, endPoint y: 98, distance: 56.0
click at [203, 97] on div "ID 20-42868047-3 CUIL Todos Con CUIL" at bounding box center [316, 100] width 396 height 25
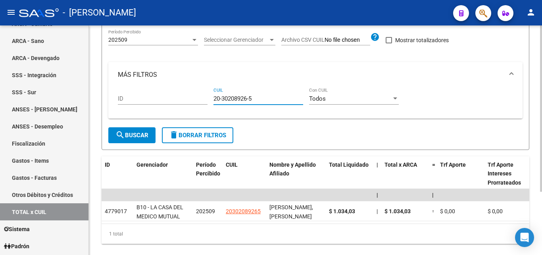
drag, startPoint x: 261, startPoint y: 100, endPoint x: 202, endPoint y: 101, distance: 59.6
click at [202, 101] on div "ID 20-30208926-5 CUIL Todos Con CUIL" at bounding box center [316, 99] width 396 height 25
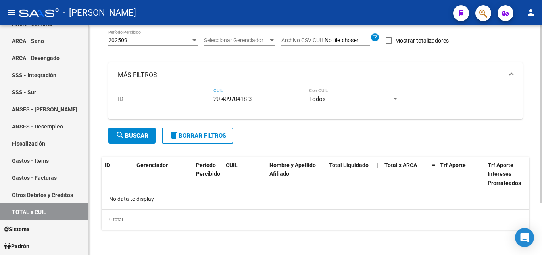
drag, startPoint x: 254, startPoint y: 97, endPoint x: 188, endPoint y: 99, distance: 65.6
click at [188, 99] on div "ID 20-40970418-3 CUIL Todos Con CUIL" at bounding box center [316, 100] width 396 height 25
drag, startPoint x: 258, startPoint y: 97, endPoint x: 200, endPoint y: 103, distance: 57.9
click at [200, 103] on div "ID 27-31274155-0 CUIL Todos Con CUIL" at bounding box center [316, 100] width 396 height 25
drag, startPoint x: 255, startPoint y: 98, endPoint x: 200, endPoint y: 102, distance: 55.3
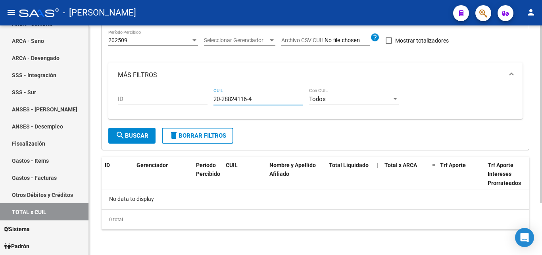
click at [200, 102] on div "ID 20-28824116-4 CUIL Todos Con CUIL" at bounding box center [316, 100] width 396 height 25
drag, startPoint x: 257, startPoint y: 101, endPoint x: 206, endPoint y: 102, distance: 51.2
click at [206, 102] on div "ID 27-37447095-2 CUIL Todos Con CUIL" at bounding box center [316, 100] width 396 height 25
drag, startPoint x: 255, startPoint y: 99, endPoint x: 206, endPoint y: 100, distance: 49.7
click at [206, 100] on div "ID 20-40970388-8 CUIL Todos Con CUIL" at bounding box center [316, 100] width 396 height 25
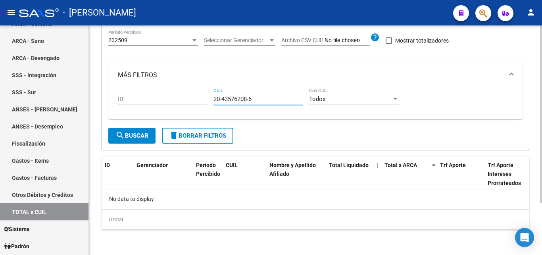
drag, startPoint x: 257, startPoint y: 97, endPoint x: 202, endPoint y: 93, distance: 54.9
click at [202, 93] on div "ID 20-43576208-6 CUIL Todos Con CUIL" at bounding box center [316, 100] width 396 height 25
drag, startPoint x: 255, startPoint y: 98, endPoint x: 209, endPoint y: 102, distance: 45.8
click at [209, 102] on div "ID 20-43283869-3 CUIL Todos Con CUIL" at bounding box center [316, 100] width 396 height 25
drag, startPoint x: 257, startPoint y: 99, endPoint x: 208, endPoint y: 101, distance: 48.9
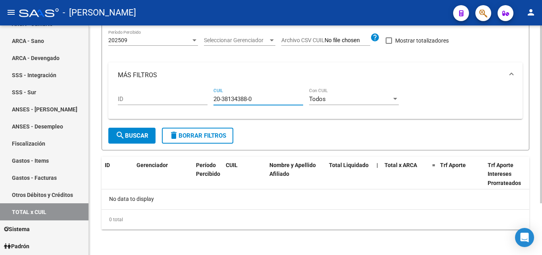
click at [208, 101] on div "ID 20-38134388-0 CUIL Todos Con CUIL" at bounding box center [316, 100] width 396 height 25
drag, startPoint x: 255, startPoint y: 100, endPoint x: 208, endPoint y: 103, distance: 46.9
click at [208, 103] on div "ID 20-45216660-8 CUIL Todos Con CUIL" at bounding box center [316, 100] width 396 height 25
drag, startPoint x: 256, startPoint y: 100, endPoint x: 205, endPoint y: 104, distance: 51.1
click at [205, 104] on div "ID 20-37922424-6 CUIL Todos Con CUIL" at bounding box center [316, 100] width 396 height 25
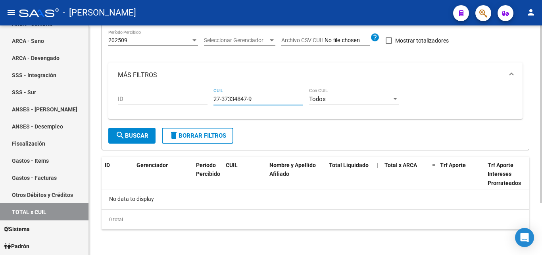
drag, startPoint x: 238, startPoint y: 101, endPoint x: 211, endPoint y: 101, distance: 27.0
click at [211, 101] on div "ID 27-37334847-9 CUIL Todos Con CUIL" at bounding box center [316, 100] width 396 height 25
drag, startPoint x: 257, startPoint y: 97, endPoint x: 206, endPoint y: 99, distance: 51.3
click at [206, 99] on div "ID 20-36333490-4 CUIL Todos Con CUIL" at bounding box center [316, 100] width 396 height 25
click at [223, 98] on input "CUIL" at bounding box center [259, 98] width 90 height 7
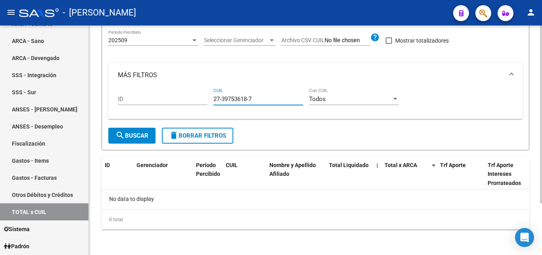
drag, startPoint x: 259, startPoint y: 98, endPoint x: 203, endPoint y: 98, distance: 56.0
click at [203, 98] on div "ID 27-39753618-7 CUIL Todos Con CUIL" at bounding box center [316, 100] width 396 height 25
drag, startPoint x: 259, startPoint y: 98, endPoint x: 201, endPoint y: 97, distance: 58.4
click at [201, 97] on div "ID 20-16514992-1 CUIL Todos Con CUIL" at bounding box center [316, 100] width 396 height 25
drag, startPoint x: 255, startPoint y: 98, endPoint x: 198, endPoint y: 98, distance: 56.8
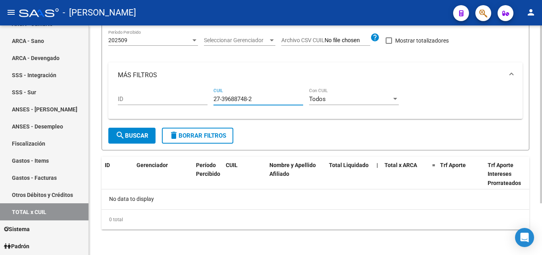
click at [198, 98] on div "ID 27-39688748-2 CUIL Todos Con CUIL" at bounding box center [316, 100] width 396 height 25
drag, startPoint x: 256, startPoint y: 98, endPoint x: 207, endPoint y: 98, distance: 48.5
click at [207, 98] on div "ID 27-39688748-2 CUIL Todos Con CUIL" at bounding box center [316, 100] width 396 height 25
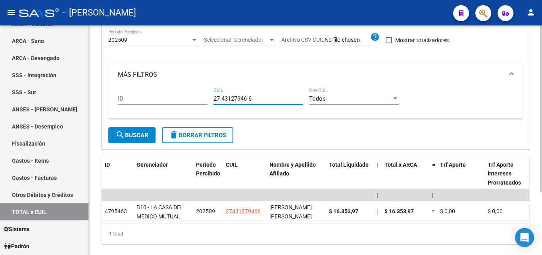
drag, startPoint x: 255, startPoint y: 98, endPoint x: 209, endPoint y: 100, distance: 46.1
click at [209, 100] on div "ID 27-43127946-6 CUIL Todos Con CUIL" at bounding box center [316, 99] width 396 height 25
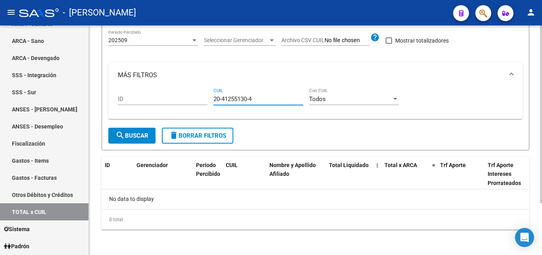
drag, startPoint x: 253, startPoint y: 98, endPoint x: 203, endPoint y: 101, distance: 49.7
click at [203, 101] on div "ID 20-41255130-4 CUIL Todos Con CUIL" at bounding box center [316, 100] width 396 height 25
